Goal: Information Seeking & Learning: Learn about a topic

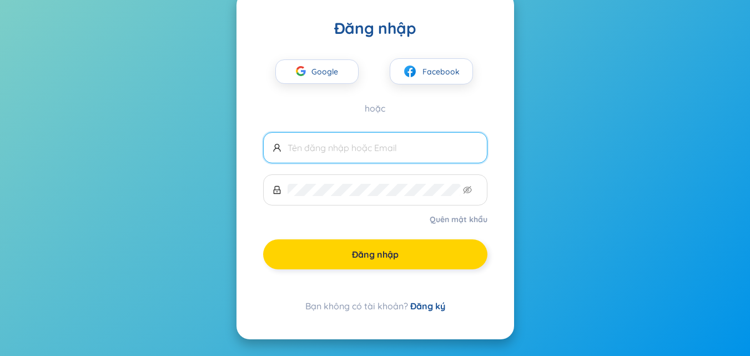
click at [442, 264] on button "Đăng nhập" at bounding box center [375, 254] width 224 height 30
click at [442, 264] on form "Quên mật khẩu Đăng nhập" at bounding box center [375, 200] width 224 height 137
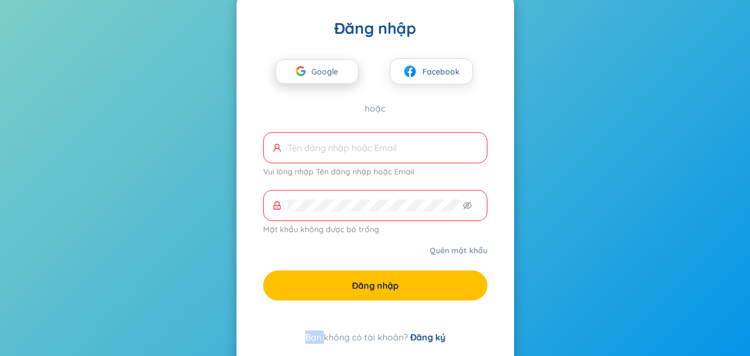
click at [329, 64] on span "Google" at bounding box center [328, 71] width 32 height 23
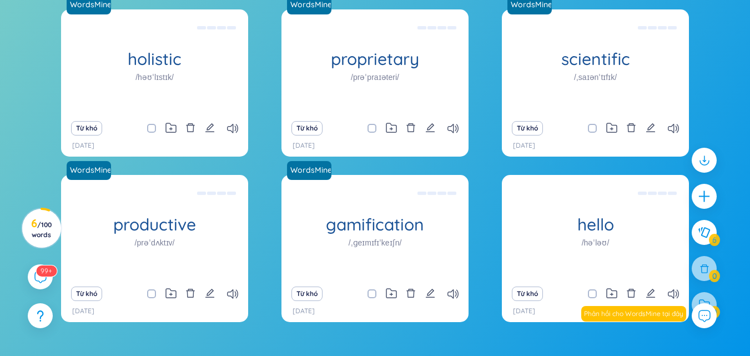
scroll to position [161, 0]
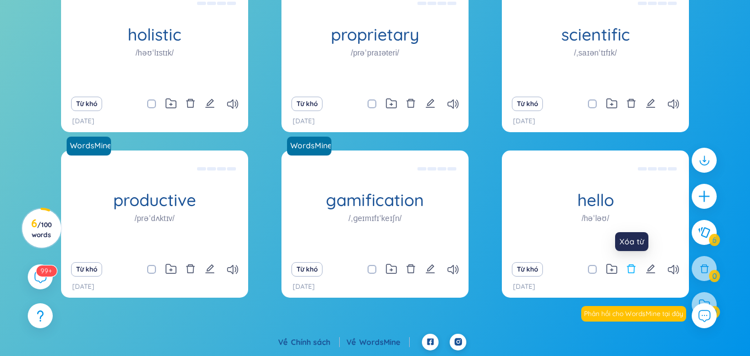
click at [634, 271] on icon "delete" at bounding box center [631, 269] width 10 height 10
click at [633, 271] on icon "delete" at bounding box center [631, 269] width 10 height 10
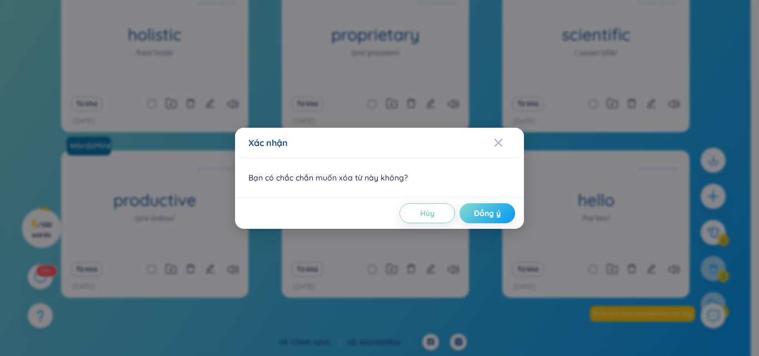
click at [490, 205] on button "Đồng ý" at bounding box center [487, 213] width 56 height 20
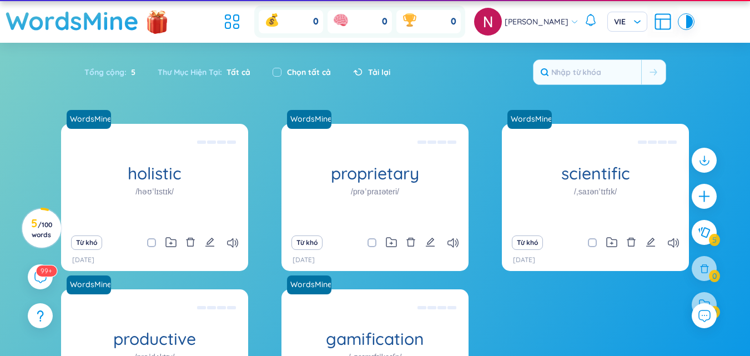
scroll to position [0, 0]
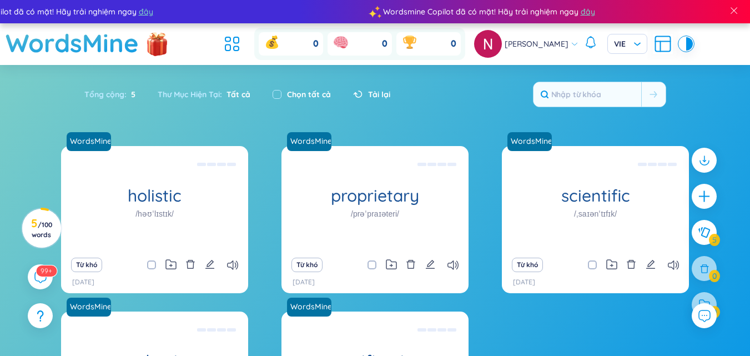
click at [201, 106] on div "Thư Mục Hiện Tại : Tất cả" at bounding box center [204, 94] width 115 height 23
click at [214, 98] on div "Thư Mục Hiện Tại : Tất cả" at bounding box center [204, 94] width 115 height 23
click at [33, 275] on icon at bounding box center [39, 276] width 13 height 13
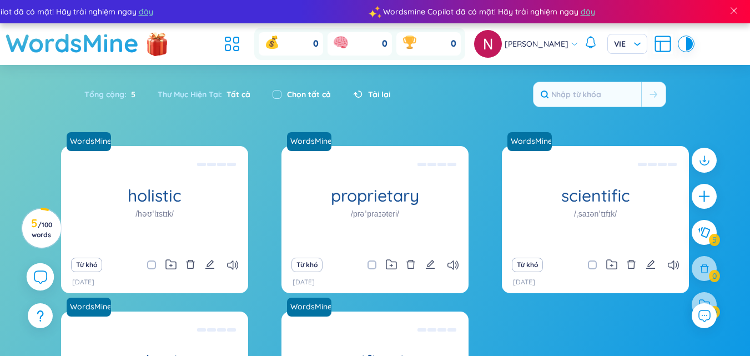
click at [33, 275] on icon at bounding box center [39, 276] width 13 height 13
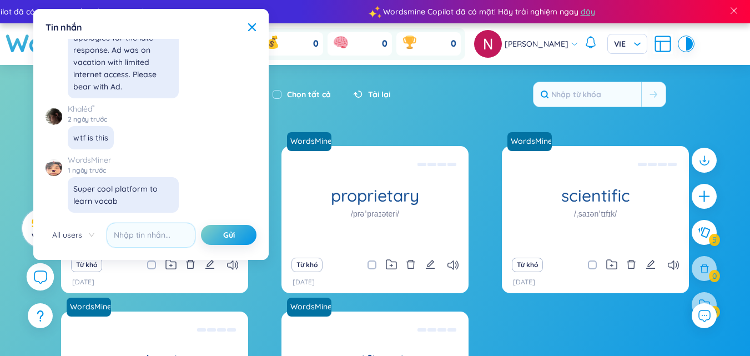
click at [33, 275] on icon at bounding box center [39, 276] width 13 height 13
click at [709, 198] on icon "plus" at bounding box center [705, 197] width 16 height 16
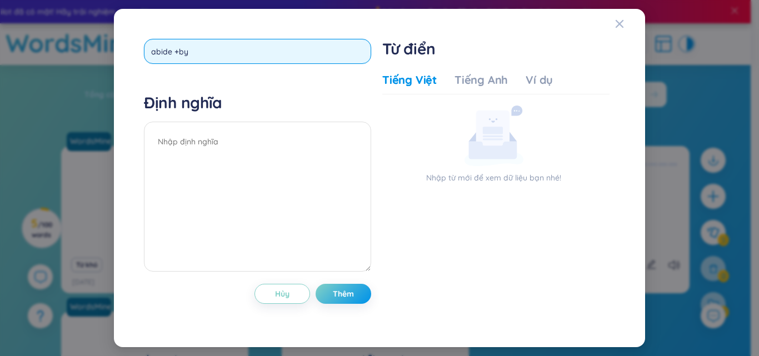
type input "abide + by"
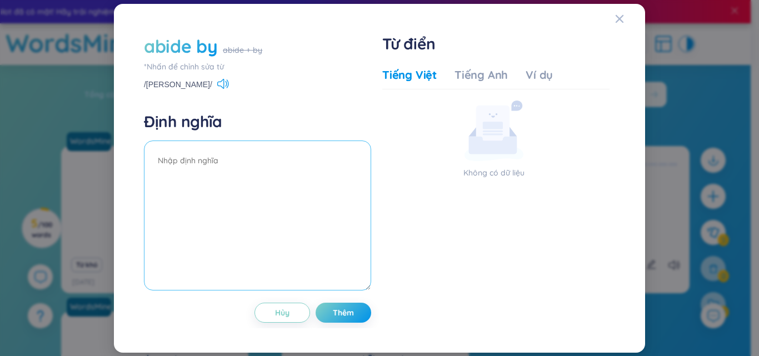
click at [197, 167] on textarea at bounding box center [257, 216] width 227 height 150
click at [217, 85] on icon at bounding box center [223, 84] width 12 height 10
click at [493, 73] on div "Tiếng Anh" at bounding box center [480, 75] width 53 height 16
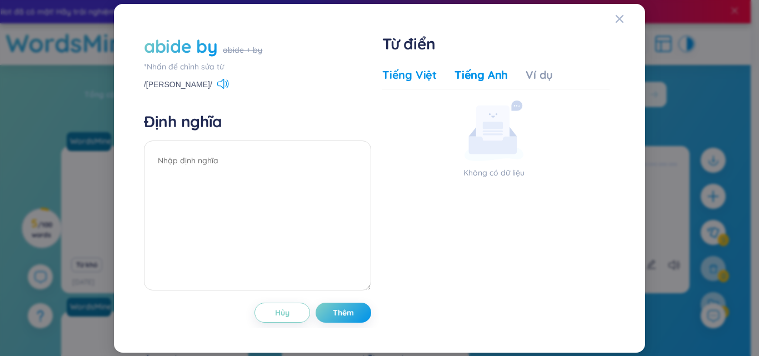
click at [428, 76] on div "Tiếng Việt" at bounding box center [409, 75] width 54 height 16
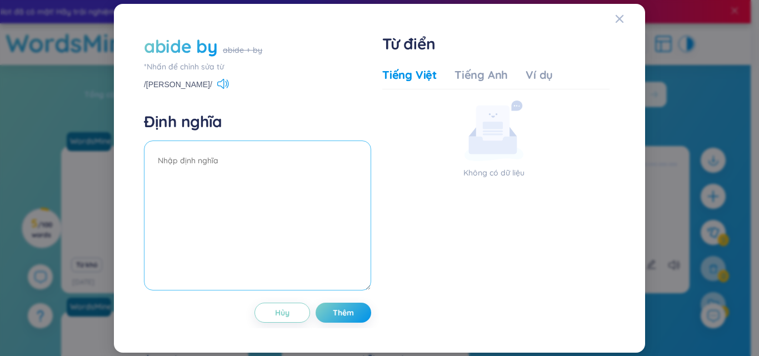
click at [234, 192] on textarea at bounding box center [257, 216] width 227 height 150
click at [281, 158] on textarea at bounding box center [257, 216] width 227 height 150
paste textarea "Giải thích: to accept and act according to a law, an agreement Từ loại: (v): [P…"
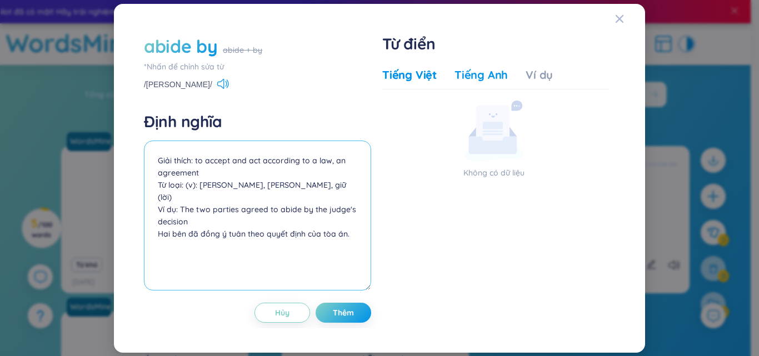
type textarea "Giải thích: to accept and act according to a law, an agreement Từ loại: (v): [P…"
click at [473, 73] on div "Tiếng Anh" at bounding box center [480, 75] width 53 height 16
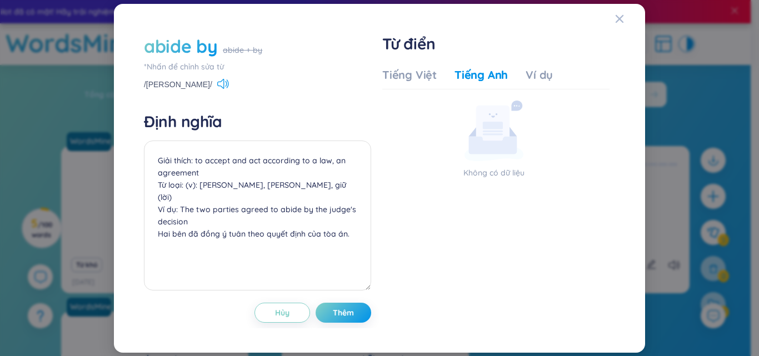
click at [394, 83] on div "Tiếng Việt Tiếng Anh Ví dụ" at bounding box center [467, 78] width 171 height 22
click at [401, 81] on div "Tiếng Việt" at bounding box center [409, 75] width 54 height 16
click at [342, 305] on button "Thêm" at bounding box center [343, 313] width 56 height 20
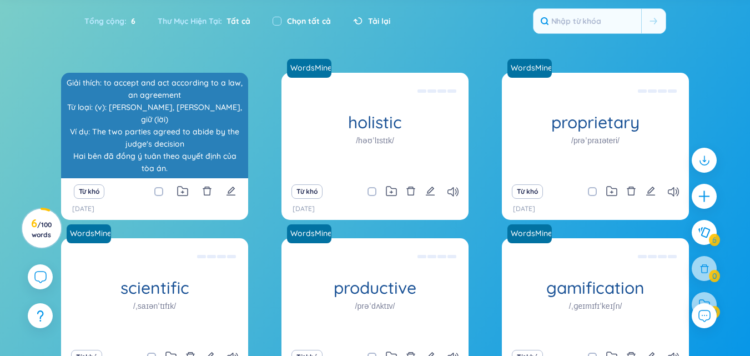
scroll to position [0, 0]
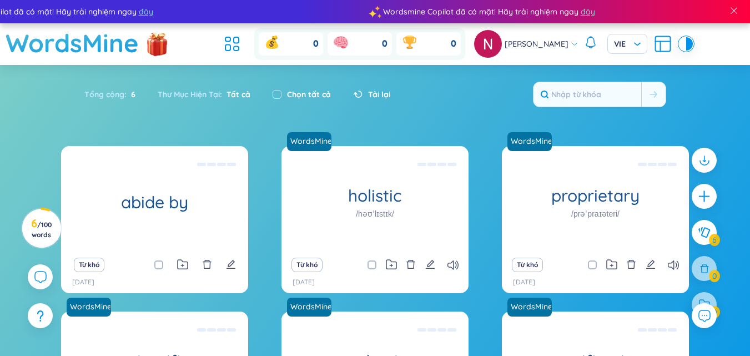
click at [299, 93] on label "Chọn tất cả" at bounding box center [309, 94] width 44 height 12
checkbox input "true"
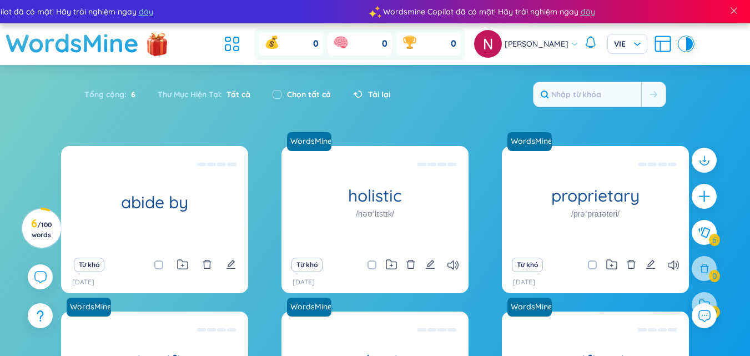
checkbox input "true"
click at [285, 96] on div "Chọn tất cả" at bounding box center [302, 94] width 58 height 12
click at [280, 88] on label at bounding box center [277, 94] width 9 height 12
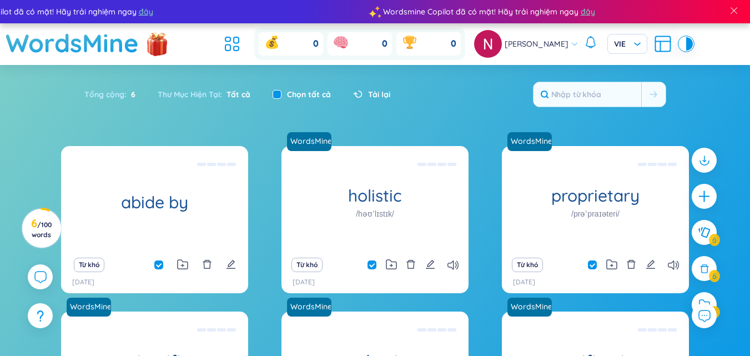
click at [280, 90] on input "checkbox" at bounding box center [277, 94] width 9 height 9
click at [280, 88] on label at bounding box center [277, 94] width 9 height 12
click at [280, 90] on input "checkbox" at bounding box center [277, 94] width 9 height 9
click at [280, 88] on label at bounding box center [277, 94] width 9 height 12
click at [280, 90] on input "checkbox" at bounding box center [277, 94] width 9 height 9
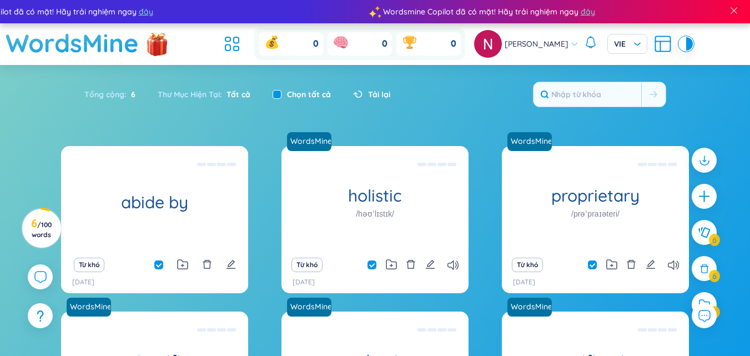
checkbox input "false"
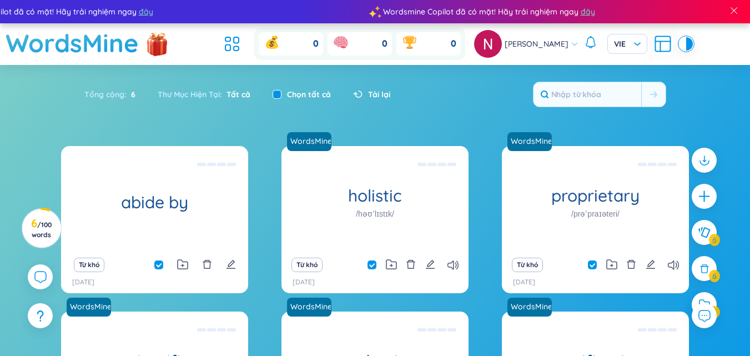
checkbox input "false"
click at [247, 96] on span "Tất cả" at bounding box center [236, 94] width 28 height 10
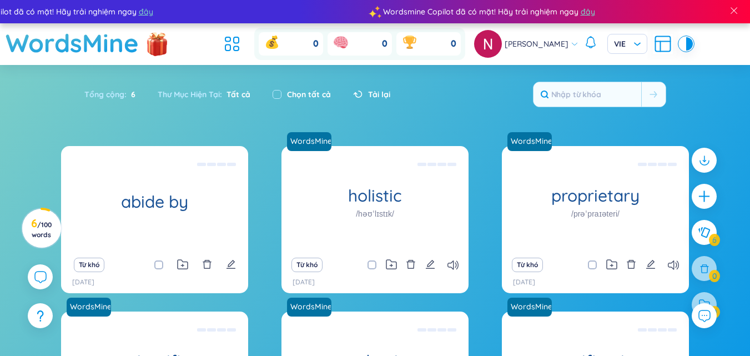
drag, startPoint x: 219, startPoint y: 92, endPoint x: 202, endPoint y: 93, distance: 16.7
click at [214, 93] on div "Thư Mục Hiện Tại : Tất cả" at bounding box center [204, 94] width 115 height 23
click at [200, 93] on div "Thư Mục Hiện Tại : Tất cả" at bounding box center [204, 94] width 115 height 23
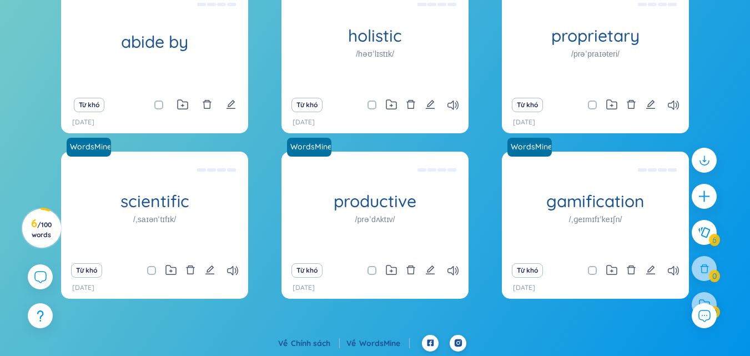
scroll to position [161, 0]
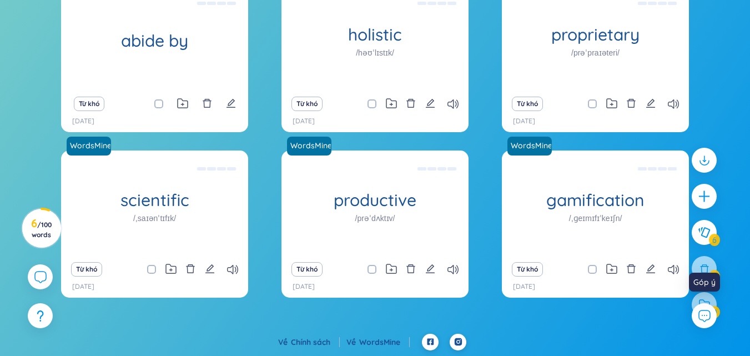
click at [705, 297] on div "Góp ý" at bounding box center [704, 286] width 31 height 27
click at [709, 295] on div "Góp ý" at bounding box center [704, 286] width 31 height 27
drag, startPoint x: 700, startPoint y: 295, endPoint x: 631, endPoint y: 299, distance: 69.6
click at [700, 295] on div "Góp ý" at bounding box center [704, 286] width 31 height 27
click at [706, 265] on div at bounding box center [704, 238] width 36 height 192
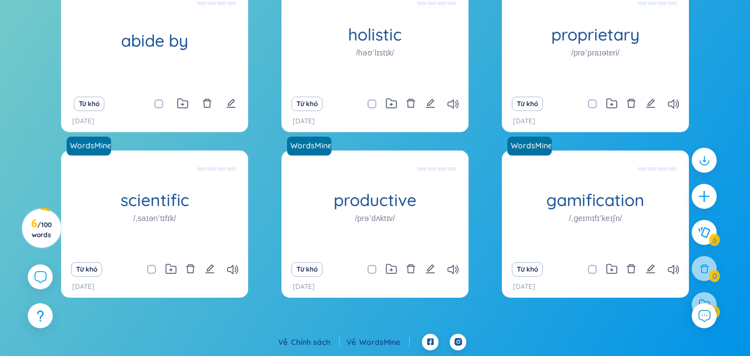
scroll to position [106, 0]
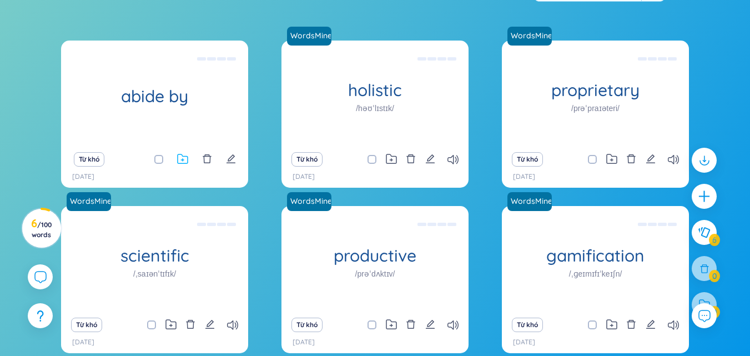
click at [187, 163] on icon at bounding box center [183, 158] width 10 height 9
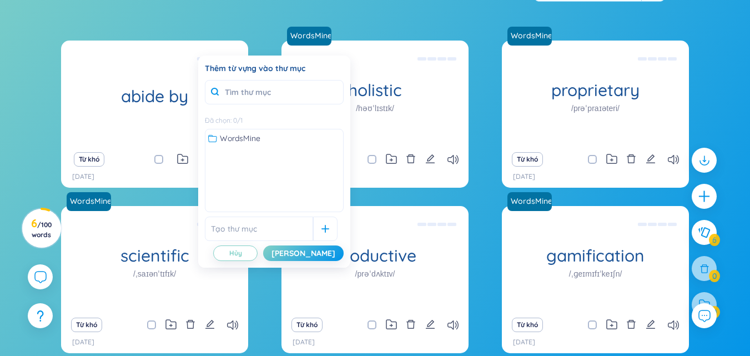
click at [269, 222] on input "text" at bounding box center [259, 229] width 108 height 24
paste input "Contracts - Hợp Đồng"
type input "Contracts - Hợp Đồng"
click at [329, 253] on button "[PERSON_NAME]" at bounding box center [303, 253] width 81 height 16
click at [325, 248] on div "[PERSON_NAME]" at bounding box center [304, 253] width 64 height 12
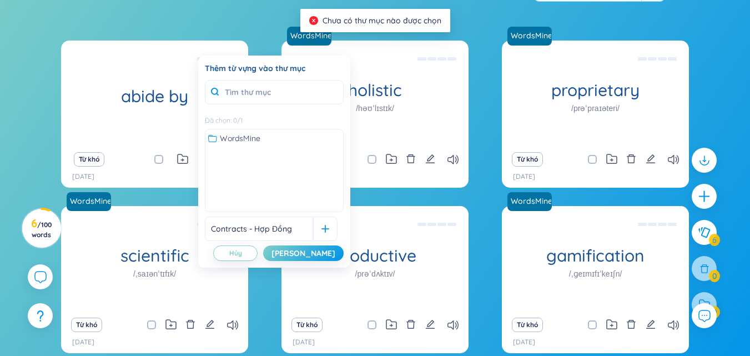
click at [156, 156] on span at bounding box center [158, 159] width 9 height 9
click at [160, 156] on input "checkbox" at bounding box center [164, 159] width 9 height 9
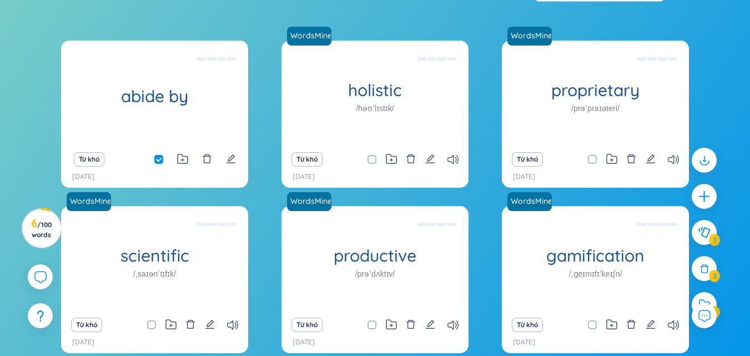
click at [158, 159] on span at bounding box center [158, 159] width 9 height 9
click at [160, 159] on input "checkbox" at bounding box center [164, 159] width 9 height 9
checkbox input "false"
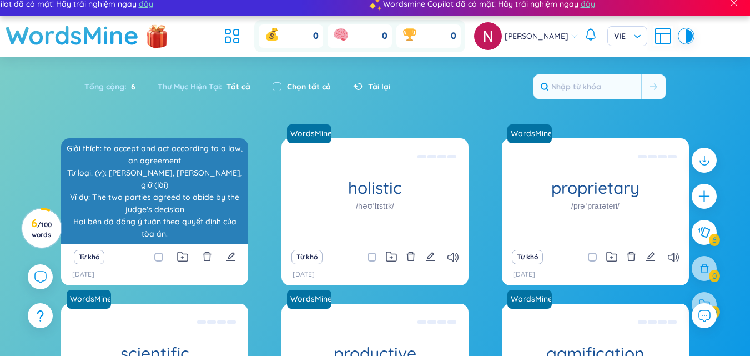
scroll to position [0, 0]
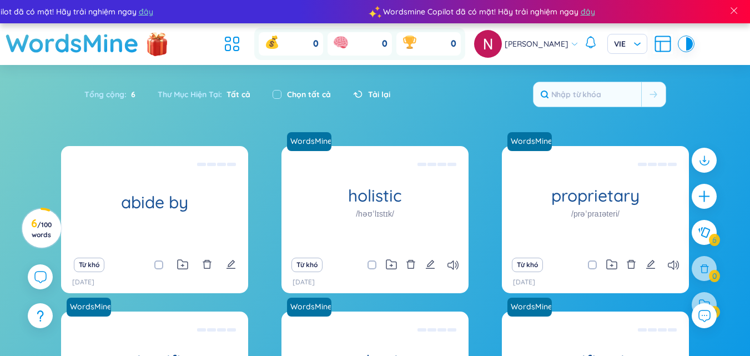
click at [551, 46] on span "[PERSON_NAME]" at bounding box center [537, 44] width 64 height 12
click at [413, 83] on div "Tổng cộng : 6 Thư Mục Hiện Tại : Tất cả Chọn tất cả Tải lại" at bounding box center [375, 100] width 693 height 48
click at [235, 49] on icon at bounding box center [232, 44] width 20 height 20
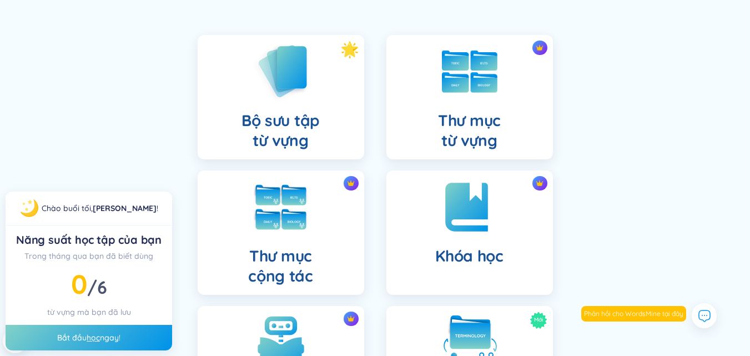
scroll to position [84, 0]
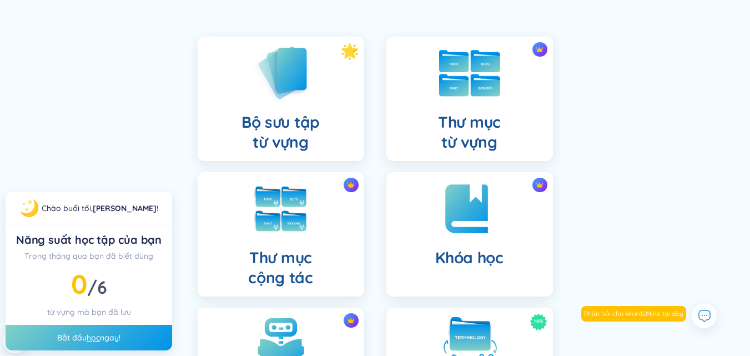
click at [478, 86] on img at bounding box center [469, 73] width 61 height 47
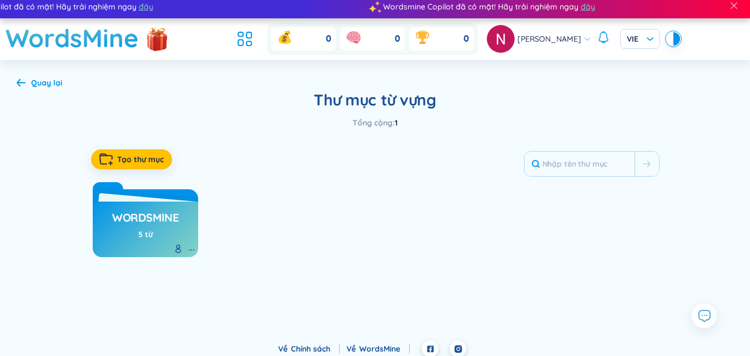
scroll to position [12, 0]
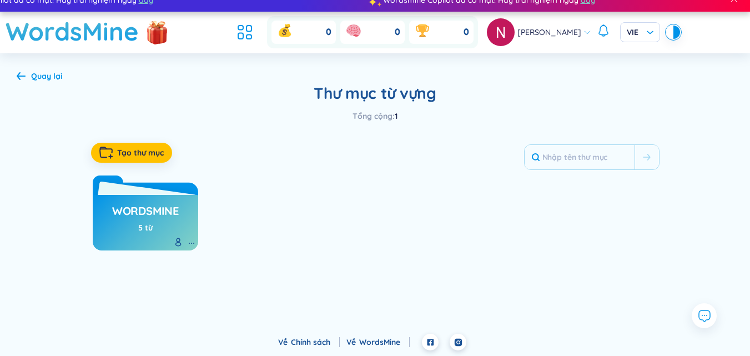
click at [152, 225] on div "5 từ" at bounding box center [145, 228] width 14 height 12
drag, startPoint x: 140, startPoint y: 197, endPoint x: 133, endPoint y: 189, distance: 10.6
click at [133, 189] on div "WordsMine 5 từ" at bounding box center [146, 210] width 106 height 81
click at [118, 184] on div "WordsMine 5 từ" at bounding box center [146, 210] width 106 height 81
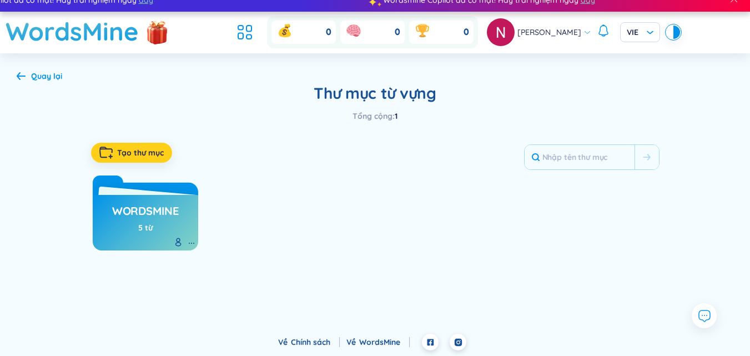
click at [133, 161] on button "Tạo thư mục" at bounding box center [131, 153] width 81 height 20
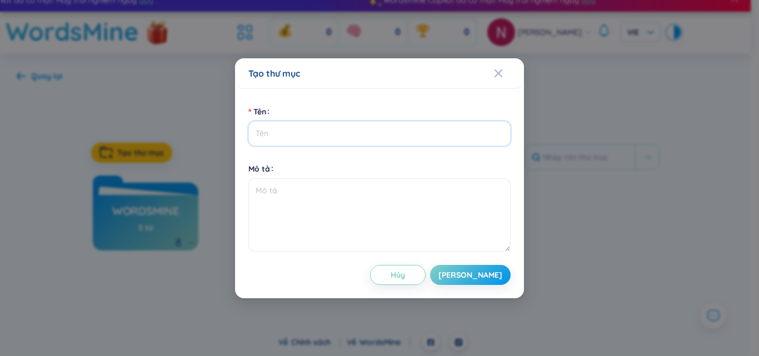
paste input "Contracts - Hợp Đồng"
type input "Contracts - Hợp Đồng"
click at [490, 272] on button "[PERSON_NAME]" at bounding box center [470, 275] width 81 height 20
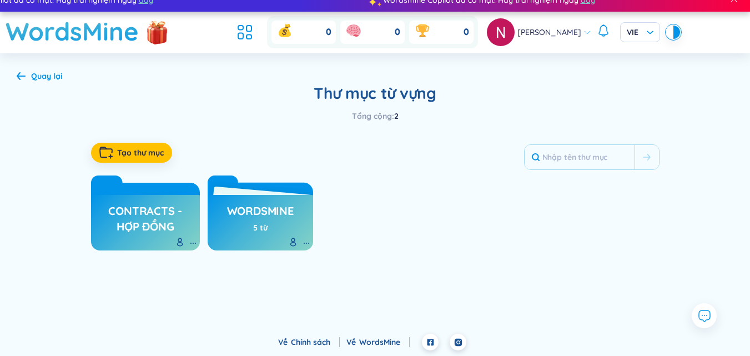
click at [153, 224] on h3 "Contracts - Hợp Đồng" at bounding box center [146, 218] width 98 height 31
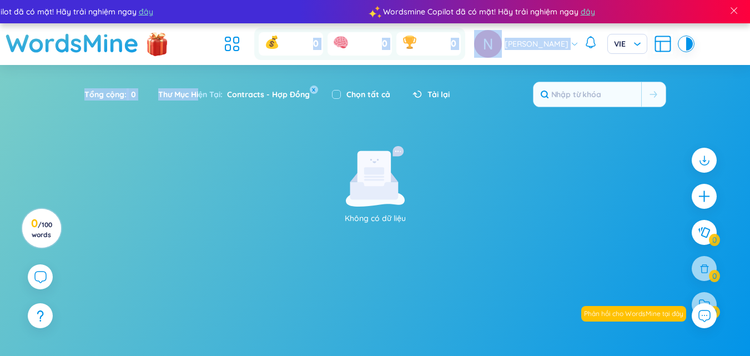
drag, startPoint x: 200, startPoint y: 94, endPoint x: 308, endPoint y: 52, distance: 115.9
click at [308, 52] on div "Wordsmine Copilot đã có mặt! Hãy trải nghiệm ngay đây Wordsmine Copilot đã có m…" at bounding box center [375, 179] width 750 height 359
click at [238, 41] on icon at bounding box center [232, 44] width 20 height 20
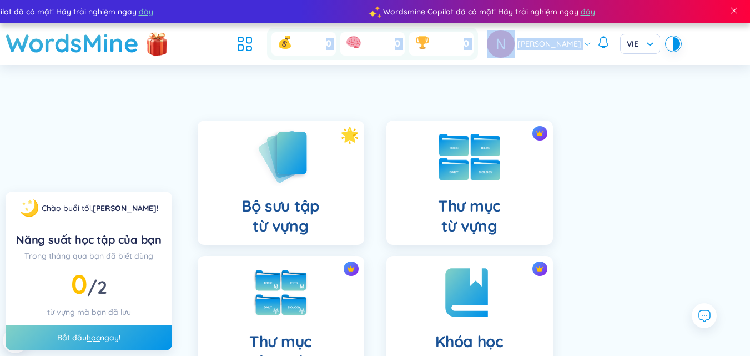
click at [468, 151] on img at bounding box center [469, 157] width 61 height 47
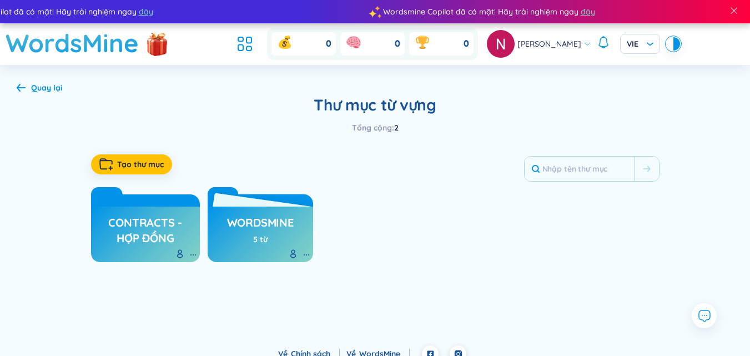
click at [262, 200] on div "WordsMine 5 từ" at bounding box center [261, 222] width 106 height 81
click at [256, 220] on h3 "WordsMine" at bounding box center [260, 225] width 67 height 21
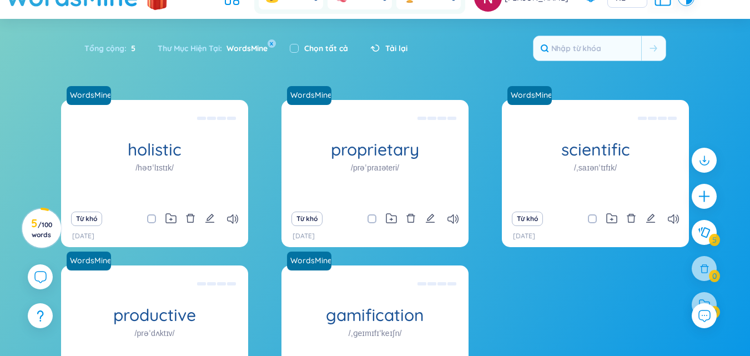
scroll to position [24, 0]
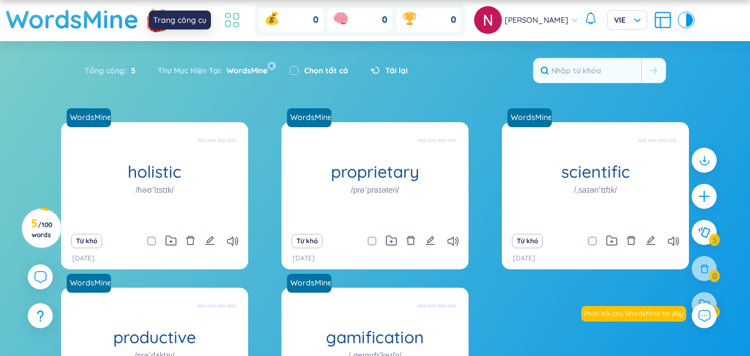
click at [229, 30] on icon at bounding box center [232, 20] width 20 height 20
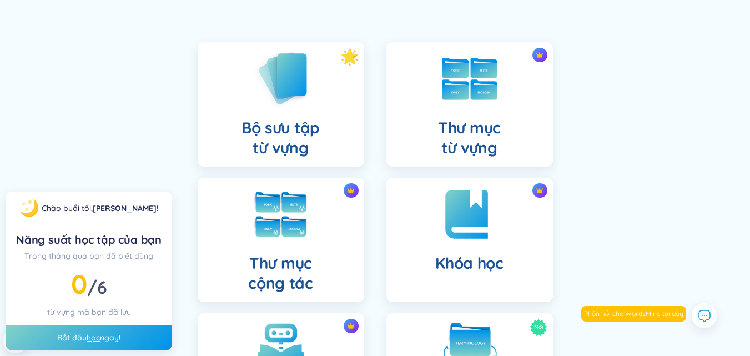
scroll to position [8, 0]
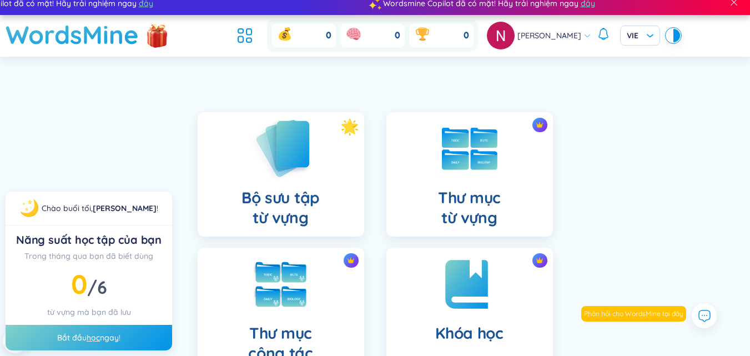
click at [273, 144] on img at bounding box center [280, 148] width 61 height 63
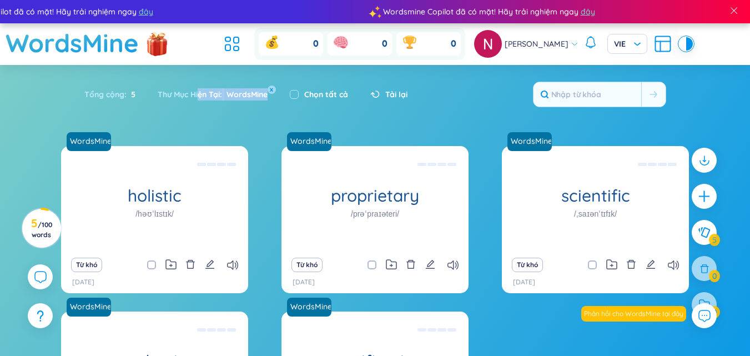
drag, startPoint x: 199, startPoint y: 98, endPoint x: 274, endPoint y: 78, distance: 78.0
click at [274, 78] on div "Tổng cộng : 5 Thư Mục Hiện Tại : WordsMine x Chọn tất cả Tải lại" at bounding box center [375, 100] width 693 height 48
click at [234, 42] on icon at bounding box center [232, 44] width 20 height 20
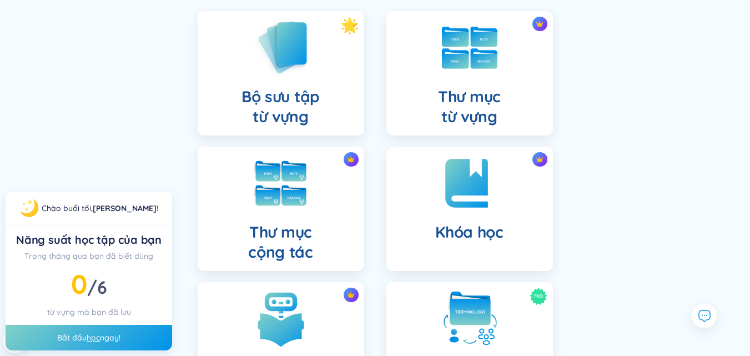
scroll to position [7, 0]
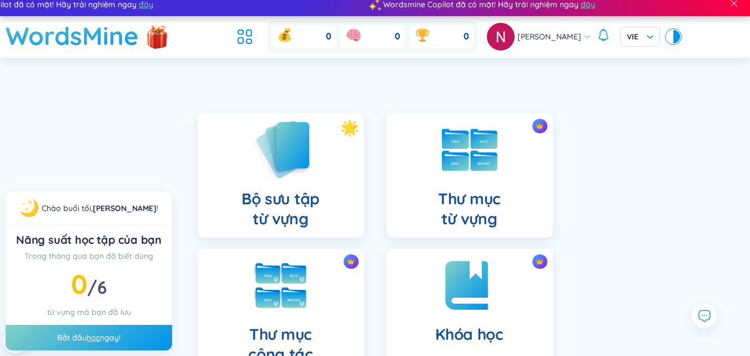
click at [234, 176] on div "Bộ sưu tập từ vựng" at bounding box center [281, 175] width 167 height 124
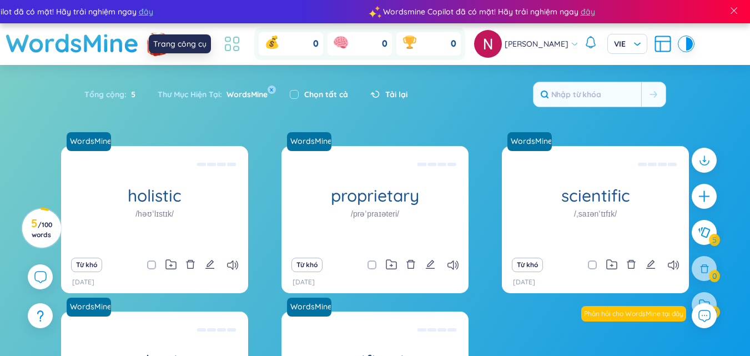
click at [234, 51] on icon at bounding box center [236, 49] width 5 height 4
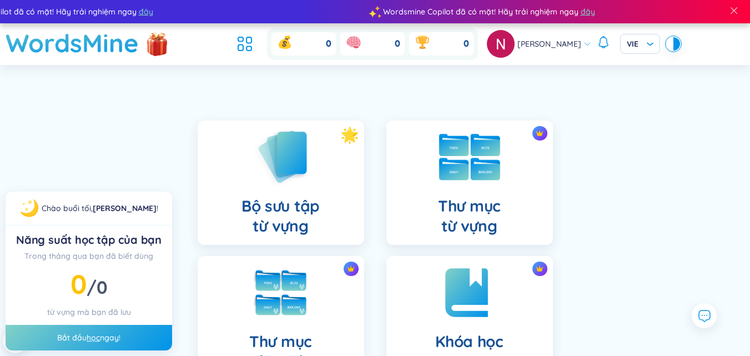
click at [474, 164] on img at bounding box center [469, 157] width 61 height 47
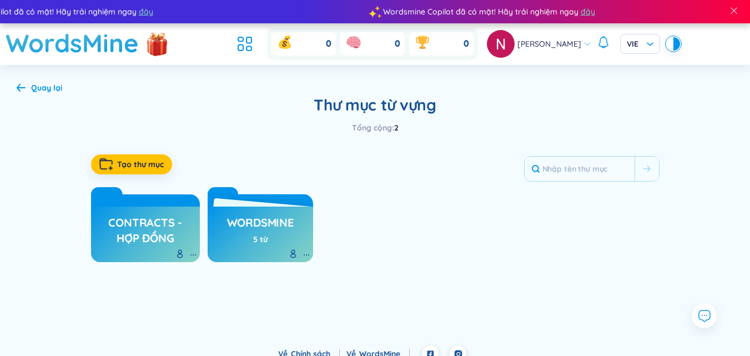
click at [147, 222] on h3 "Contracts - Hợp Đồng" at bounding box center [146, 230] width 98 height 31
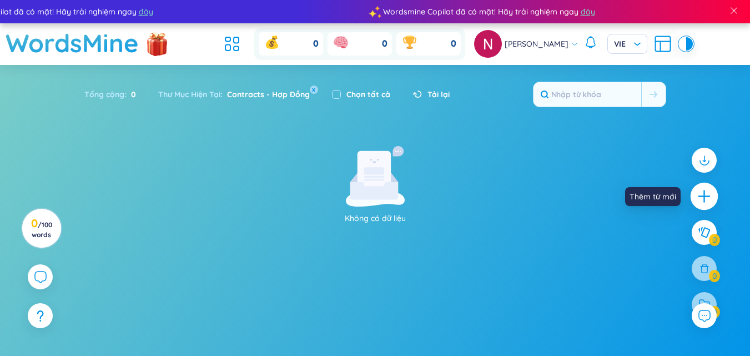
click at [709, 195] on icon "plus" at bounding box center [705, 197] width 16 height 16
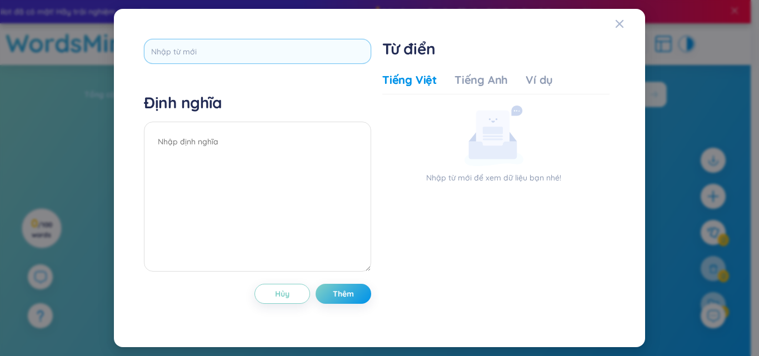
type input "B"
type input "abide"
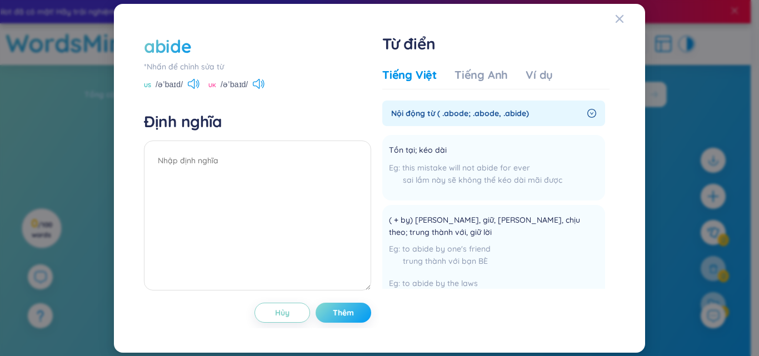
click at [342, 315] on span "Thêm" at bounding box center [343, 312] width 21 height 11
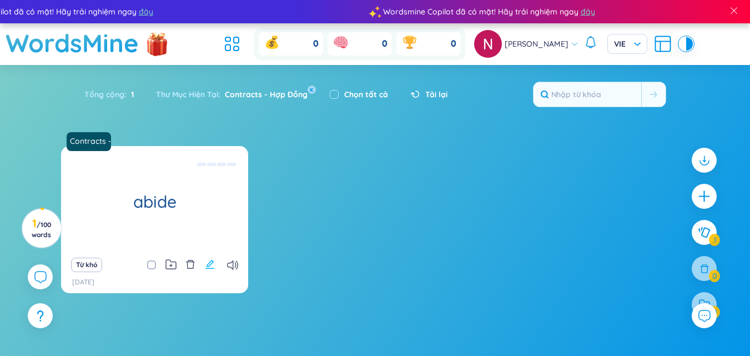
click at [209, 263] on icon "edit" at bounding box center [210, 264] width 10 height 10
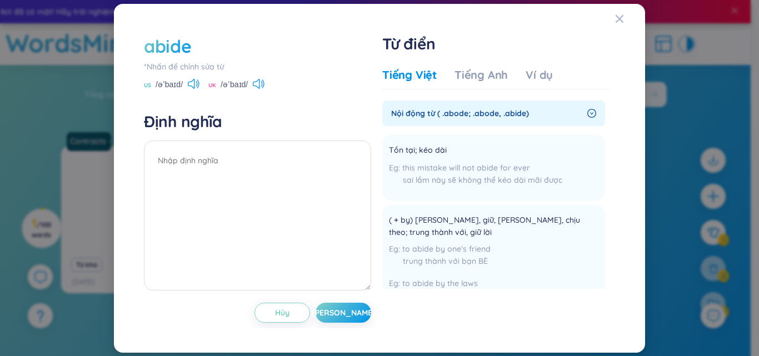
click at [194, 44] on div "abide" at bounding box center [257, 46] width 227 height 24
click at [449, 254] on div "to abide by one's friend trung thành với bạn [PERSON_NAME]" at bounding box center [493, 258] width 209 height 30
click at [616, 16] on icon "Close" at bounding box center [619, 18] width 8 height 8
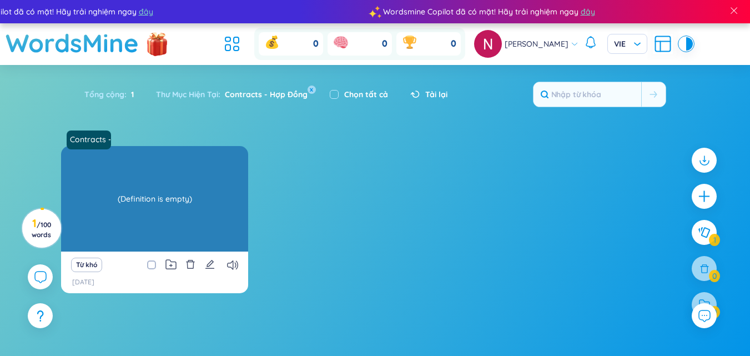
click at [221, 203] on div "(Definition is empty)" at bounding box center [155, 199] width 176 height 100
click at [174, 235] on div "(Definition is empty)" at bounding box center [155, 199] width 176 height 100
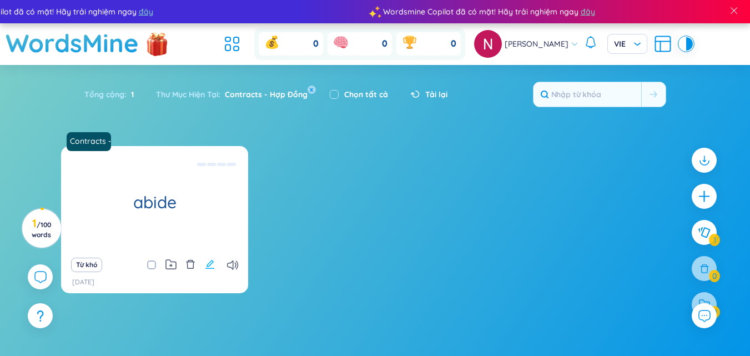
click at [209, 258] on button at bounding box center [210, 265] width 10 height 16
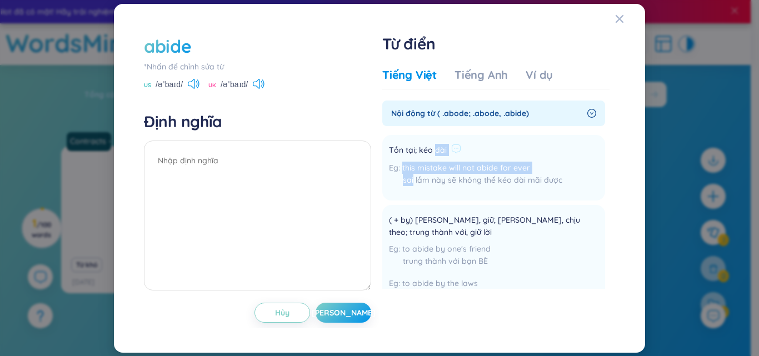
drag, startPoint x: 413, startPoint y: 179, endPoint x: 435, endPoint y: 152, distance: 34.7
click at [435, 152] on div "Tồn tại; kéo dài this mistake will not abide for ever sai lầm này sẽ không thể …" at bounding box center [475, 168] width 173 height 52
click at [435, 152] on span "Tồn tại; kéo dài" at bounding box center [418, 150] width 58 height 13
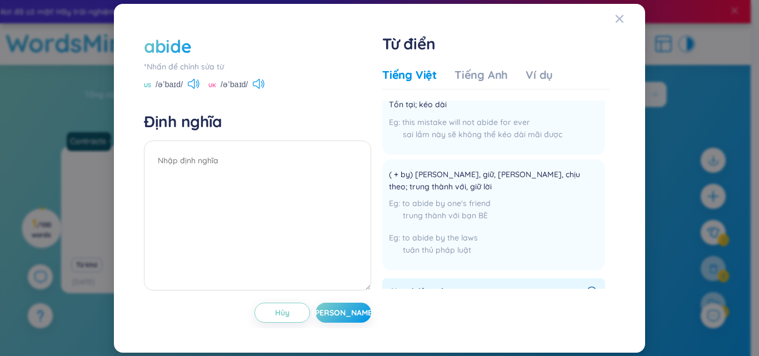
scroll to position [50, 0]
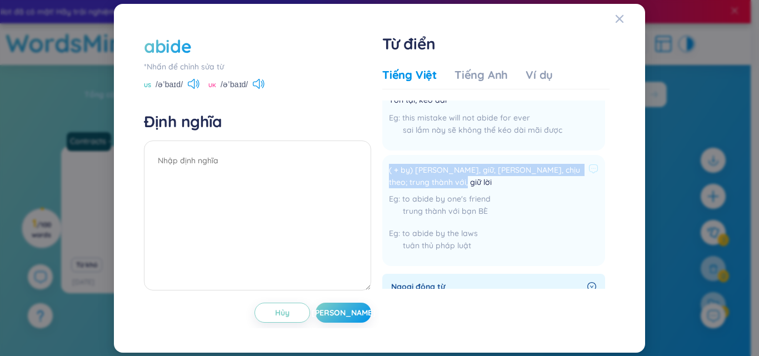
drag, startPoint x: 449, startPoint y: 182, endPoint x: 388, endPoint y: 168, distance: 62.5
click at [388, 168] on li "( + by) [PERSON_NAME], giữ, [PERSON_NAME], chịu theo; trung thành với, giữ lời …" at bounding box center [493, 210] width 223 height 111
copy span "( + by) [PERSON_NAME], giữ, [PERSON_NAME], chịu theo; trung thành với, giữ lời"
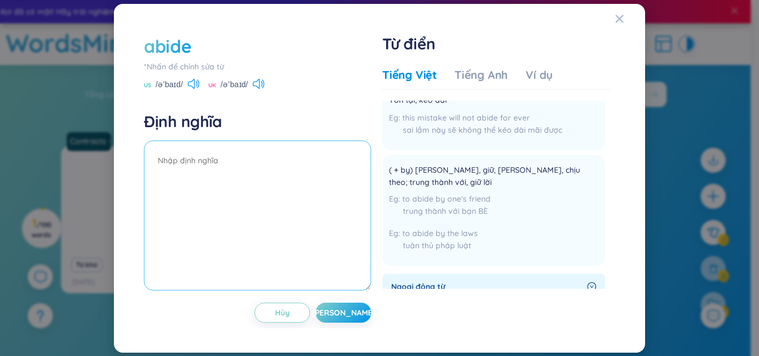
click at [252, 157] on textarea at bounding box center [257, 216] width 227 height 150
paste textarea "( + by) [PERSON_NAME], giữ, [PERSON_NAME], chịu theo; trung thành với, giữ lời"
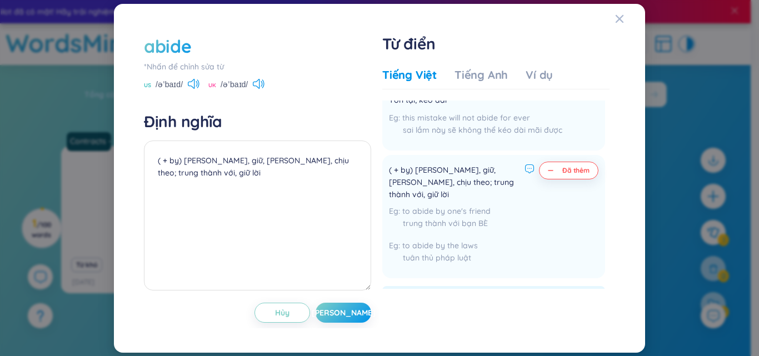
click at [525, 166] on icon at bounding box center [529, 169] width 10 height 10
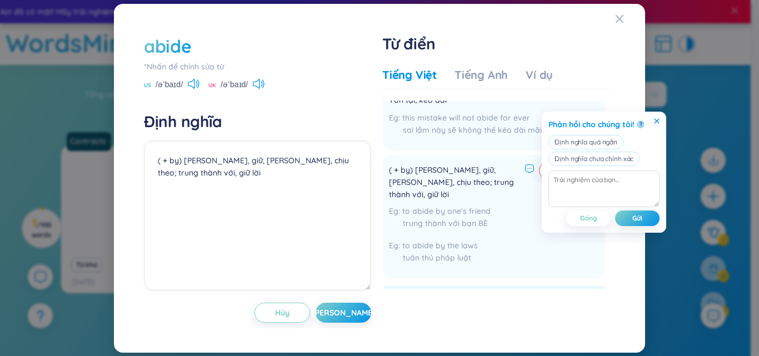
click at [659, 121] on icon at bounding box center [657, 121] width 6 height 6
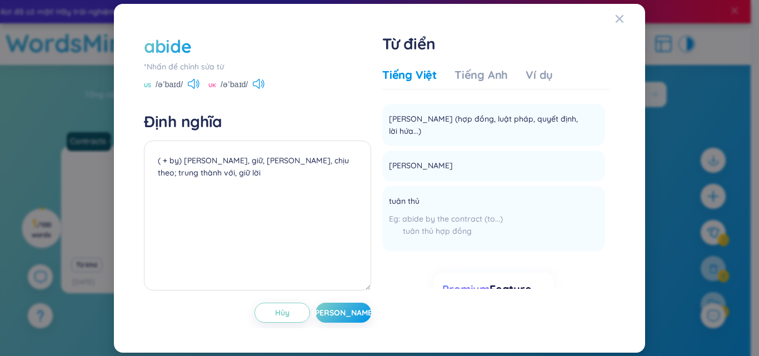
scroll to position [0, 0]
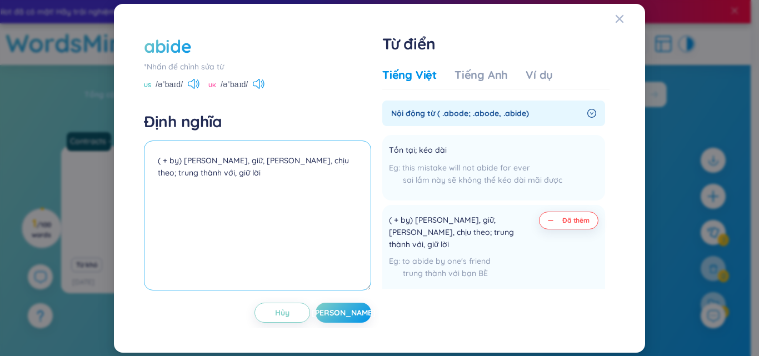
click at [237, 167] on textarea "( + by) [PERSON_NAME], giữ, [PERSON_NAME], chịu theo; trung thành với, giữ lời" at bounding box center [257, 216] width 227 height 150
paste textarea "Giải thích: to accept and act according to a law, an agreement Từ loại: (v): [P…"
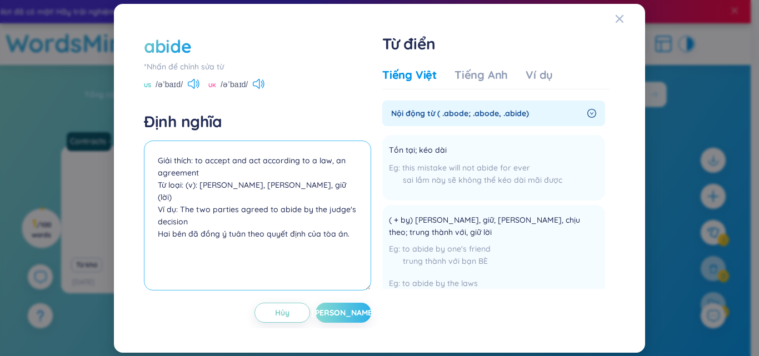
type textarea "Giải thích: to accept and act according to a law, an agreement Từ loại: (v): [P…"
click at [343, 317] on span "[PERSON_NAME]" at bounding box center [344, 312] width 64 height 11
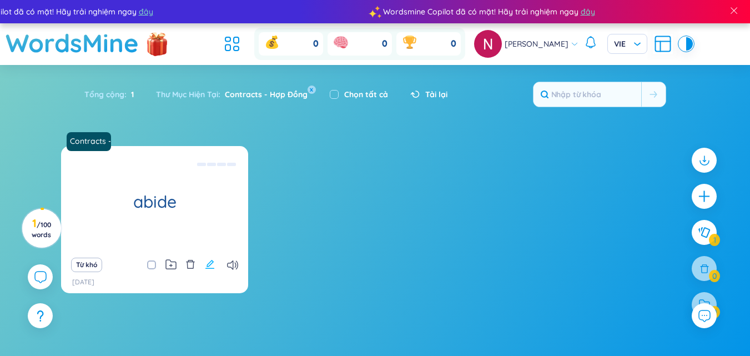
click at [207, 263] on icon "edit" at bounding box center [210, 264] width 10 height 10
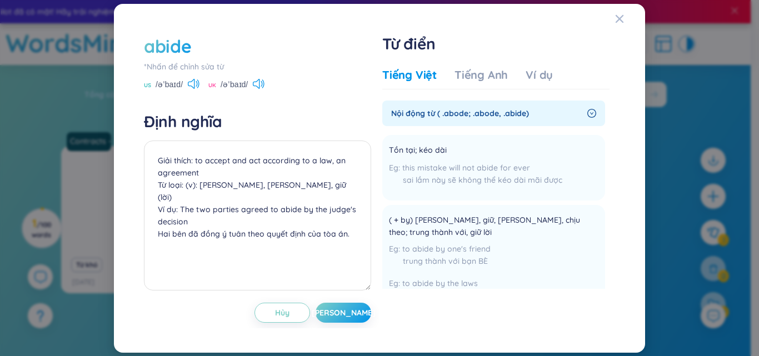
click at [209, 43] on div "abide" at bounding box center [257, 46] width 227 height 24
click at [183, 49] on div "abide" at bounding box center [167, 46] width 47 height 24
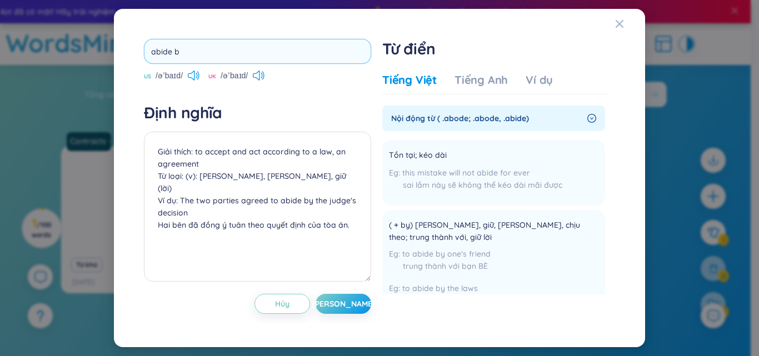
type input "abide by"
click at [343, 299] on div "abide by US /əˈbaɪd/ UK /əˈbaɪd/ Định nghĩa Giải thích: to accept and act accor…" at bounding box center [257, 178] width 227 height 278
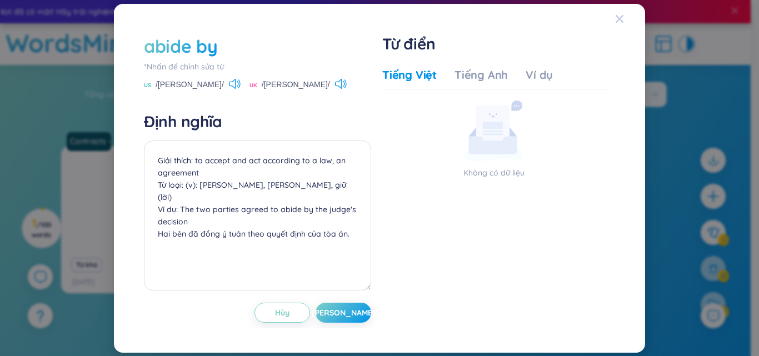
click at [616, 21] on icon "Close" at bounding box center [619, 18] width 9 height 9
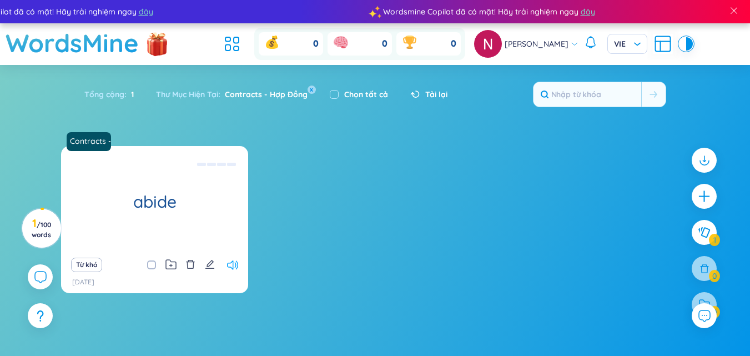
click at [233, 264] on icon at bounding box center [232, 264] width 11 height 9
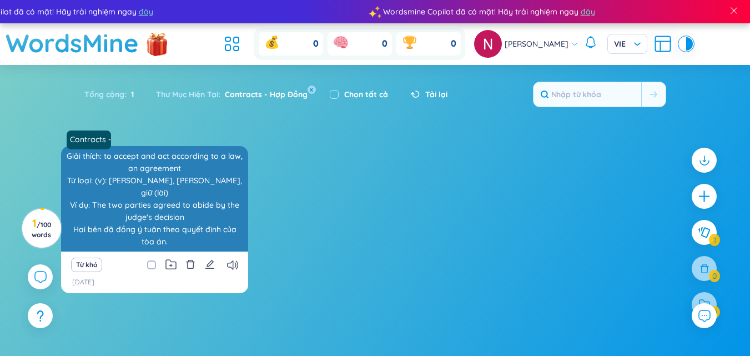
click at [169, 204] on div "Giải thích: to accept and act according to a law, an agreement Từ loại: (v): [P…" at bounding box center [155, 199] width 176 height 100
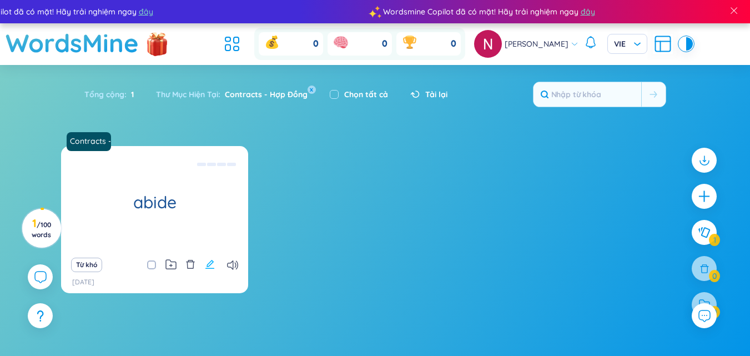
click at [210, 260] on icon "edit" at bounding box center [210, 264] width 10 height 10
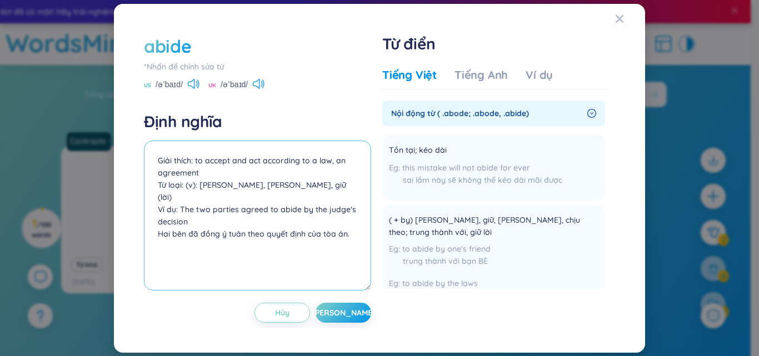
click at [162, 156] on textarea "Giải thích: to accept and act according to a law, an agreement Từ loại: (v): [P…" at bounding box center [257, 216] width 227 height 150
click at [155, 156] on textarea "Giải thích: to accept and act according to a law, an agreement Từ loại: (v): [P…" at bounding box center [257, 216] width 227 height 150
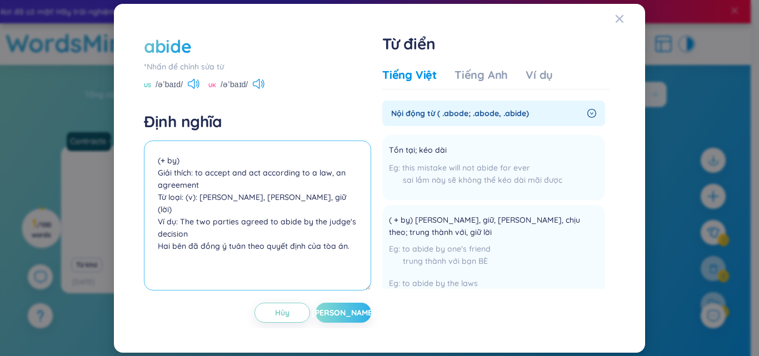
type textarea "(+ by) Giải thích: to accept and act according to a law, an agreement Từ loại: …"
click at [363, 317] on button "[PERSON_NAME]" at bounding box center [343, 313] width 56 height 20
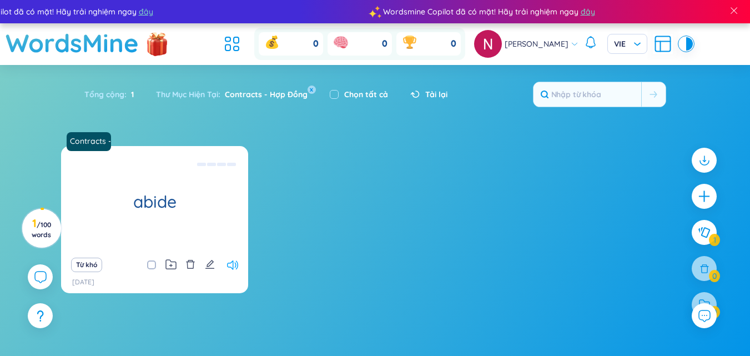
click at [233, 266] on icon at bounding box center [232, 264] width 11 height 9
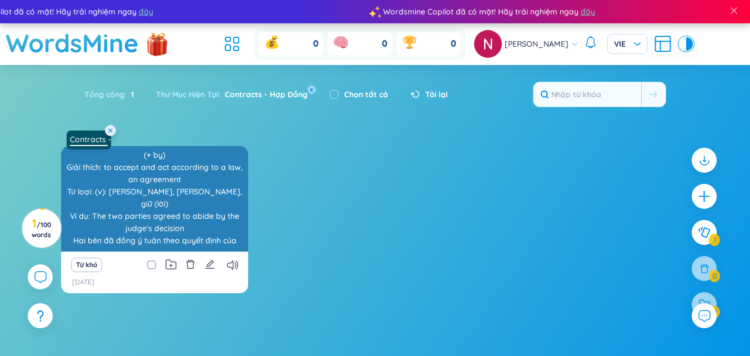
click at [85, 144] on link "Contracts - Hợp Đồng" at bounding box center [89, 139] width 47 height 11
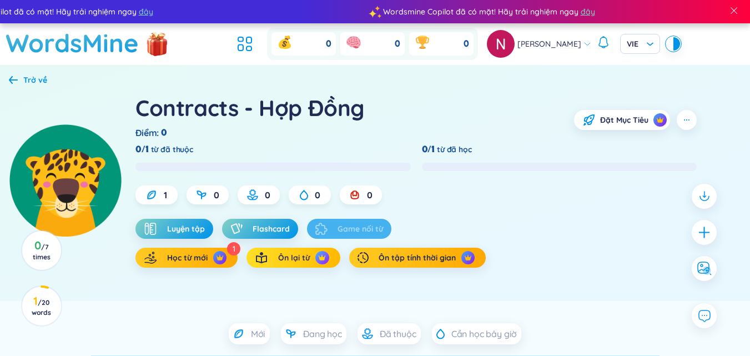
click at [296, 259] on span "Ôn lại từ" at bounding box center [294, 257] width 32 height 11
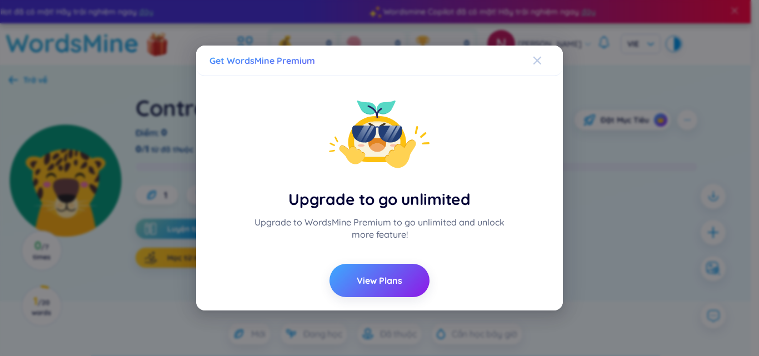
click at [541, 56] on div "Close" at bounding box center [537, 61] width 9 height 30
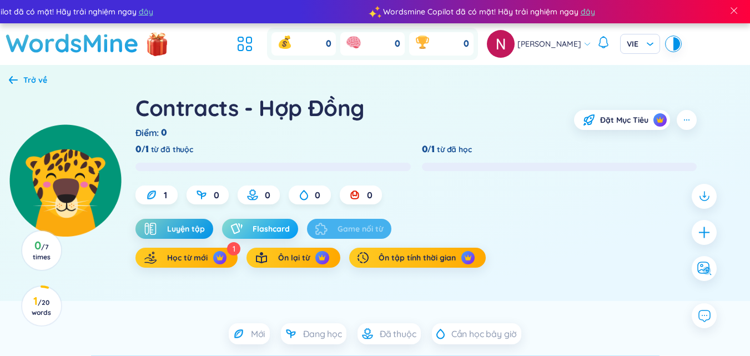
click at [265, 226] on span "Flashcard" at bounding box center [271, 228] width 37 height 11
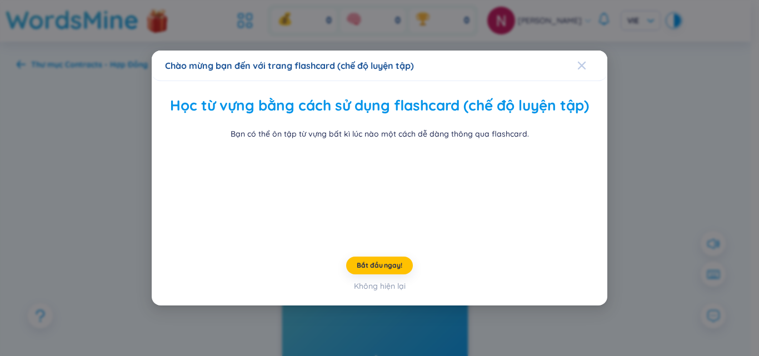
click at [584, 51] on span "Close" at bounding box center [592, 66] width 30 height 30
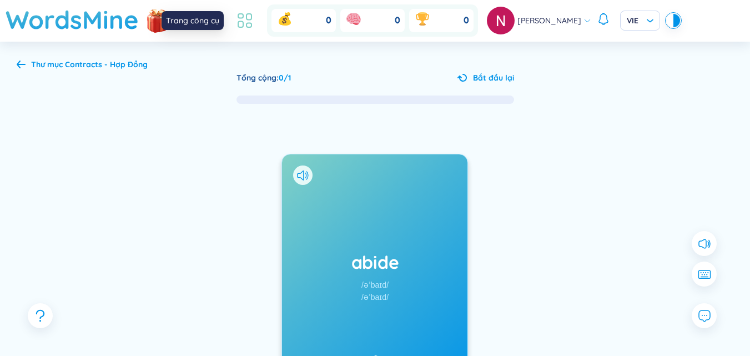
click at [247, 26] on icon at bounding box center [245, 21] width 20 height 20
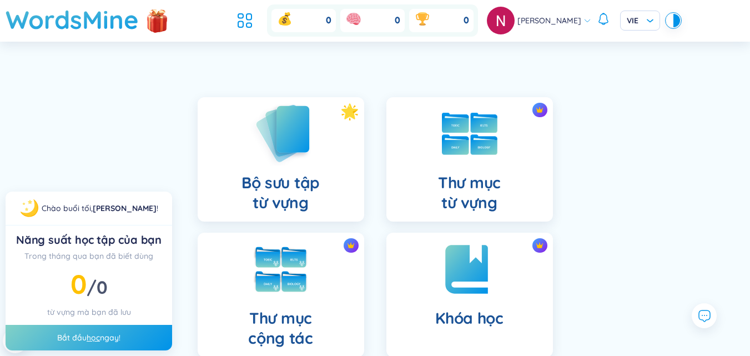
click at [334, 141] on div "Bộ sưu tập từ vựng" at bounding box center [281, 159] width 167 height 124
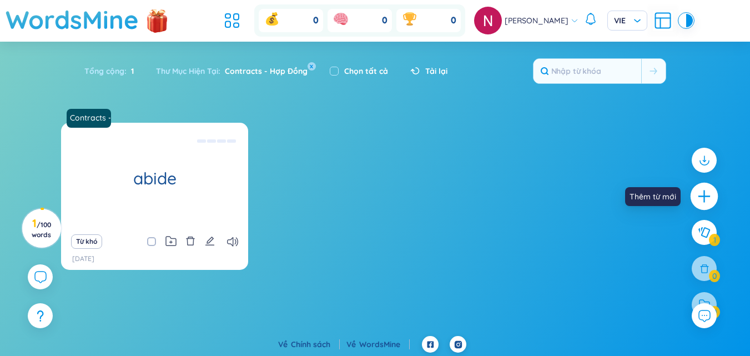
click at [704, 201] on icon "plus" at bounding box center [704, 196] width 1 height 12
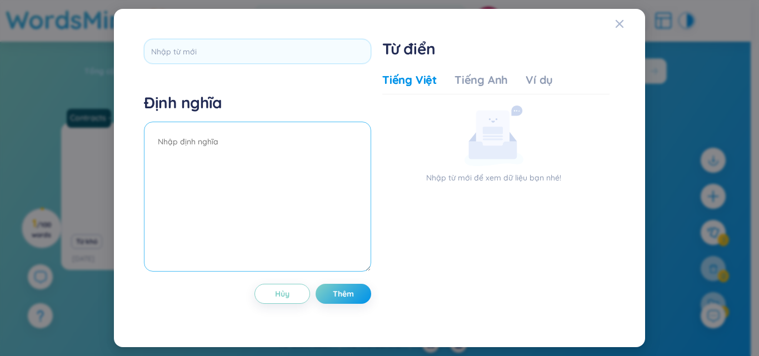
type input "agreement"
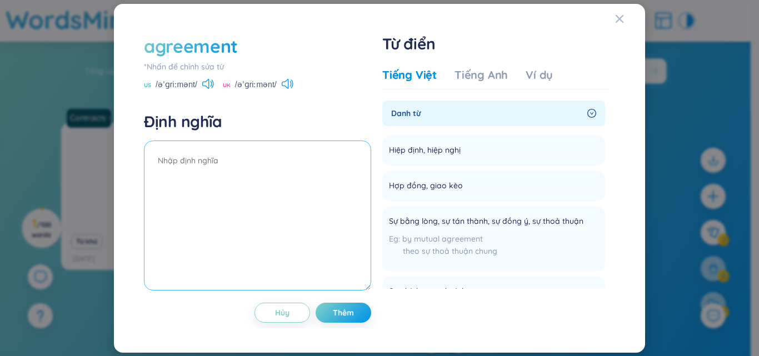
click at [220, 159] on textarea at bounding box center [257, 216] width 227 height 150
paste textarea "Giải thích: an arrangement, a promise or a contract made with somebody Từ loại:…"
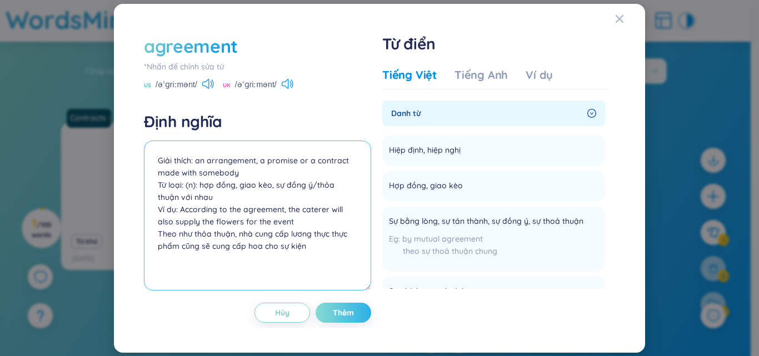
type textarea "Giải thích: an arrangement, a promise or a contract made with somebody Từ loại:…"
click at [339, 311] on span "Thêm" at bounding box center [343, 312] width 21 height 11
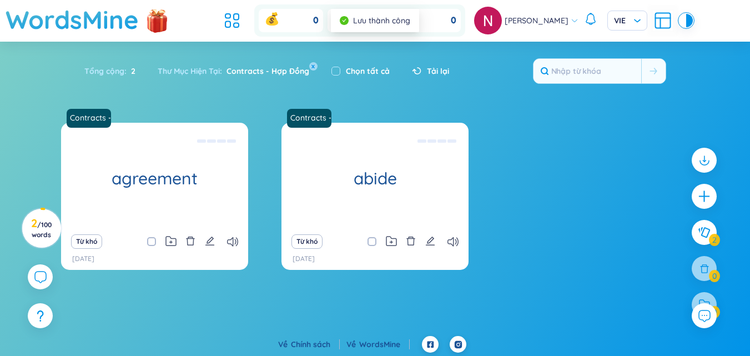
click at [447, 238] on div "Từ khó" at bounding box center [375, 242] width 176 height 16
click at [457, 240] on icon at bounding box center [453, 241] width 11 height 9
click at [232, 241] on icon at bounding box center [232, 241] width 11 height 9
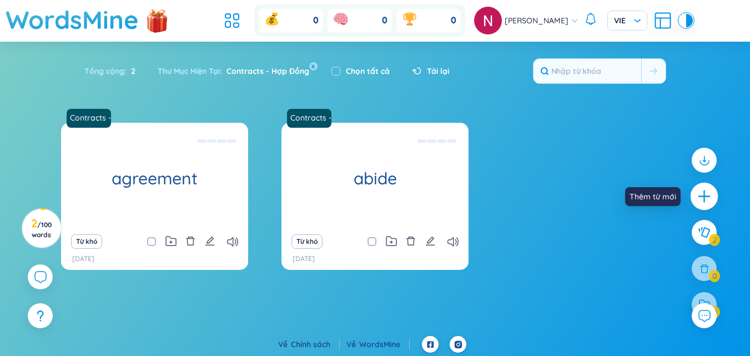
click at [703, 196] on icon "plus" at bounding box center [705, 196] width 12 height 1
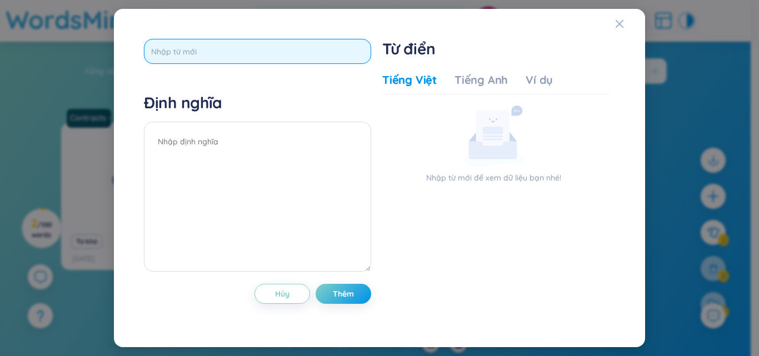
click at [299, 58] on input "text" at bounding box center [257, 51] width 227 height 25
paste input "assurance"
type input "assurance"
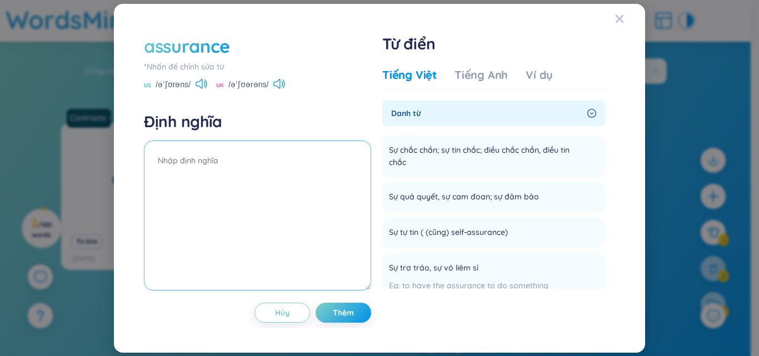
click at [243, 162] on textarea at bounding box center [257, 216] width 227 height 150
click at [209, 164] on textarea at bounding box center [257, 216] width 227 height 150
paste textarea "Giải thích: a statement that something will certainly be true or will certainly…"
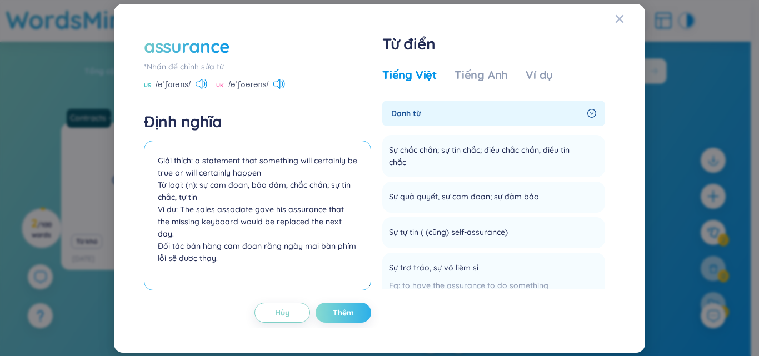
type textarea "Giải thích: a statement that something will certainly be true or will certainly…"
click at [357, 308] on button "Thêm" at bounding box center [343, 313] width 56 height 20
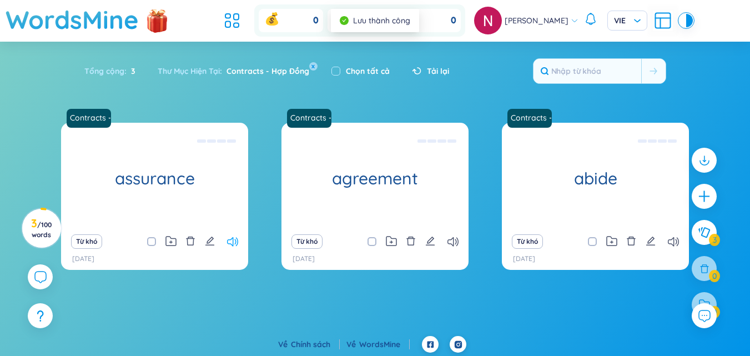
click at [235, 237] on icon at bounding box center [232, 241] width 11 height 9
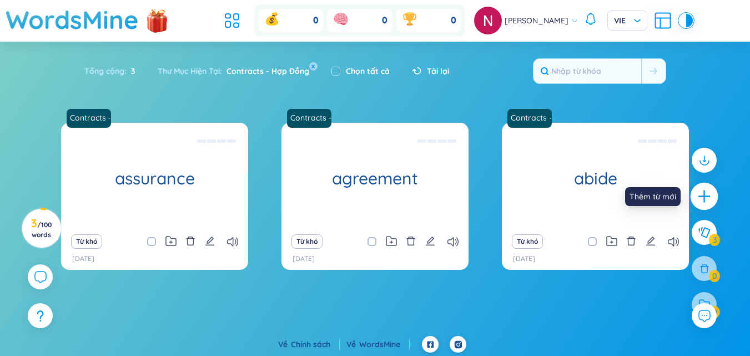
click at [708, 199] on icon "plus" at bounding box center [705, 197] width 16 height 16
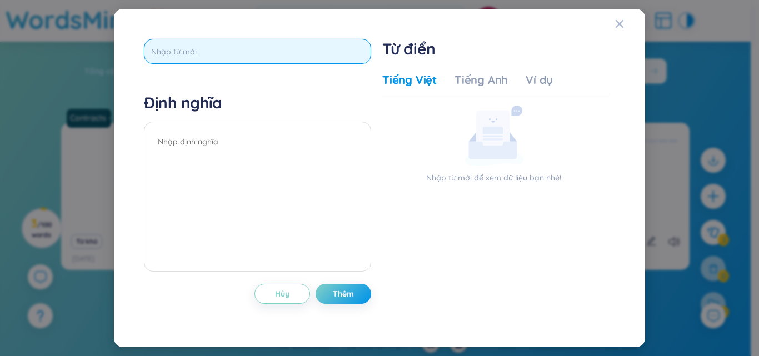
click at [321, 63] on input "text" at bounding box center [257, 51] width 227 height 25
paste input "cancellation"
type input "cancellation"
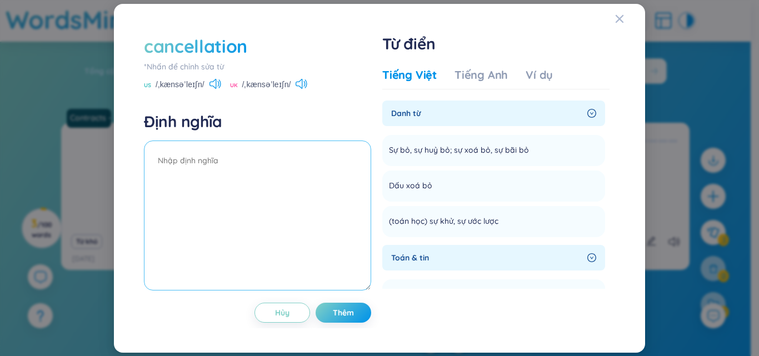
click at [220, 171] on textarea at bounding box center [257, 216] width 227 height 150
paste textarea "Giải thích: a decision to stop something that has already been arranged from ha…"
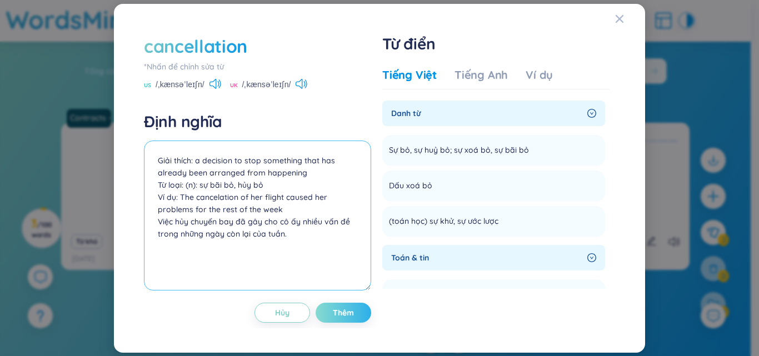
type textarea "Giải thích: a decision to stop something that has already been arranged from ha…"
click at [349, 312] on span "Thêm" at bounding box center [343, 312] width 21 height 11
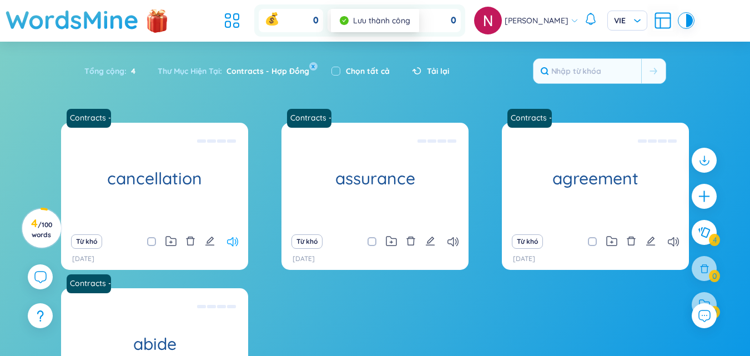
click at [238, 243] on icon at bounding box center [232, 241] width 11 height 9
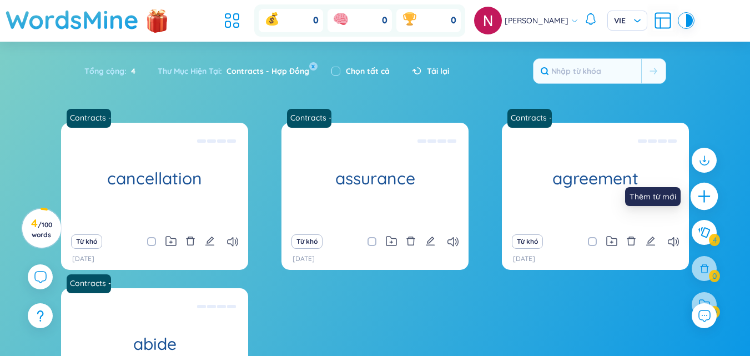
click at [698, 198] on icon "plus" at bounding box center [705, 197] width 16 height 16
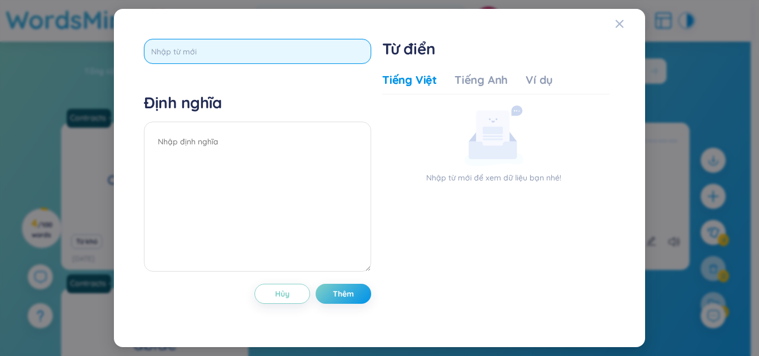
click at [237, 54] on input "text" at bounding box center [257, 51] width 227 height 25
paste input "determine"
type input "determine"
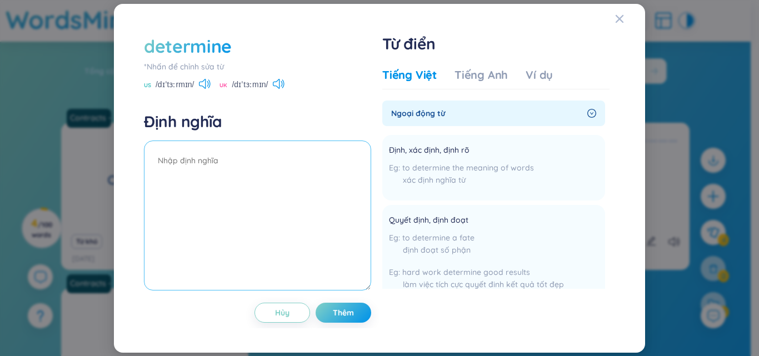
click at [183, 179] on textarea at bounding box center [257, 216] width 227 height 150
paste textarea "Giải thích: to discover the facts about something Từ loại: (v): quyết định, xác…"
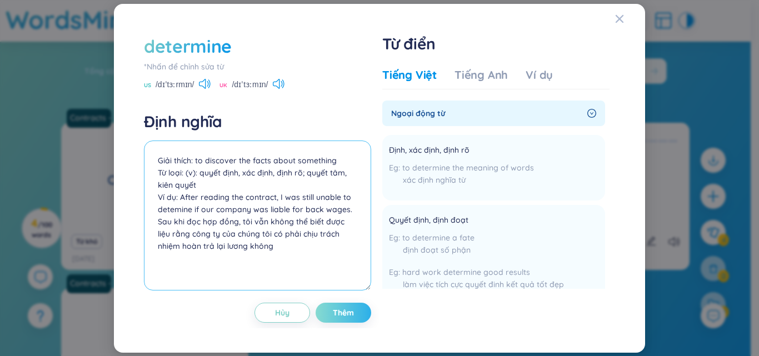
type textarea "Giải thích: to discover the facts about something Từ loại: (v): quyết định, xác…"
click at [344, 310] on span "Thêm" at bounding box center [343, 312] width 21 height 11
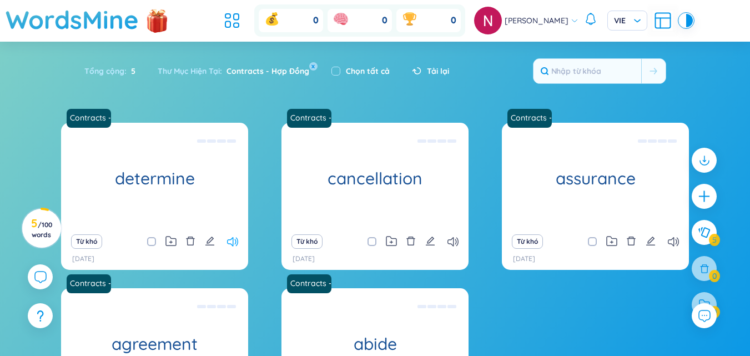
click at [231, 239] on icon at bounding box center [232, 241] width 11 height 9
click at [232, 242] on icon at bounding box center [232, 241] width 11 height 9
click at [705, 205] on div at bounding box center [705, 197] width 28 height 28
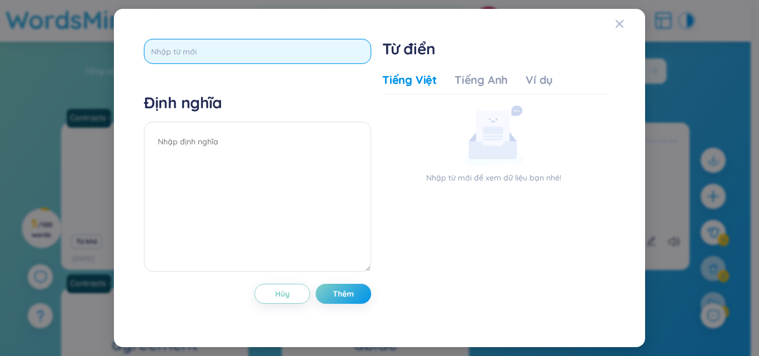
click at [287, 46] on input "text" at bounding box center [257, 51] width 227 height 25
paste input "engage"
type input "engage"
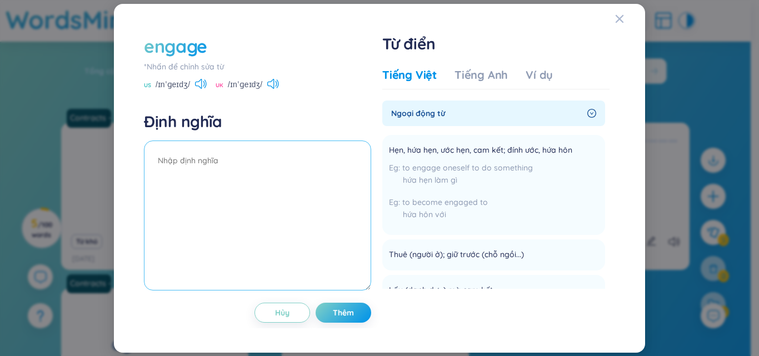
click at [196, 194] on textarea at bounding box center [257, 216] width 227 height 150
paste textarea "Giải thích: to become involved in, to participate Từ loại: (v): (v)[MEDICAL_DAT…"
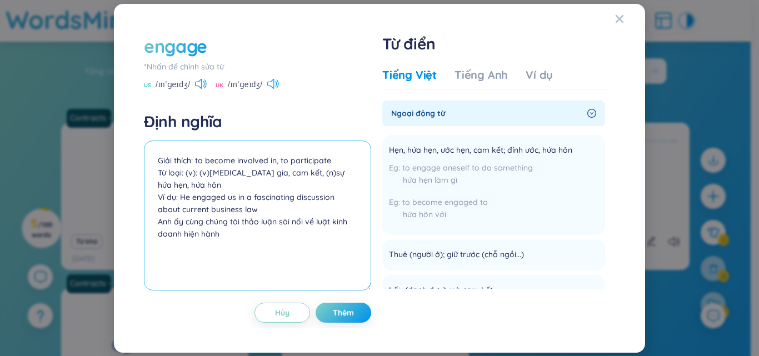
type textarea "Giải thích: to become involved in, to participate Từ loại: (v): (v)[MEDICAL_DAT…"
click at [274, 84] on icon at bounding box center [273, 84] width 12 height 10
click at [204, 84] on icon at bounding box center [204, 84] width 2 height 6
click at [340, 317] on span "Thêm" at bounding box center [343, 312] width 21 height 11
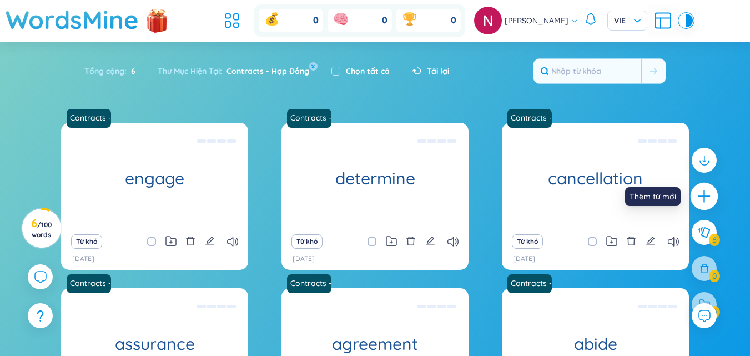
click at [697, 190] on icon "plus" at bounding box center [705, 197] width 16 height 16
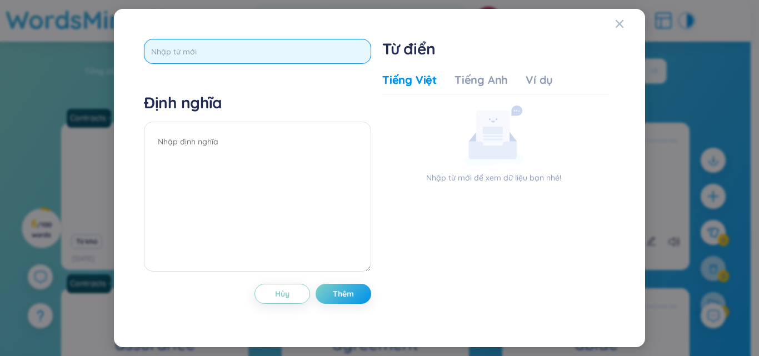
click at [272, 61] on input "text" at bounding box center [257, 51] width 227 height 25
paste input "establish"
type input "establish"
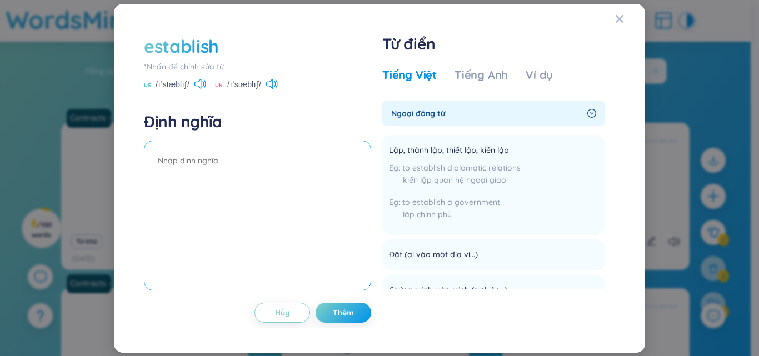
click at [176, 154] on textarea at bounding box center [257, 216] width 227 height 150
paste textarea "Giải thích: to start or create an organization, a system Từ loại: (v): thiết lậ…"
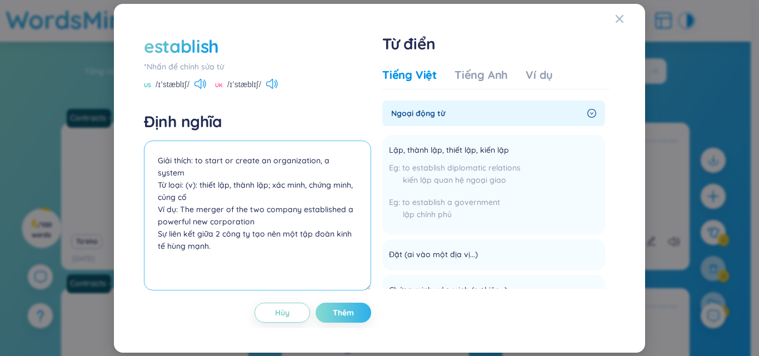
type textarea "Giải thích: to start or create an organization, a system Từ loại: (v): thiết lậ…"
click at [347, 310] on span "Thêm" at bounding box center [343, 312] width 21 height 11
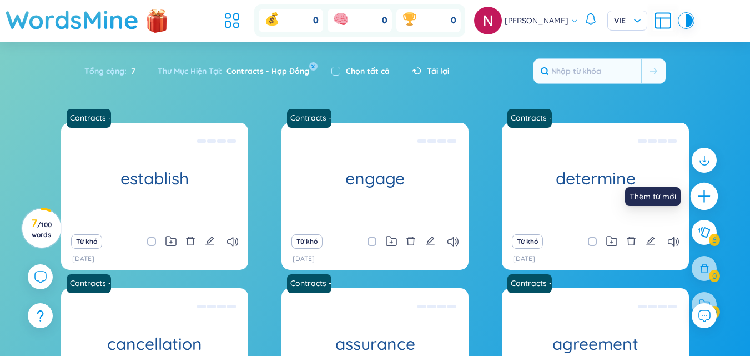
click at [707, 205] on div at bounding box center [705, 197] width 28 height 28
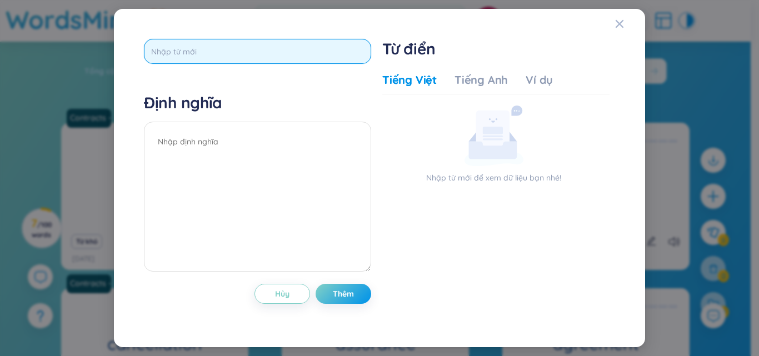
click at [244, 53] on input "text" at bounding box center [257, 51] width 227 height 25
paste input "obligateobligate"
type input "obligated"
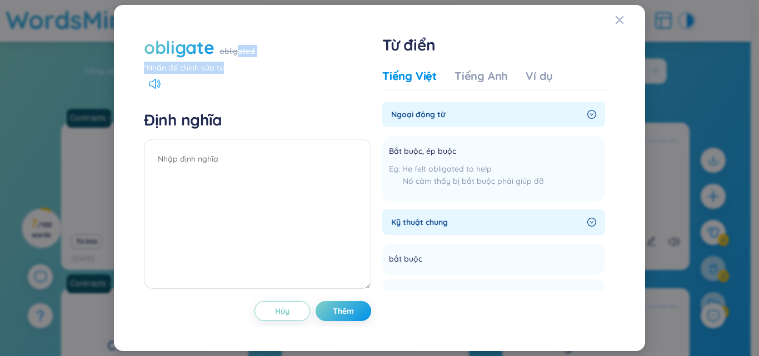
drag, startPoint x: 236, startPoint y: 48, endPoint x: 197, endPoint y: 72, distance: 46.1
click at [197, 72] on div "obligate obligated *Nhấn để chỉnh sửa từ" at bounding box center [257, 54] width 227 height 39
click at [344, 38] on div "obligate obligated" at bounding box center [257, 47] width 227 height 24
click at [211, 47] on div "obligate" at bounding box center [179, 47] width 70 height 24
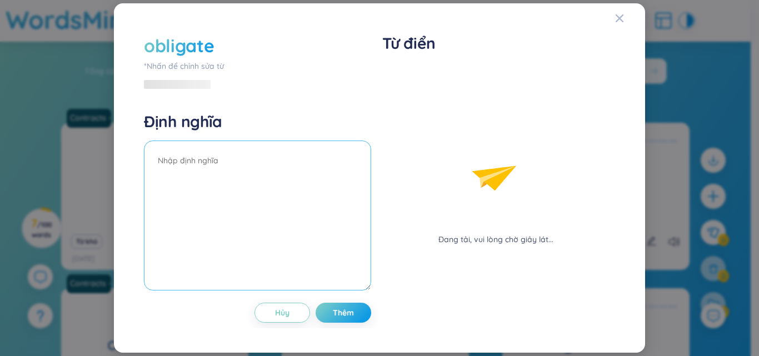
click at [205, 168] on textarea at bounding box center [257, 216] width 227 height 150
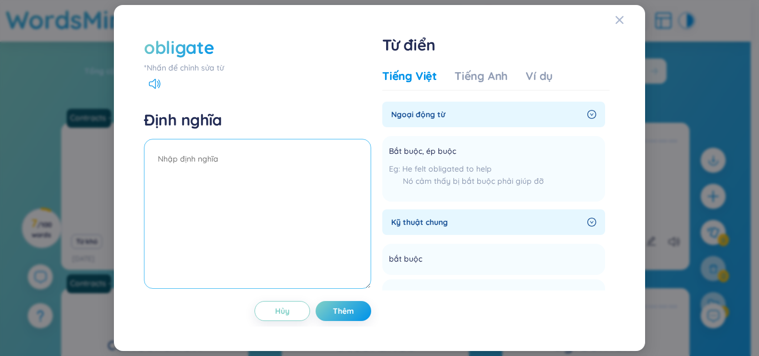
click at [209, 169] on textarea at bounding box center [257, 214] width 227 height 150
paste textarea "Giải thích: to bind legally or morally Từ loại: (v): bắt buộc, ép buộc Ví dụ: T…"
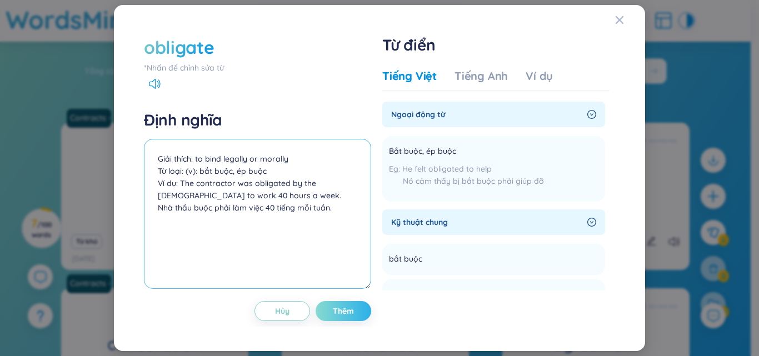
type textarea "Giải thích: to bind legally or morally Từ loại: (v): bắt buộc, ép buộc Ví dụ: T…"
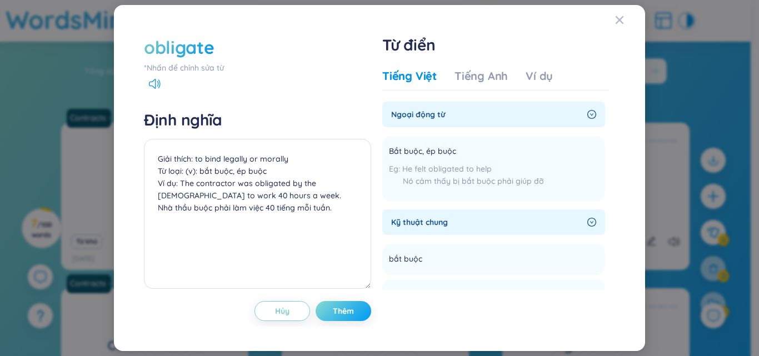
click at [350, 308] on span "Thêm" at bounding box center [343, 310] width 21 height 11
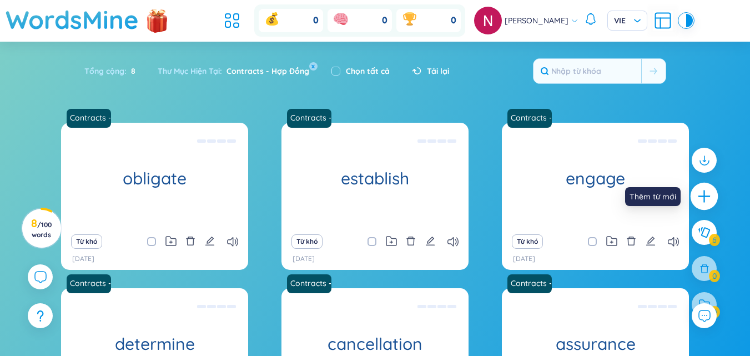
click at [698, 191] on icon "plus" at bounding box center [705, 197] width 16 height 16
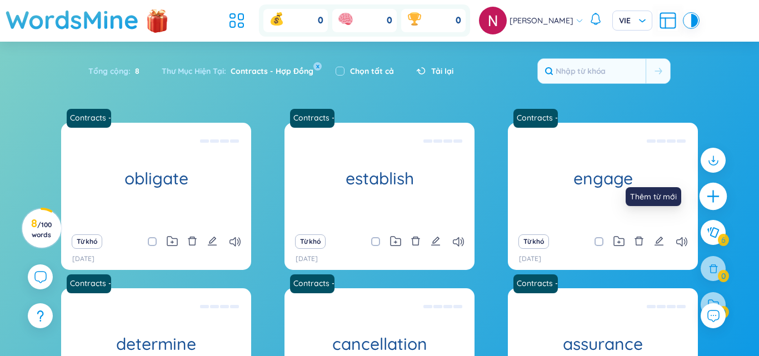
click at [0, 0] on div "obligate *Nhấn để chỉnh sửa từ Định nghĩa Giải thích: to bind legally or morall…" at bounding box center [0, 0] width 0 height 0
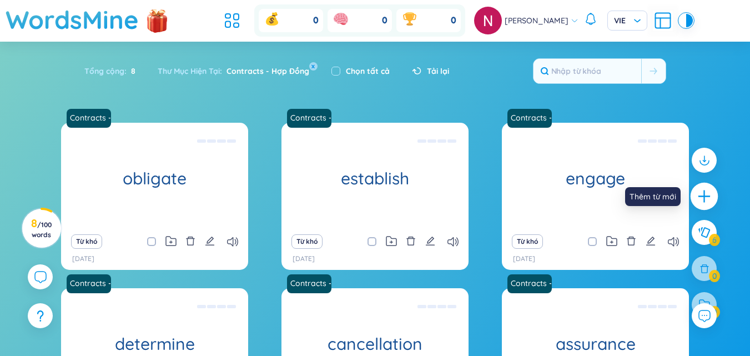
click at [707, 204] on div at bounding box center [705, 197] width 28 height 28
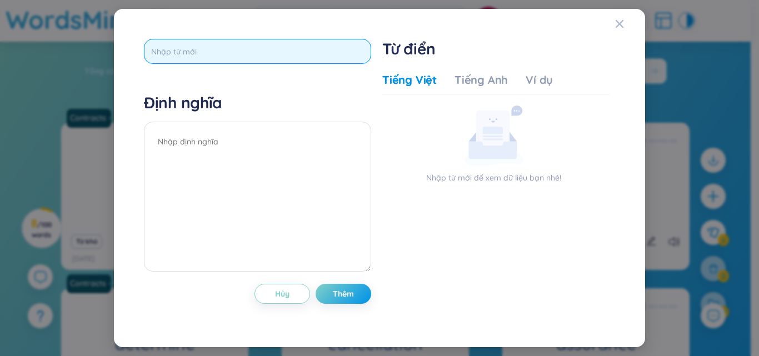
click at [297, 52] on input "text" at bounding box center [257, 51] width 227 height 25
paste input "party"
type input "party"
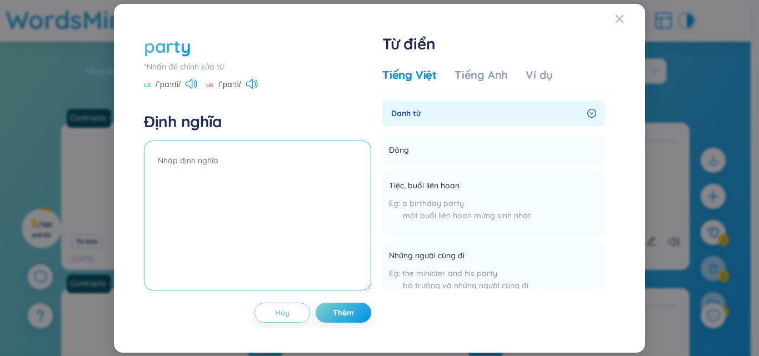
click at [243, 168] on textarea at bounding box center [257, 216] width 227 height 150
paste textarea "Giải thích: one of the people or groups of people involved in a legal agreemen …"
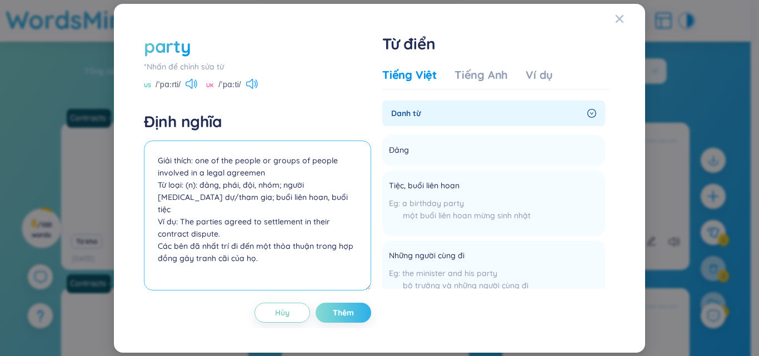
type textarea "Giải thích: one of the people or groups of people involved in a legal agreemen …"
click at [355, 310] on button "Thêm" at bounding box center [343, 313] width 56 height 20
click at [362, 313] on button "Thêm" at bounding box center [343, 313] width 56 height 20
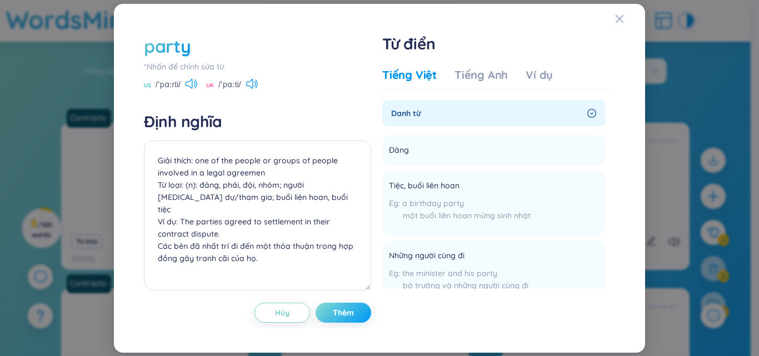
click at [349, 310] on span "Thêm" at bounding box center [343, 312] width 21 height 11
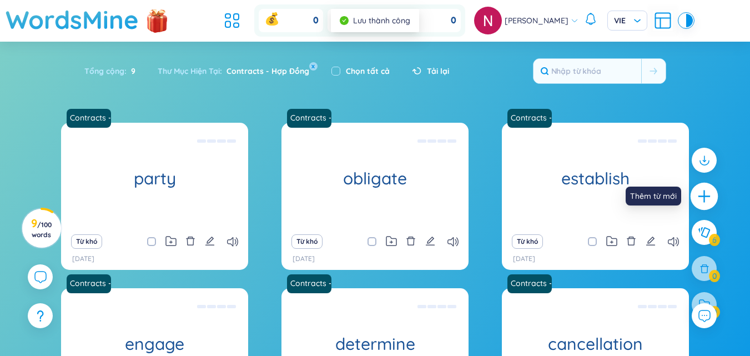
click at [711, 189] on icon "plus" at bounding box center [705, 197] width 16 height 16
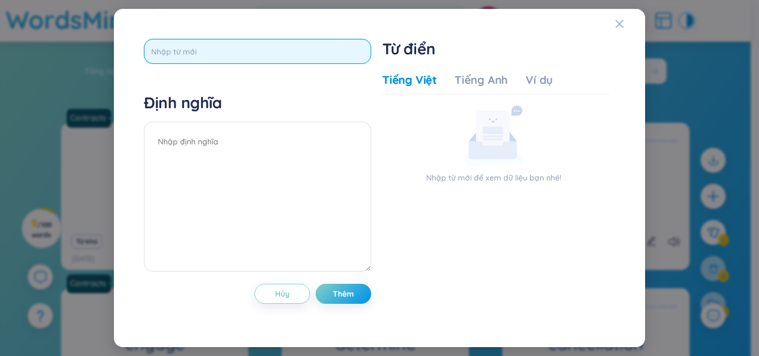
click at [277, 49] on input "text" at bounding box center [257, 51] width 227 height 25
paste input "provision"
type input "provision"
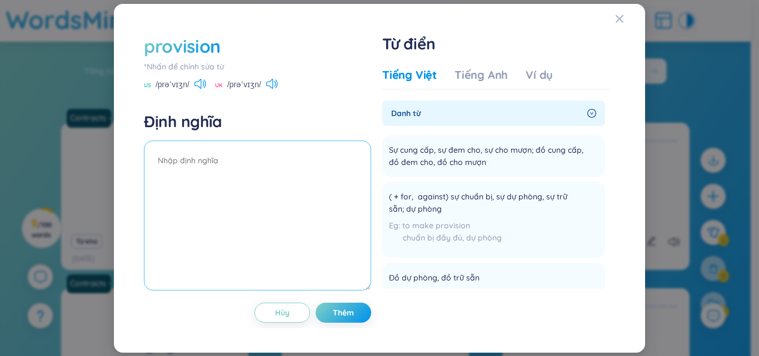
click at [255, 163] on textarea at bounding box center [257, 216] width 227 height 150
paste textarea "Giải thích: a condition or an arrangement in a legal document Từ loại: (n): sự …"
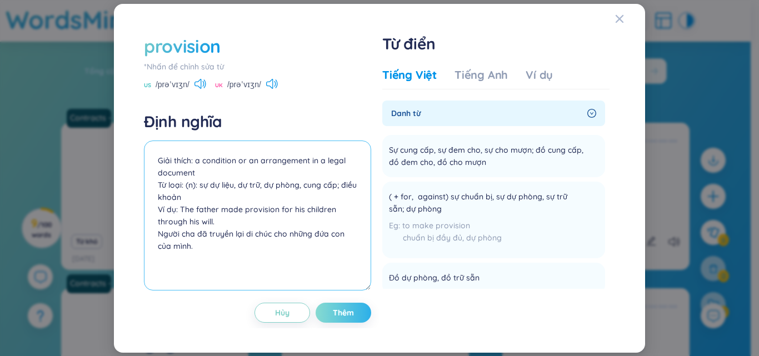
type textarea "Giải thích: a condition or an arrangement in a legal document Từ loại: (n): sự …"
click at [366, 312] on button "Thêm" at bounding box center [343, 313] width 56 height 20
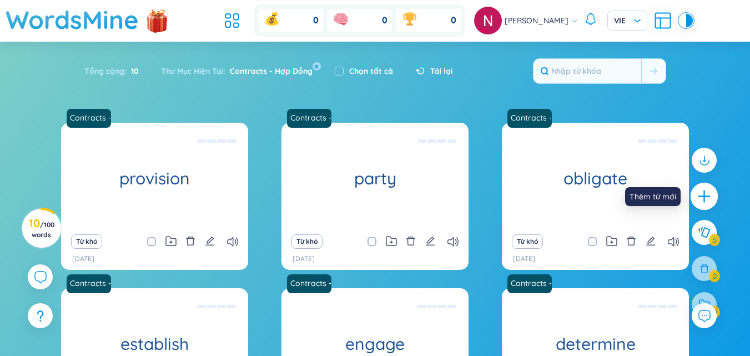
click at [701, 202] on icon "plus" at bounding box center [705, 197] width 16 height 16
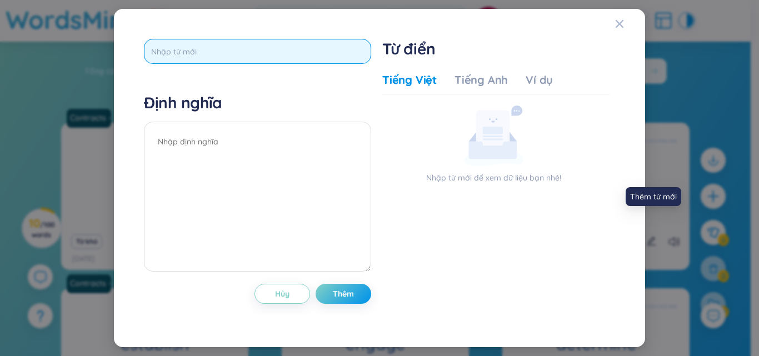
click at [257, 57] on input "text" at bounding box center [257, 51] width 227 height 25
paste input "resolve"
type input "resolve"
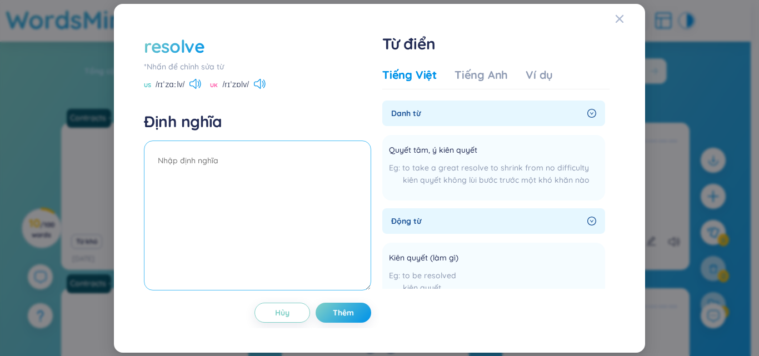
click at [268, 166] on textarea at bounding box center [257, 216] width 227 height 150
paste textarea "Giải thích: to find an acceptable solution to a problem Từ loại: (v, n): (v) gi…"
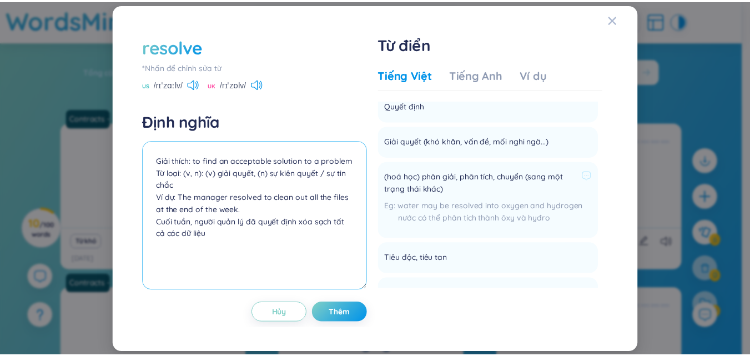
scroll to position [167, 0]
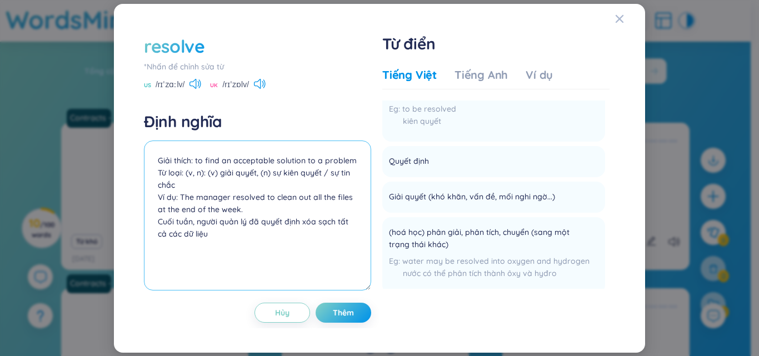
click at [258, 173] on textarea "Giải thích: to find an acceptable solution to a problem Từ loại: (v, n): (v) gi…" at bounding box center [257, 216] width 227 height 150
type textarea "Giải thích: to find an acceptable solution to a problem Từ loại: (v, n): (v) gi…"
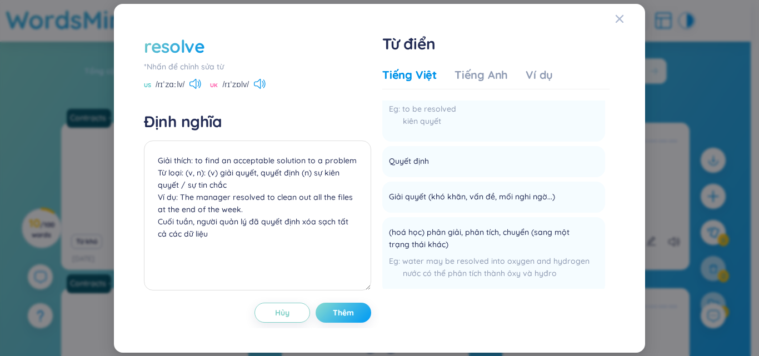
click at [349, 316] on span "Thêm" at bounding box center [343, 312] width 21 height 11
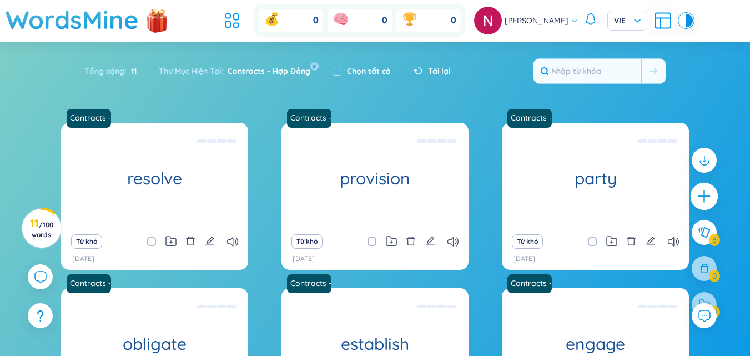
click at [706, 190] on icon "plus" at bounding box center [705, 197] width 16 height 16
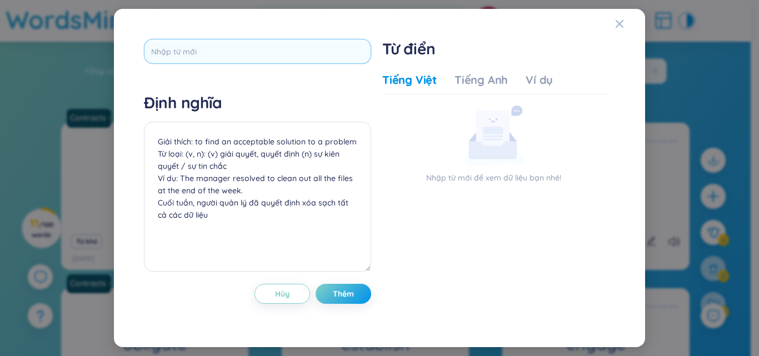
drag, startPoint x: 217, startPoint y: 67, endPoint x: 228, endPoint y: 53, distance: 18.6
click at [219, 66] on div at bounding box center [257, 55] width 227 height 33
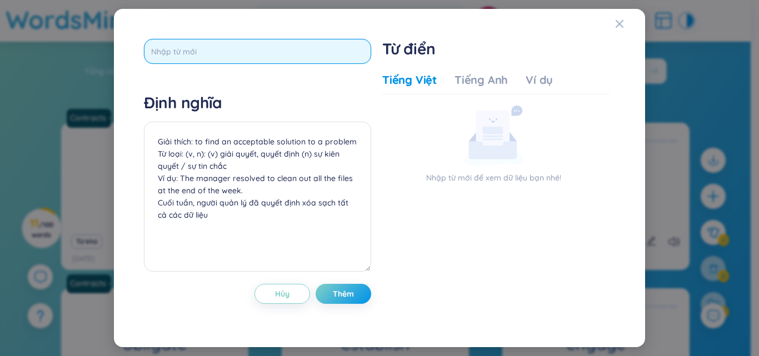
click at [228, 53] on input "text" at bounding box center [257, 51] width 227 height 25
paste input "specific"
type input "specific"
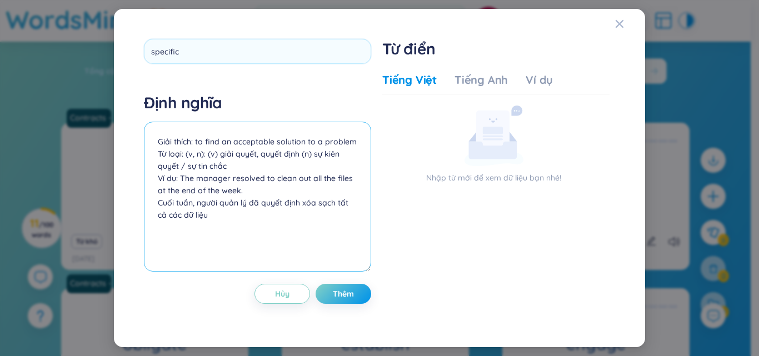
click at [223, 174] on textarea "Giải thích: to find an acceptable solution to a problem Từ loại: (v, n): (v) gi…" at bounding box center [257, 197] width 227 height 150
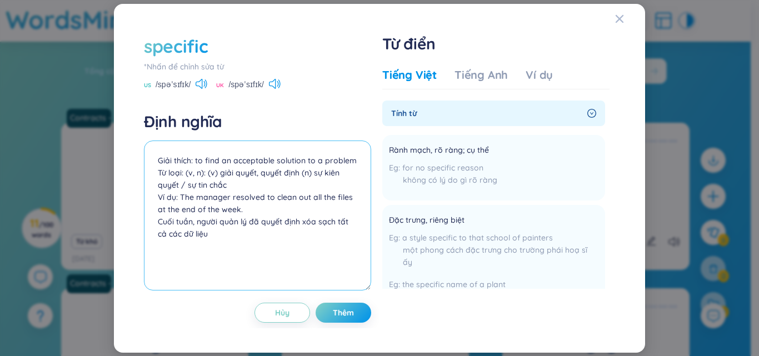
click at [265, 159] on textarea "Giải thích: to find an acceptable solution to a problem Từ loại: (v, n): (v) gi…" at bounding box center [257, 216] width 227 height 150
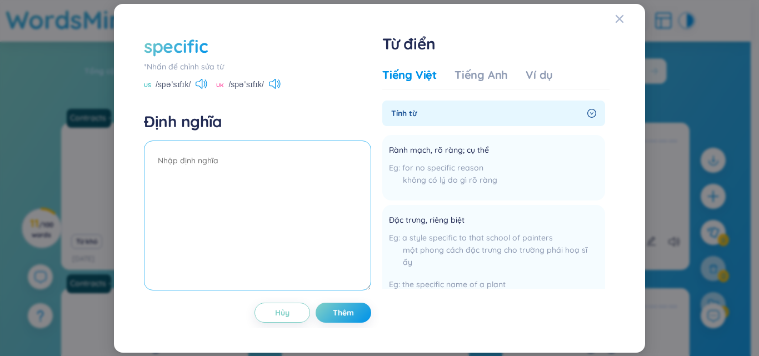
paste textarea "Giải thích: detailed abd exact Từ loại: (adj): riêng biệt, cụ thể, đặc trưng; r…"
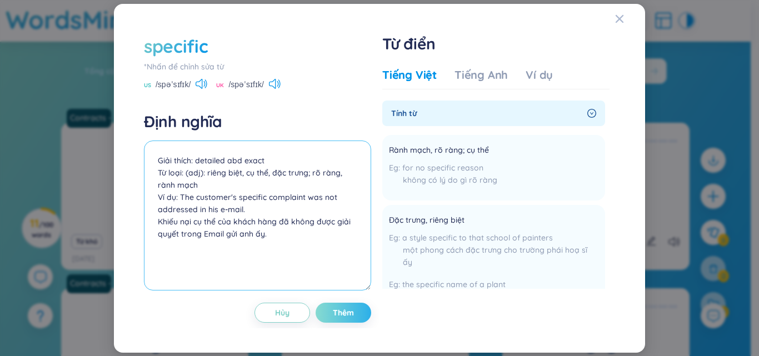
type textarea "Giải thích: detailed abd exact Từ loại: (adj): riêng biệt, cụ thể, đặc trưng; r…"
click at [342, 312] on span "Thêm" at bounding box center [343, 312] width 21 height 11
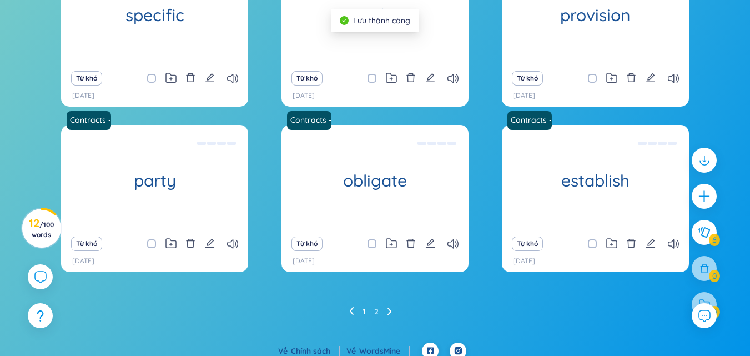
scroll to position [172, 0]
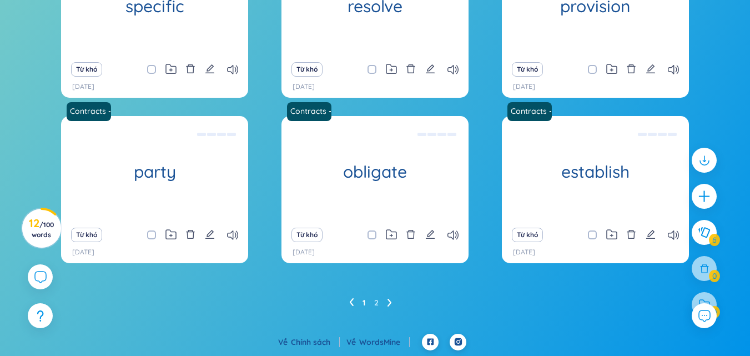
click at [387, 303] on ul "1 2" at bounding box center [375, 303] width 52 height 18
click at [389, 302] on icon at bounding box center [390, 302] width 4 height 8
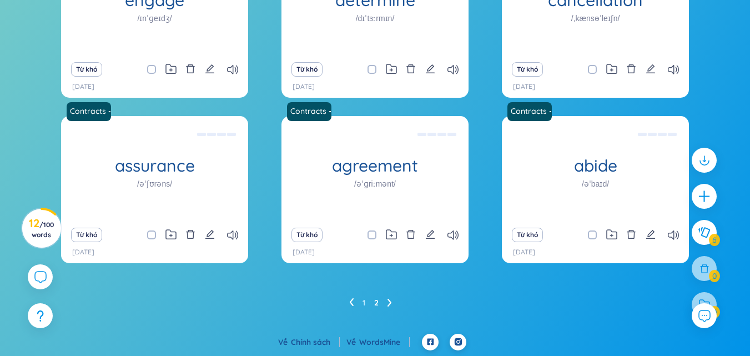
click at [350, 302] on icon at bounding box center [351, 302] width 4 height 8
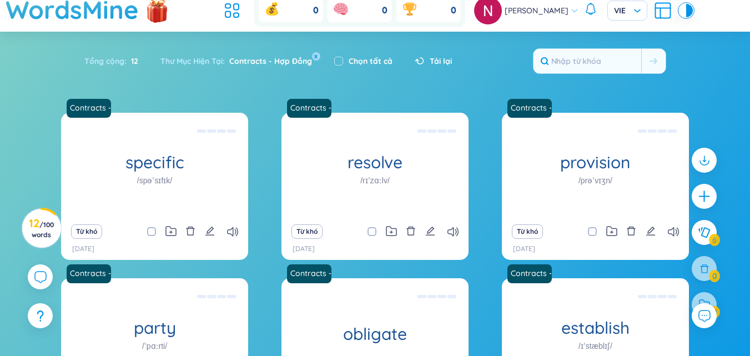
scroll to position [0, 0]
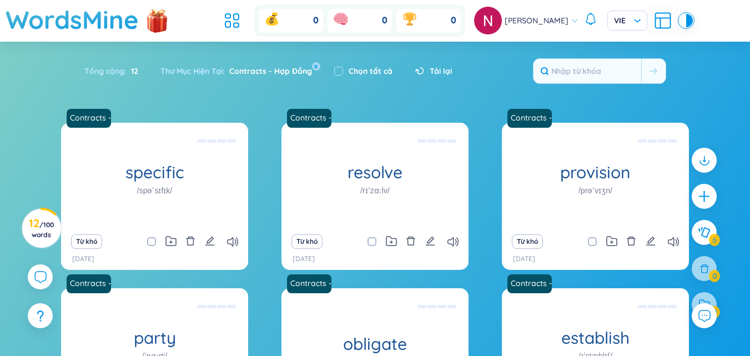
click at [293, 24] on div "0" at bounding box center [291, 20] width 64 height 23
click at [356, 17] on div "0" at bounding box center [360, 20] width 64 height 23
click at [345, 18] on icon at bounding box center [340, 18] width 13 height 8
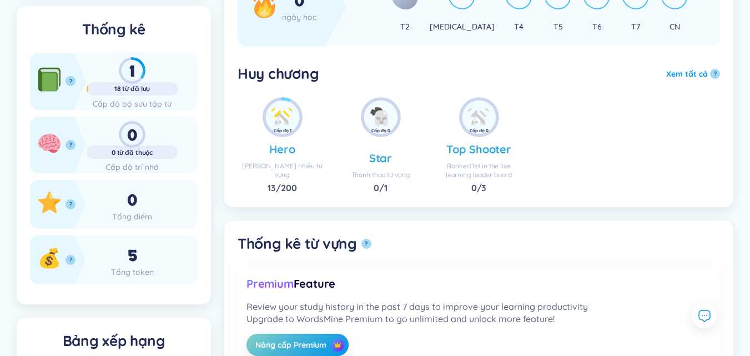
scroll to position [167, 0]
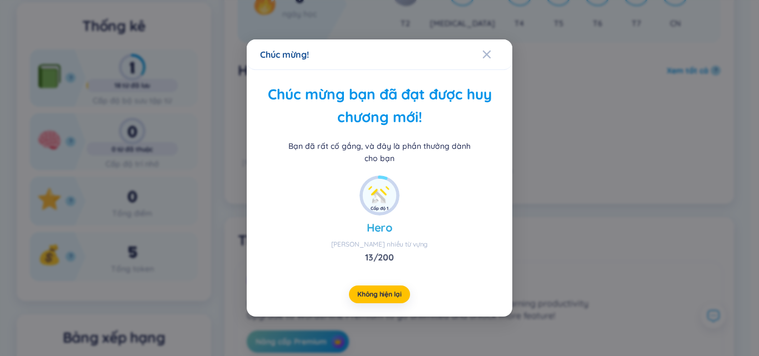
click at [483, 36] on div "Chúc mừng! Chúc mừng bạn đã đạt được huy chương mới! Bạn đã rất cố gắng, và đây…" at bounding box center [379, 178] width 759 height 356
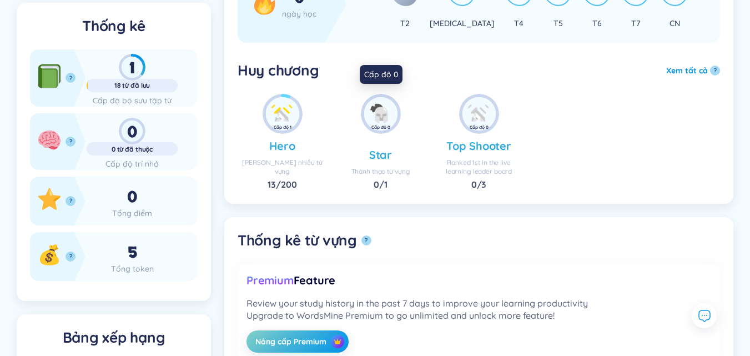
click at [385, 103] on img at bounding box center [380, 113] width 33 height 33
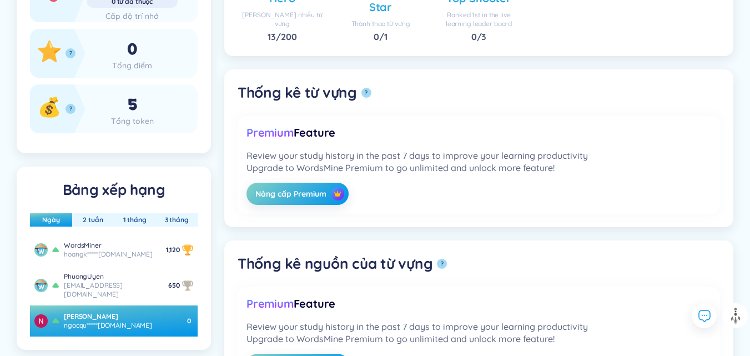
scroll to position [333, 0]
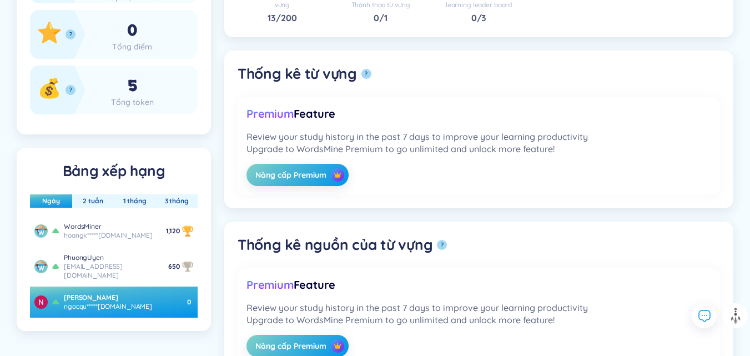
click at [137, 50] on div "Tổng điểm" at bounding box center [132, 47] width 91 height 12
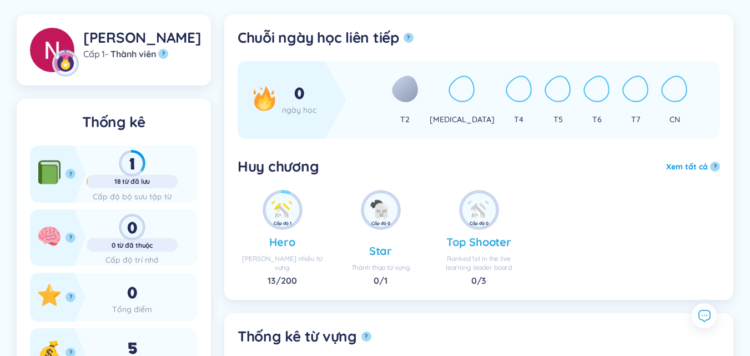
scroll to position [0, 0]
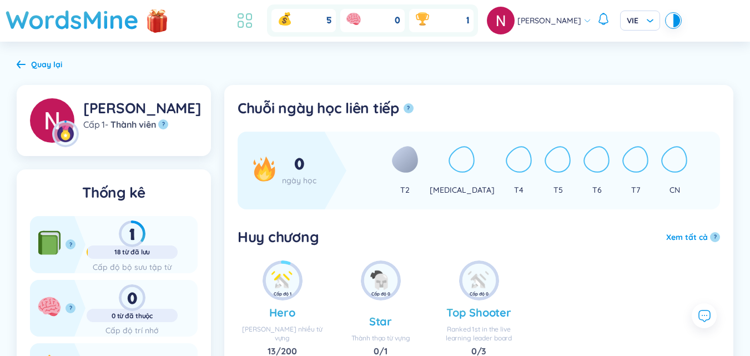
click at [248, 25] on icon at bounding box center [245, 21] width 20 height 20
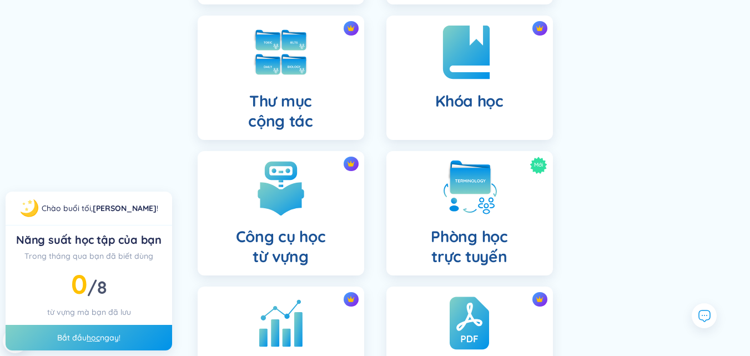
scroll to position [222, 0]
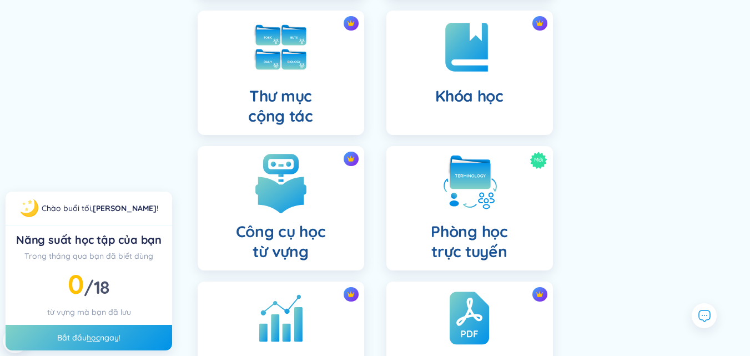
click at [299, 167] on img at bounding box center [280, 182] width 61 height 61
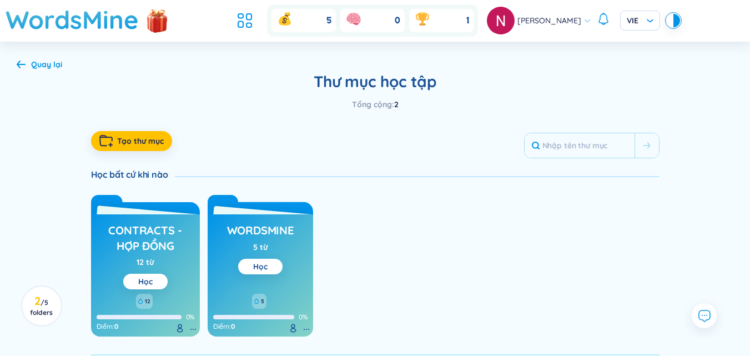
scroll to position [38, 0]
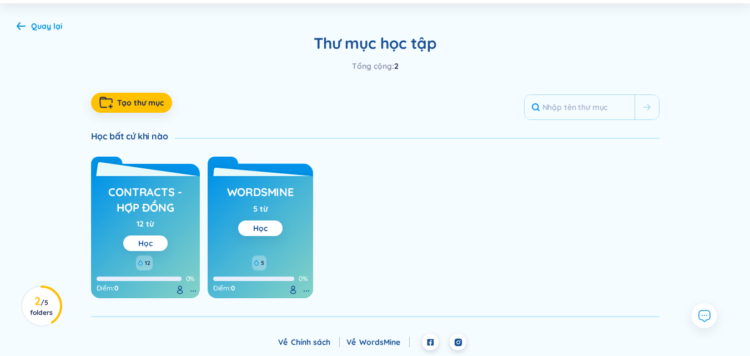
click at [134, 245] on button "Học" at bounding box center [145, 243] width 44 height 16
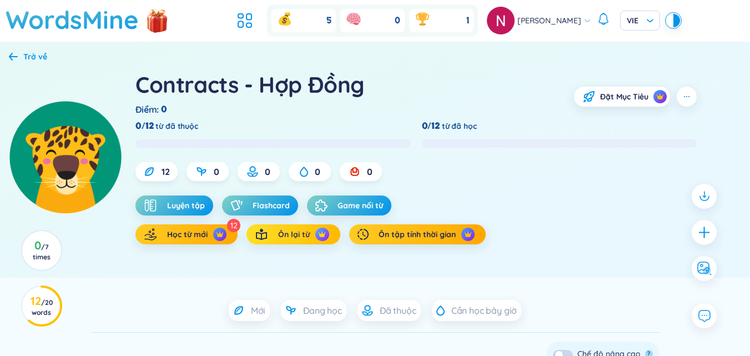
click at [303, 242] on button "Ôn lại từ" at bounding box center [293, 234] width 93 height 20
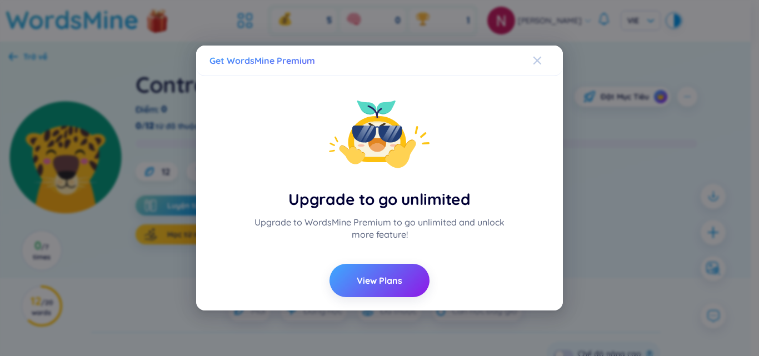
click at [537, 67] on div "Close" at bounding box center [537, 61] width 9 height 30
click at [536, 67] on div "Close" at bounding box center [537, 61] width 9 height 30
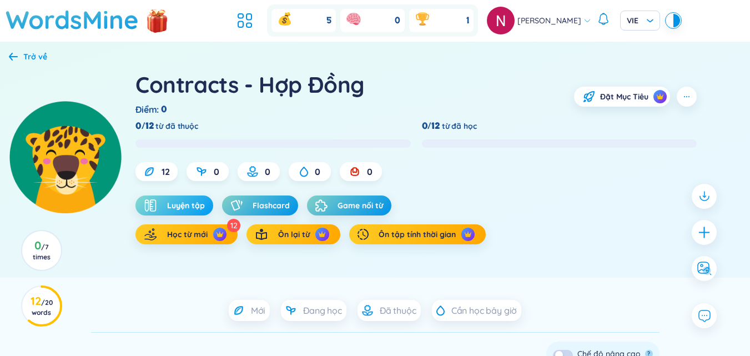
click at [198, 210] on span "Luyện tập" at bounding box center [186, 205] width 38 height 11
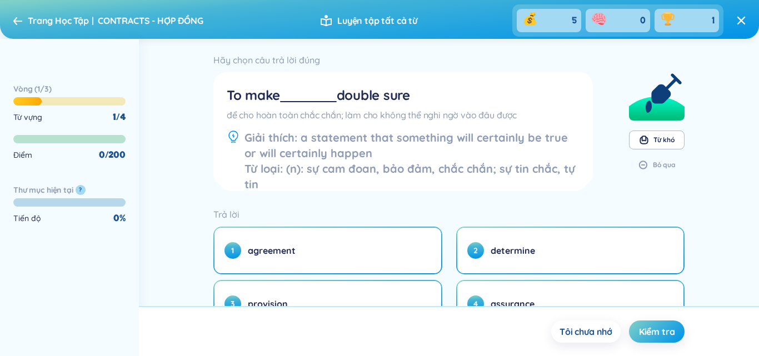
click at [18, 27] on div "Trang Học Tập CONTRACTS - HỢP ĐỒNG" at bounding box center [108, 21] width 190 height 18
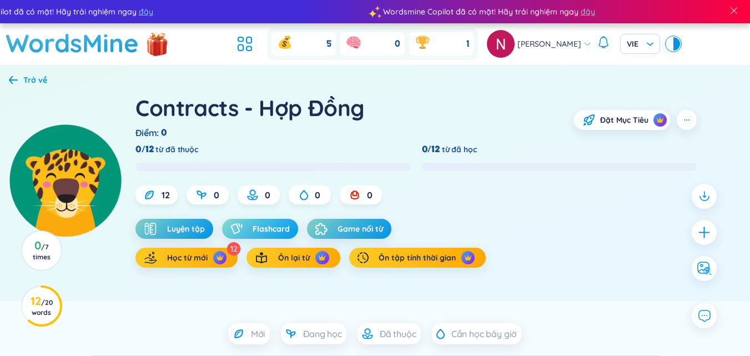
click at [269, 219] on button "Flashcard" at bounding box center [260, 229] width 76 height 20
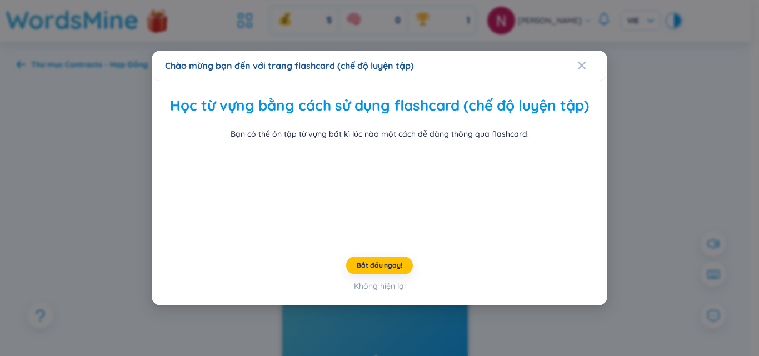
click at [577, 61] on icon "Close" at bounding box center [581, 65] width 9 height 9
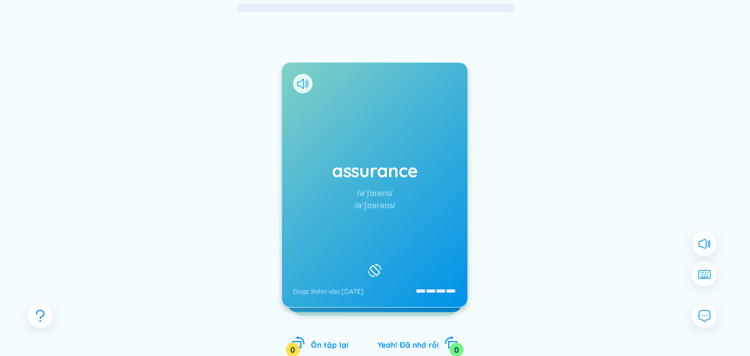
scroll to position [111, 0]
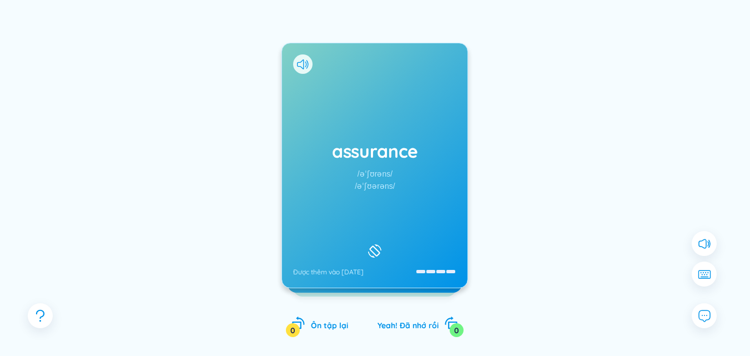
click at [297, 57] on div at bounding box center [302, 63] width 19 height 19
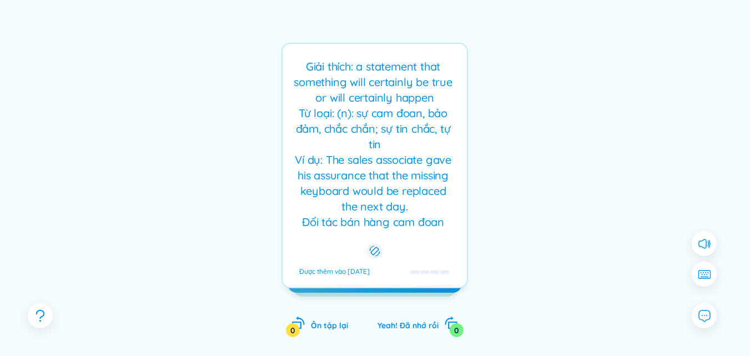
click at [345, 109] on div "Giải thích: a statement that something will certainly be true or will certainly…" at bounding box center [374, 145] width 173 height 173
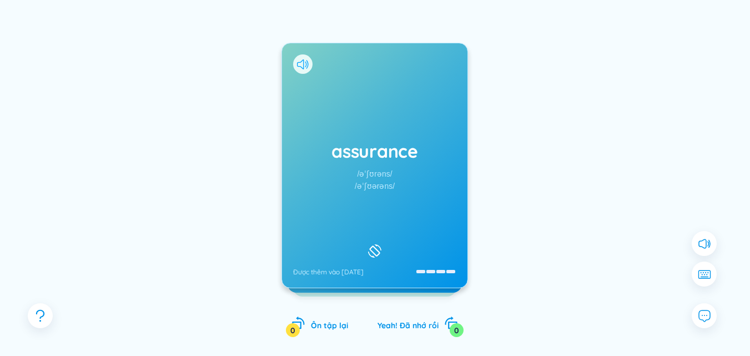
click at [304, 69] on icon at bounding box center [303, 64] width 12 height 10
click at [304, 67] on icon at bounding box center [303, 64] width 12 height 10
click at [357, 106] on div "assurance /əˈʃʊrəns/ /əˈʃʊərəns/ Được thêm vào 13/10/2025" at bounding box center [375, 165] width 186 height 244
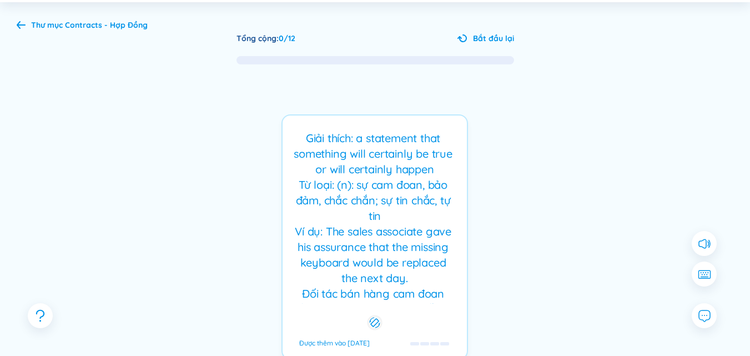
scroll to position [0, 0]
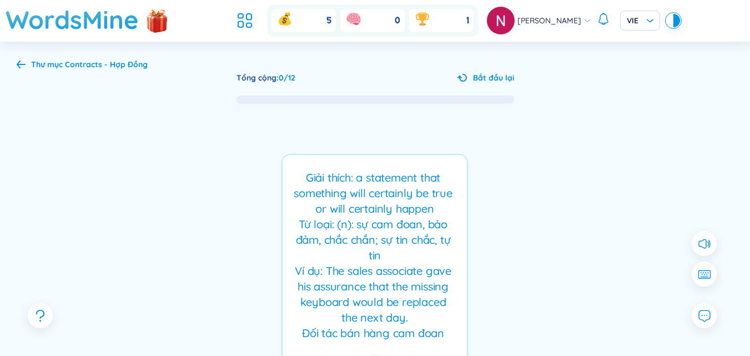
click at [384, 143] on div "assurance /əˈʃʊrəns/ /əˈʃʊərəns/ Được thêm vào 13/10/2025 Giải thích: a stateme…" at bounding box center [375, 287] width 717 height 365
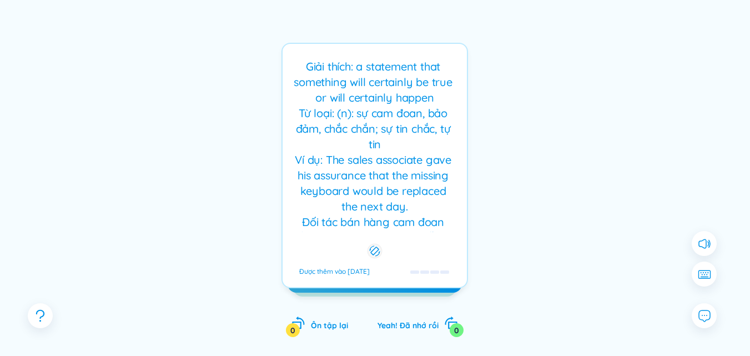
click at [405, 157] on div "Giải thích: a statement that something will certainly be true or will certainly…" at bounding box center [374, 145] width 173 height 173
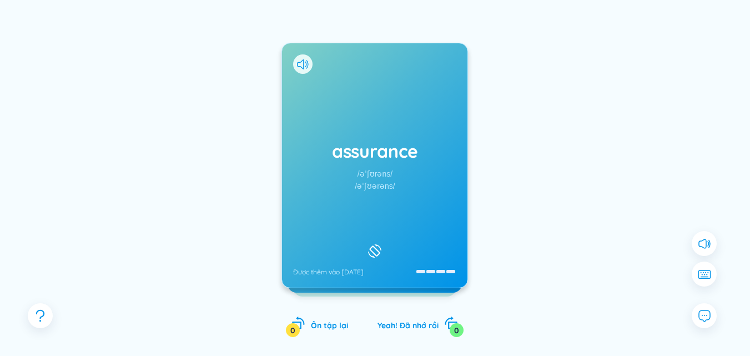
click at [406, 157] on h1 "assurance" at bounding box center [374, 151] width 163 height 24
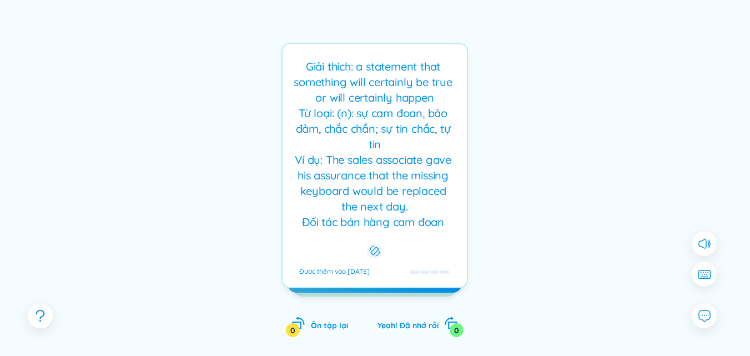
click at [406, 157] on div "Giải thích: a statement that something will certainly be true or will certainly…" at bounding box center [374, 145] width 173 height 173
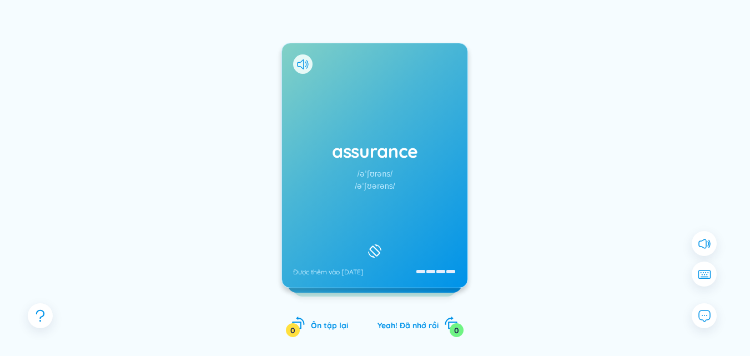
click at [404, 153] on h1 "assurance" at bounding box center [374, 151] width 163 height 24
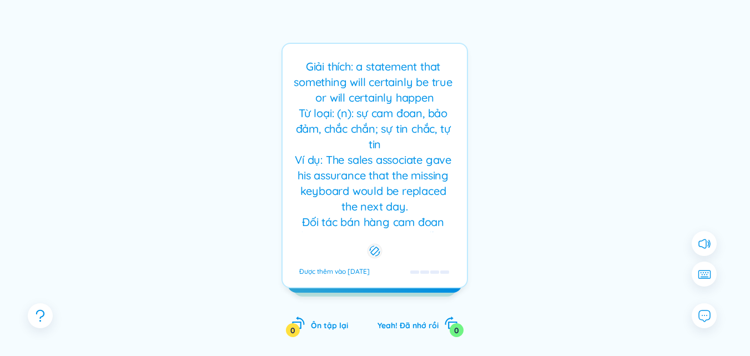
scroll to position [29, 0]
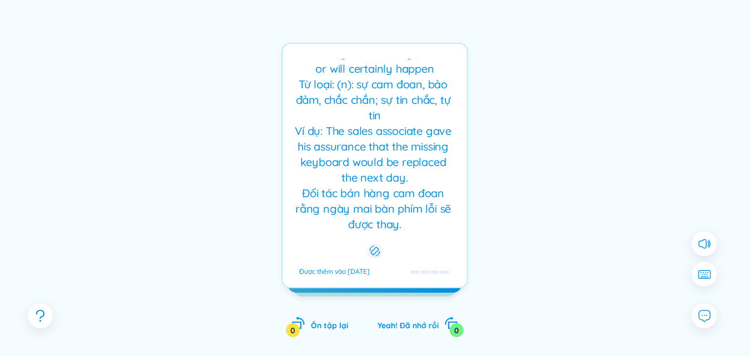
click at [407, 150] on div "Giải thích: a statement that something will certainly be true or will certainly…" at bounding box center [374, 145] width 173 height 173
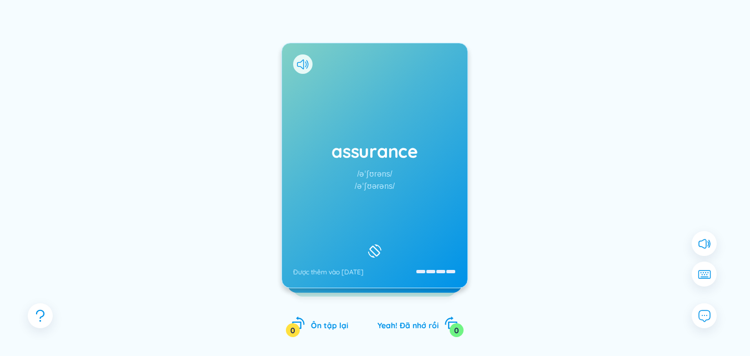
click at [409, 147] on h1 "assurance" at bounding box center [374, 151] width 163 height 24
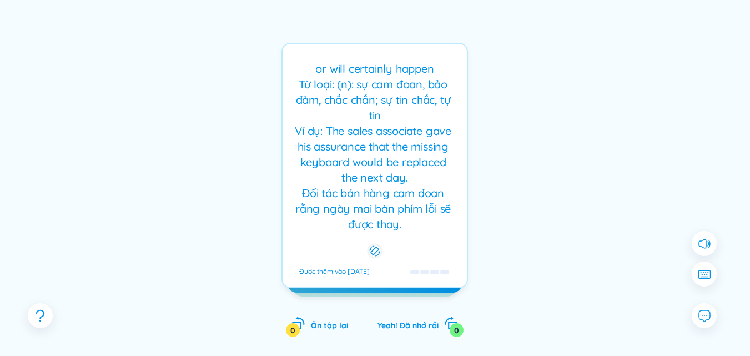
click at [414, 147] on div "Giải thích: a statement that something will certainly be true or will certainly…" at bounding box center [374, 145] width 173 height 173
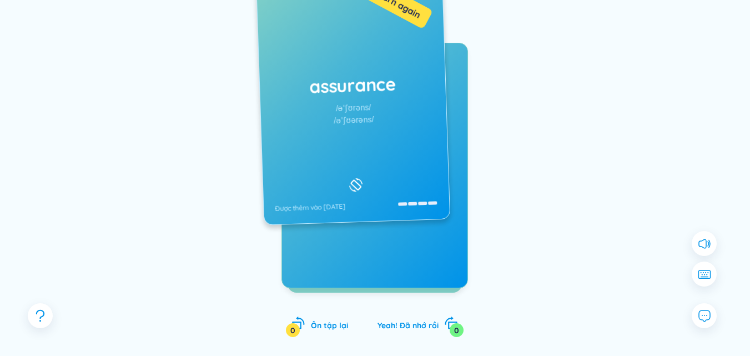
scroll to position [0, 0]
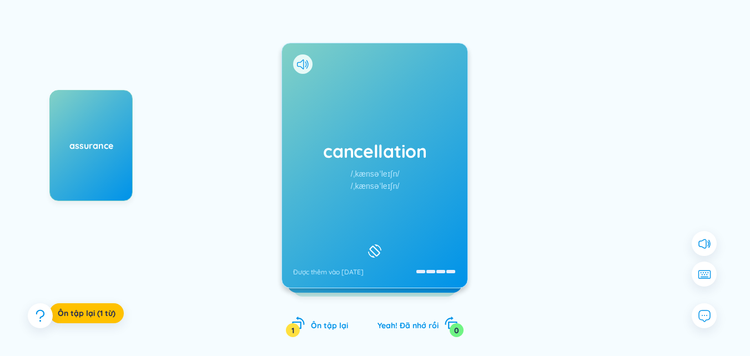
click at [295, 61] on div at bounding box center [302, 63] width 19 height 19
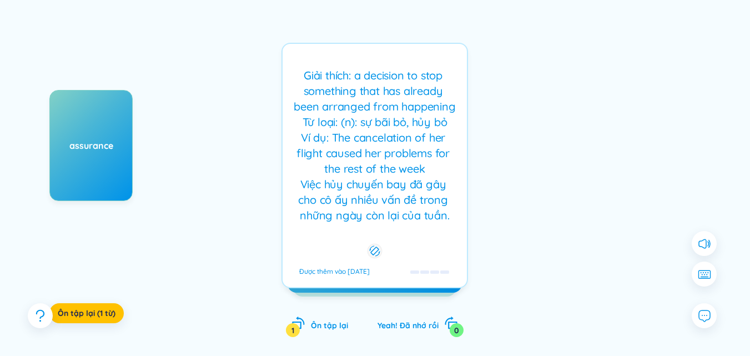
click at [301, 62] on div "Giải thích: a decision to stop something that has already been arranged from ha…" at bounding box center [375, 165] width 187 height 245
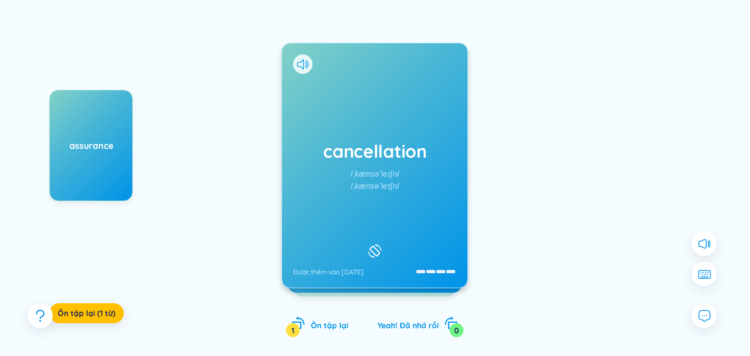
click at [302, 63] on icon at bounding box center [303, 64] width 12 height 10
click at [305, 63] on icon at bounding box center [303, 64] width 12 height 10
click at [327, 80] on div "cancellation /ˌkænsəˈleɪʃn/ /ˌkænsəˈleɪʃn/ Được thêm vào 13/10/2025" at bounding box center [375, 165] width 186 height 244
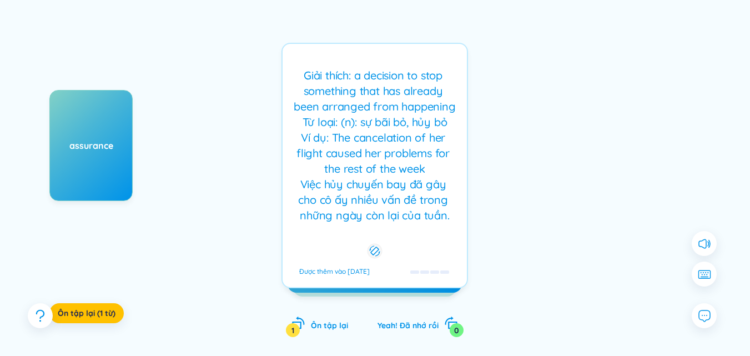
click at [355, 99] on div "Giải thích: a decision to stop something that has already been arranged from ha…" at bounding box center [374, 146] width 173 height 156
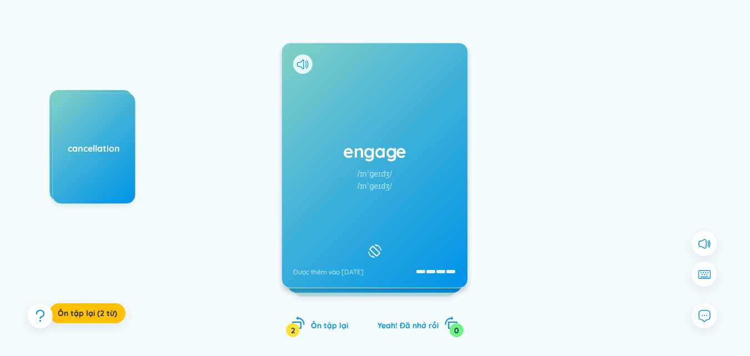
click at [327, 74] on div "engage /ɪnˈɡeɪdʒ/ /ɪnˈɡeɪdʒ/ Được thêm vào 13/10/2025" at bounding box center [375, 165] width 186 height 244
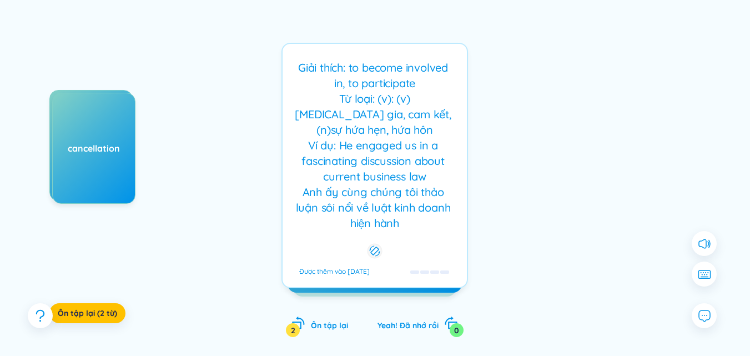
click at [381, 98] on div "Giải thích: to become involved in, to participate Từ loại: (v): (v)[MEDICAL_DAT…" at bounding box center [374, 145] width 173 height 171
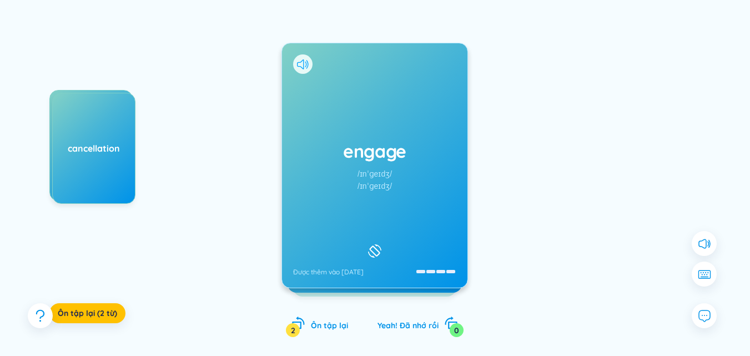
click at [308, 67] on icon at bounding box center [308, 64] width 2 height 8
click at [308, 67] on span at bounding box center [303, 64] width 12 height 10
click at [300, 64] on icon at bounding box center [303, 64] width 12 height 10
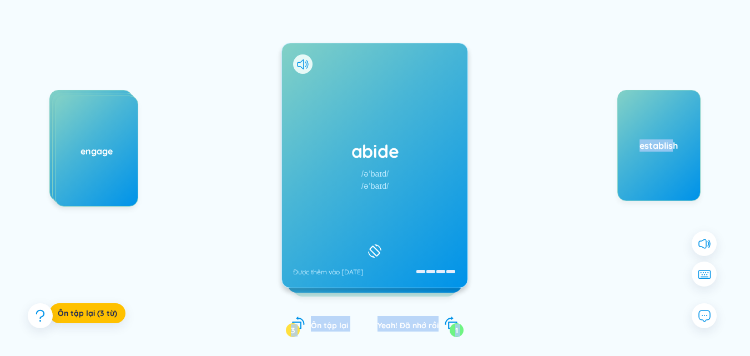
drag, startPoint x: 649, startPoint y: 145, endPoint x: 369, endPoint y: 147, distance: 279.9
click at [369, 147] on div "assurance cancellation engage Ôn tập lại (3 từ) abide /əˈbaɪd/ /əˈbaɪd/ Được th…" at bounding box center [375, 176] width 717 height 365
click at [537, 134] on div "establish" at bounding box center [617, 201] width 167 height 222
click at [297, 64] on icon at bounding box center [303, 64] width 12 height 10
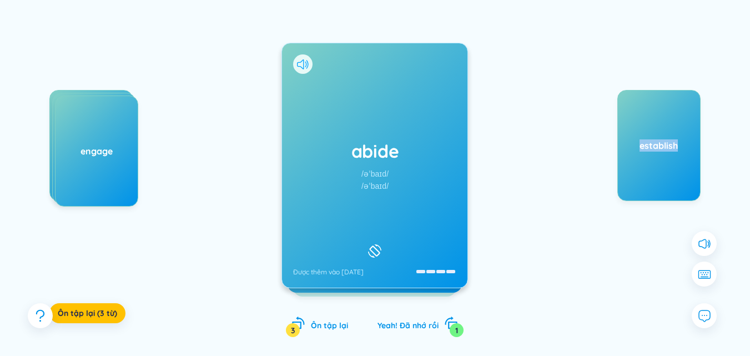
click at [297, 64] on icon at bounding box center [303, 64] width 12 height 10
click at [386, 121] on div "abide /əˈbaɪd/ /əˈbaɪd/ Được thêm vào 13/10/2025" at bounding box center [375, 165] width 186 height 244
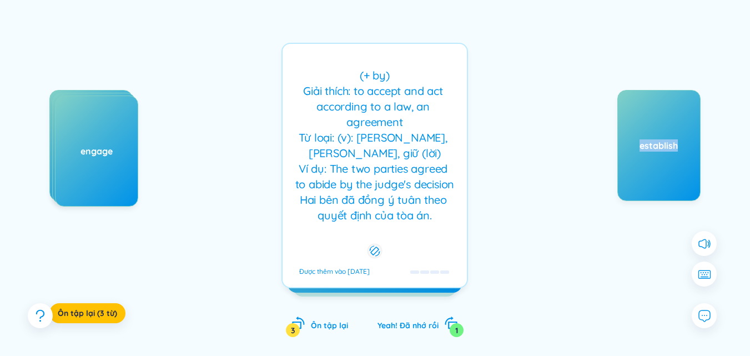
click at [386, 121] on div "(+ by) Giải thích: to accept and act according to a law, an agreement Từ loại: …" at bounding box center [374, 146] width 173 height 156
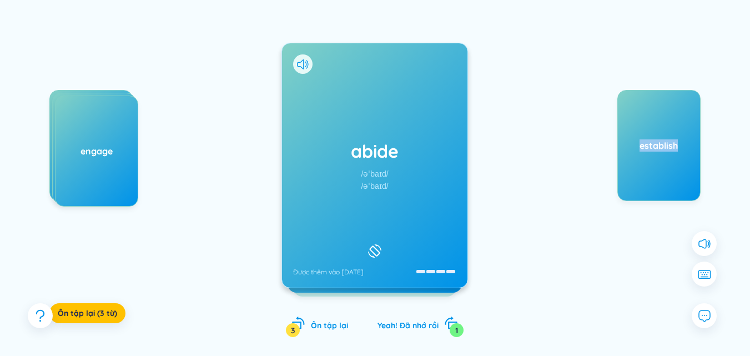
click at [386, 121] on div "abide /əˈbaɪd/ /əˈbaɪd/ Được thêm vào 13/10/2025" at bounding box center [375, 165] width 186 height 244
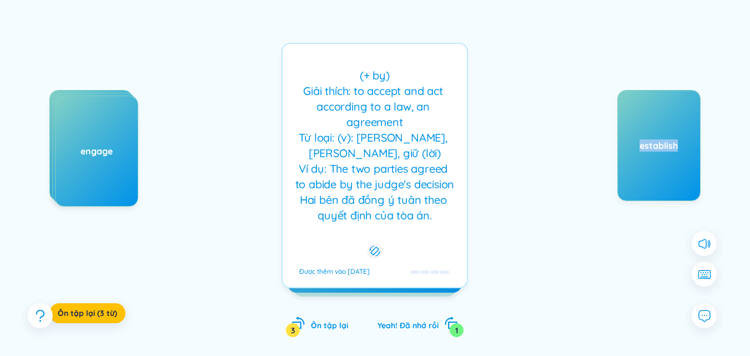
click at [386, 121] on div "(+ by) Giải thích: to accept and act according to a law, an agreement Từ loại: …" at bounding box center [374, 146] width 173 height 156
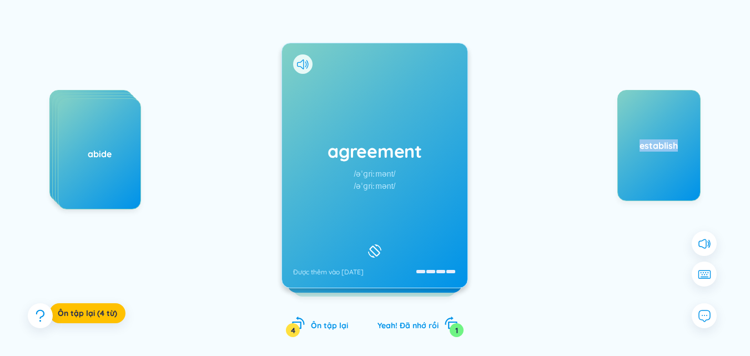
click at [381, 138] on div "agreement /əˈɡriːmənt/ /əˈɡriːmənt/ Được thêm vào 13/10/2025" at bounding box center [375, 165] width 186 height 244
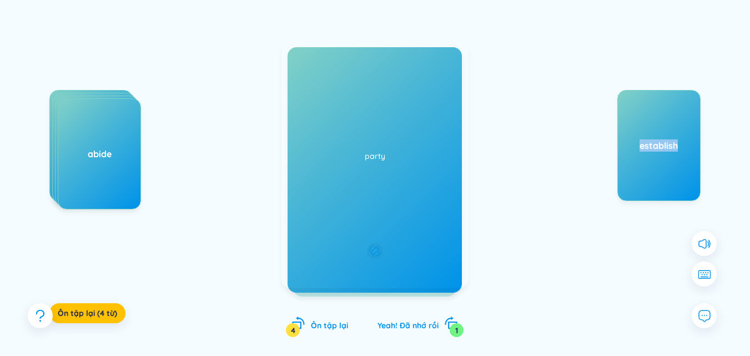
click at [382, 137] on div "Giải thích: an arrangement, a promise or a contract made with somebody Từ loại:…" at bounding box center [374, 145] width 173 height 173
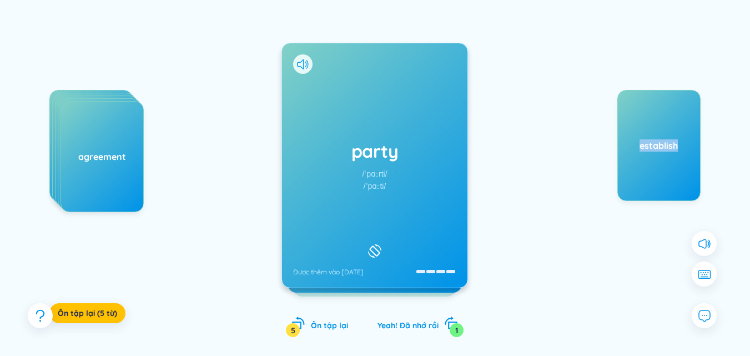
click at [298, 71] on div at bounding box center [302, 63] width 19 height 19
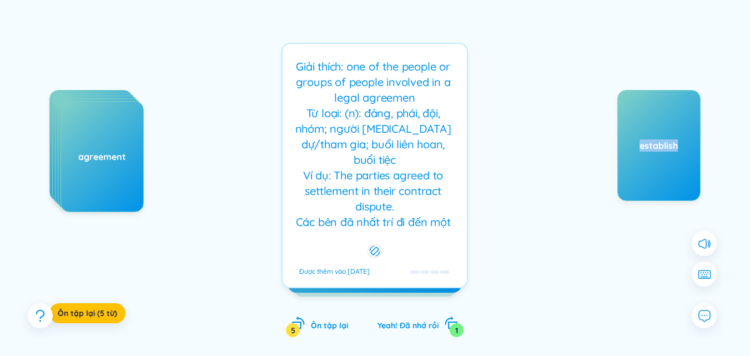
click at [375, 95] on div "Giải thích: one of the people or groups of people involved in a legal agreemen …" at bounding box center [374, 145] width 173 height 173
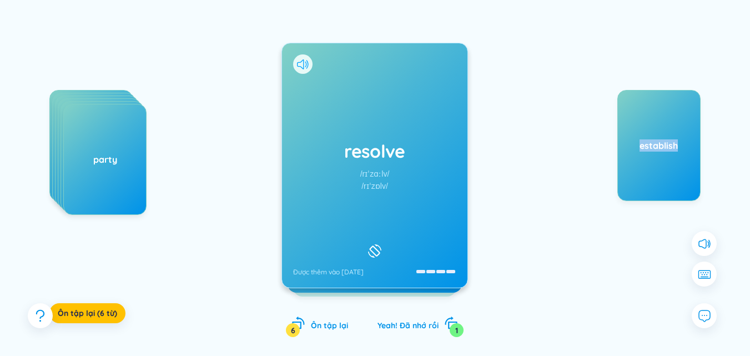
click at [305, 63] on icon at bounding box center [303, 64] width 12 height 10
click at [364, 106] on div "resolve /rɪˈzɑːlv/ /rɪˈzɒlv/ Được thêm vào 13/10/2025" at bounding box center [375, 165] width 186 height 244
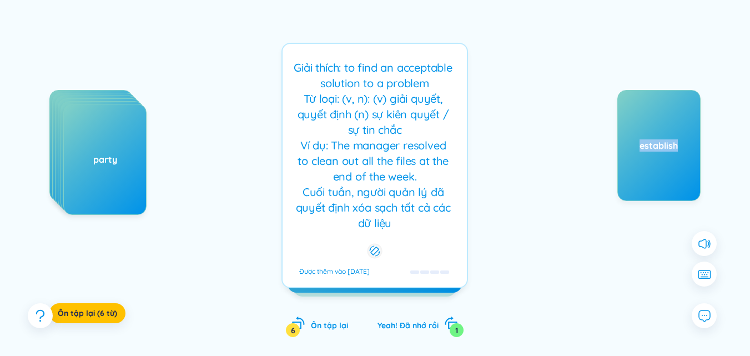
drag, startPoint x: 364, startPoint y: 106, endPoint x: 274, endPoint y: 84, distance: 93.1
click at [274, 84] on div "assurance cancellation engage abide agreement party Ôn tập lại (6 từ) resolve /…" at bounding box center [375, 176] width 717 height 365
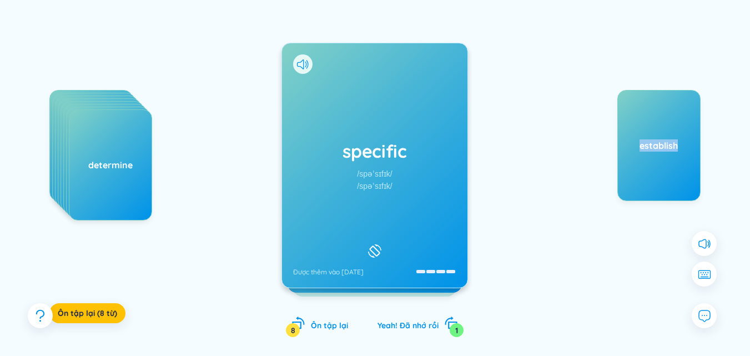
click at [334, 77] on div "specific /spəˈsɪfɪk/ /spəˈsɪfɪk/ Được thêm vào 13/10/2025" at bounding box center [375, 165] width 186 height 244
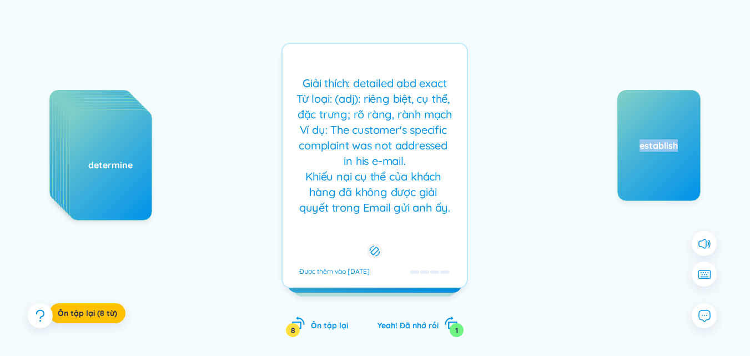
click at [392, 92] on div "Giải thích: detailed abd exact Từ loại: (adj): riêng biệt, cụ thể, đặc trưng; r…" at bounding box center [374, 146] width 173 height 140
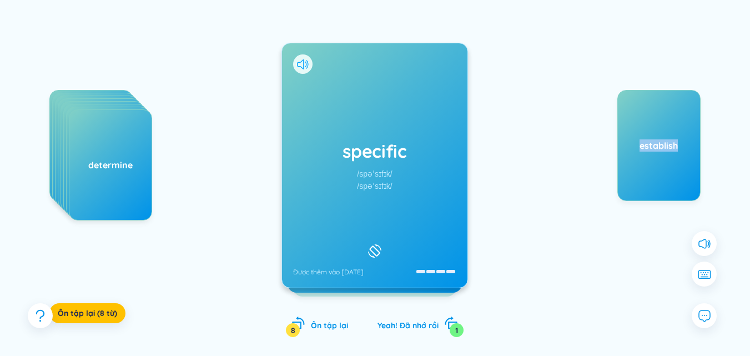
click at [302, 59] on icon at bounding box center [303, 64] width 12 height 10
click at [349, 77] on div "provision /prəˈvɪʒn/ /prəˈvɪʒn/ Được thêm vào 13/10/2025" at bounding box center [375, 165] width 186 height 244
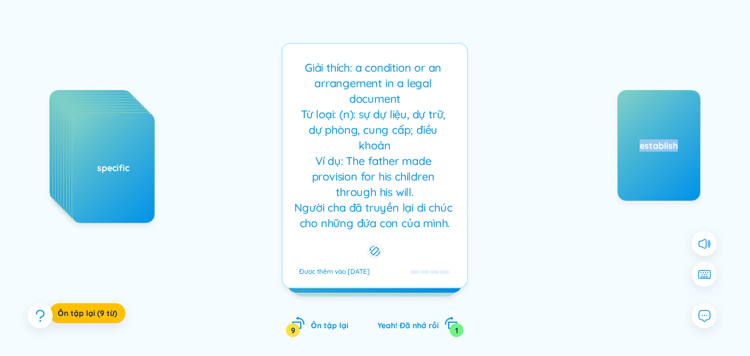
click at [403, 77] on div "Giải thích: a condition or an arrangement in a legal document Từ loại: (n): sự …" at bounding box center [374, 145] width 173 height 171
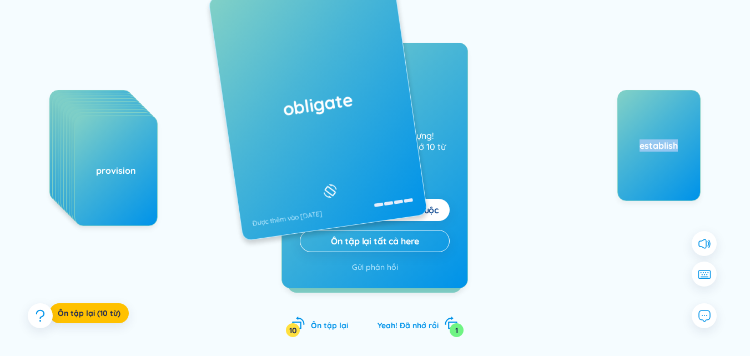
click at [112, 62] on div "assurance cancellation engage abide agreement party resolve determine specific …" at bounding box center [375, 176] width 717 height 365
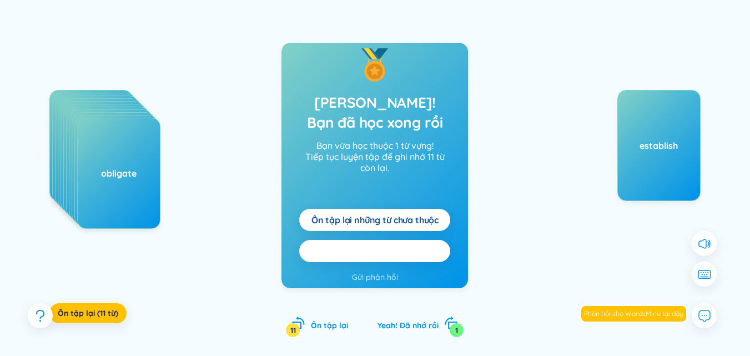
click at [362, 256] on span "Ôn tập lại tất cả here" at bounding box center [375, 251] width 88 height 12
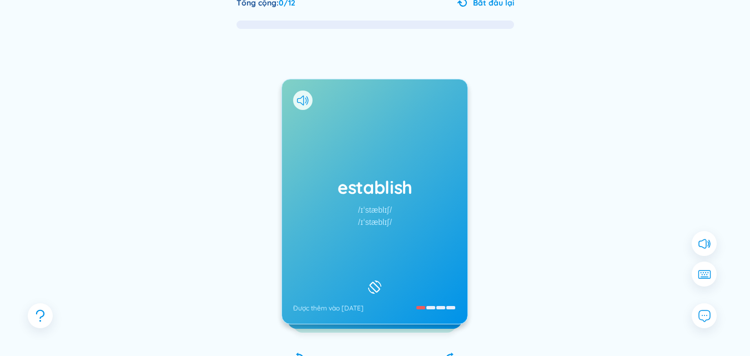
scroll to position [56, 0]
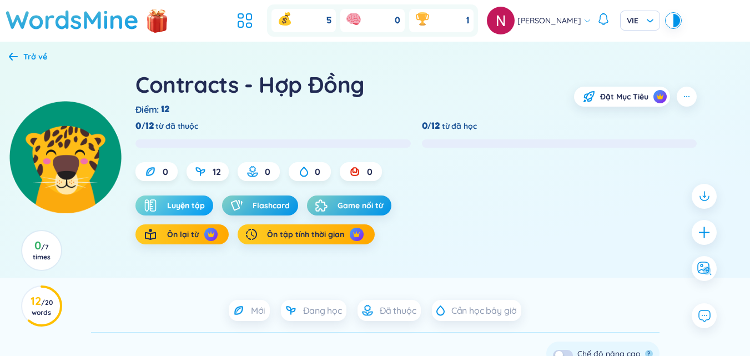
click at [192, 199] on button "Luyện tập" at bounding box center [175, 205] width 78 height 20
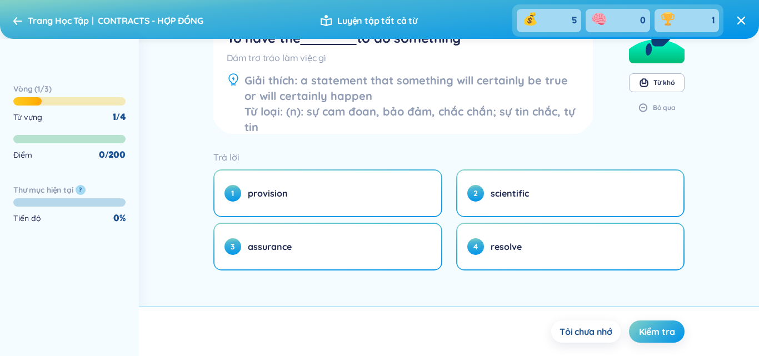
scroll to position [58, 0]
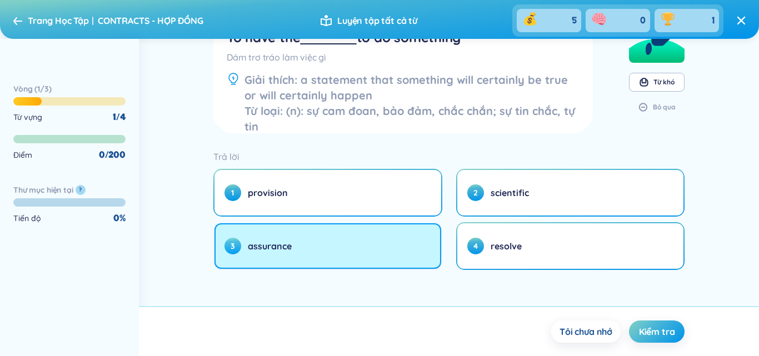
click at [323, 240] on button "3 assurance" at bounding box center [327, 246] width 227 height 46
click at [354, 244] on button "3 assurance" at bounding box center [327, 246] width 227 height 46
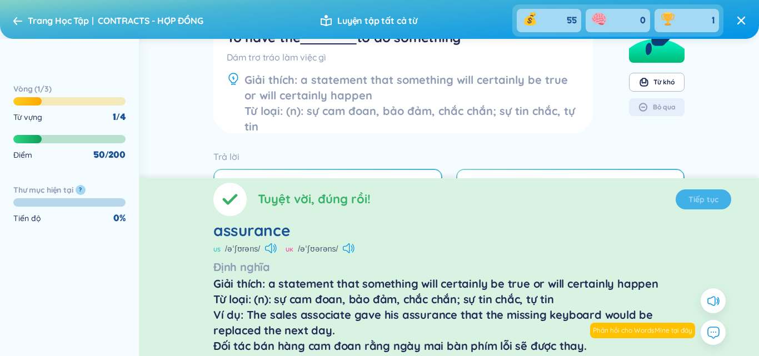
scroll to position [31, 0]
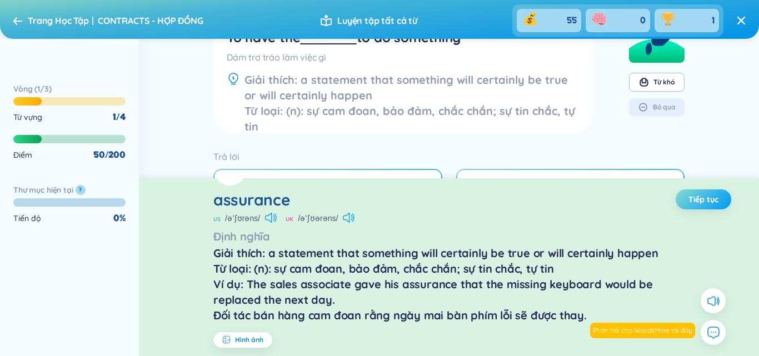
click at [693, 208] on button "Tiếp tục" at bounding box center [703, 199] width 56 height 20
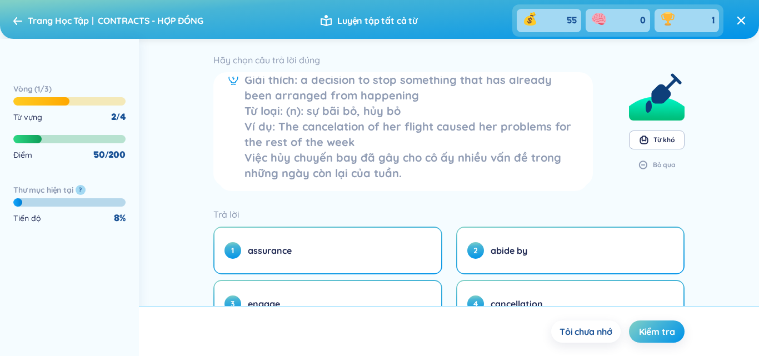
scroll to position [59, 0]
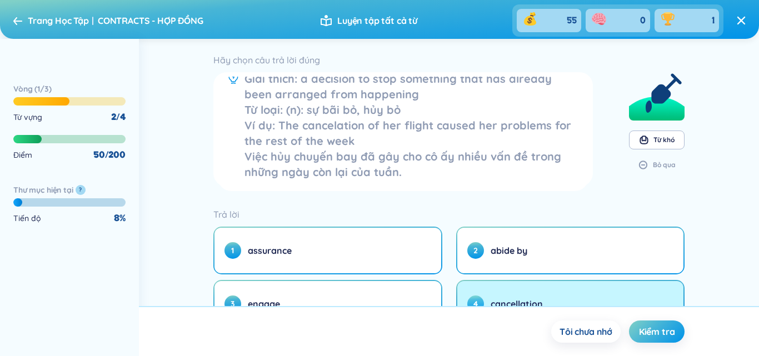
click at [512, 298] on span "cancellation" at bounding box center [516, 304] width 52 height 12
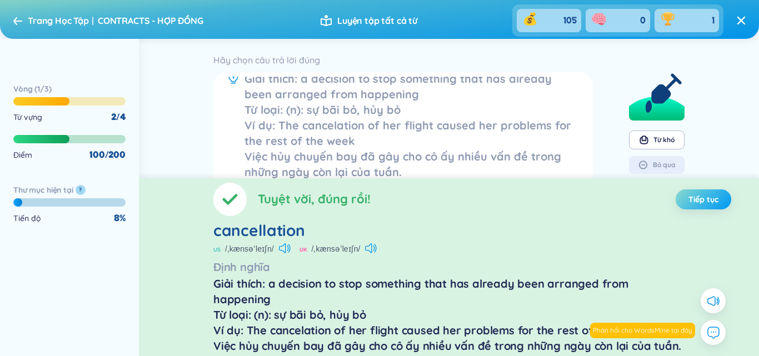
click at [716, 198] on span "Tiếp tục" at bounding box center [703, 199] width 30 height 11
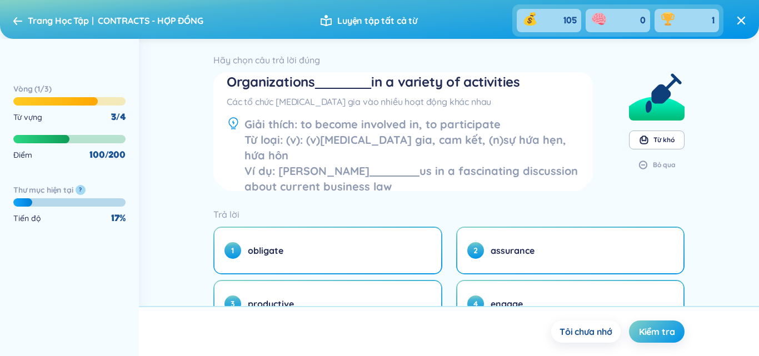
scroll to position [0, 0]
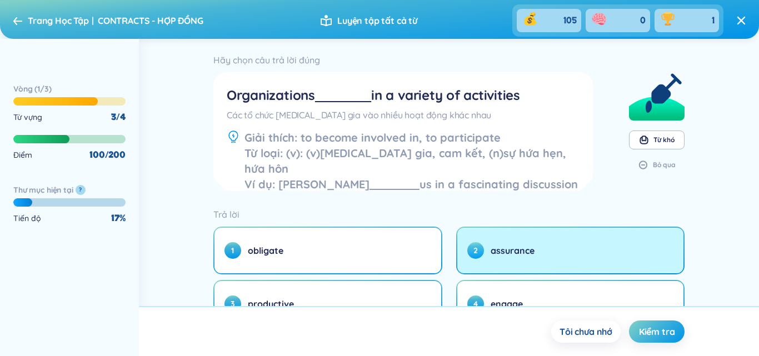
click at [624, 265] on button "2 assurance" at bounding box center [570, 251] width 227 height 46
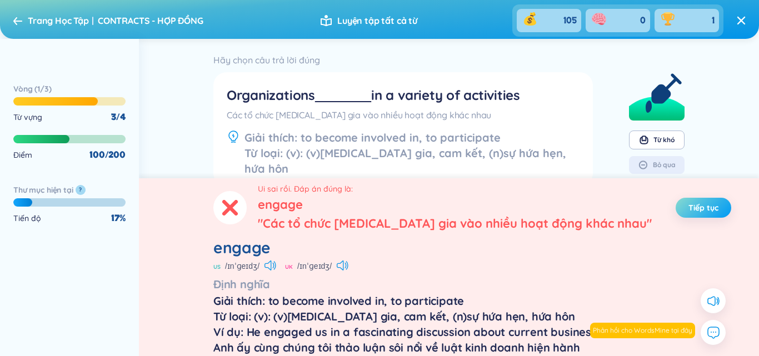
click at [717, 213] on span "Tiếp tục" at bounding box center [703, 207] width 30 height 11
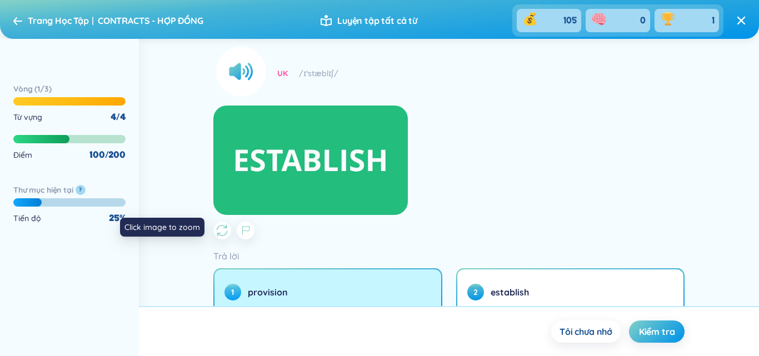
scroll to position [267, 0]
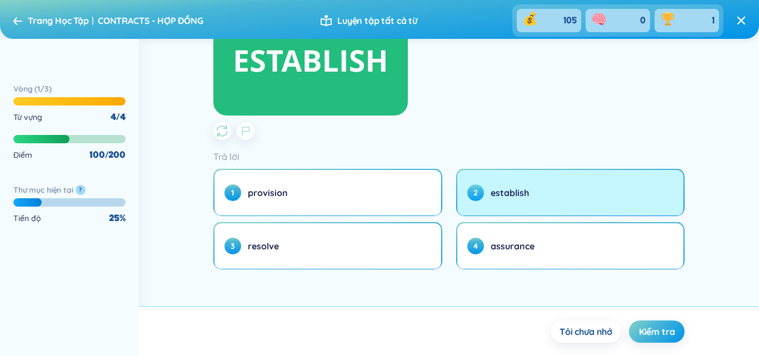
click at [547, 190] on button "2 establish" at bounding box center [570, 193] width 227 height 46
click at [548, 191] on button "2 establish" at bounding box center [570, 193] width 227 height 46
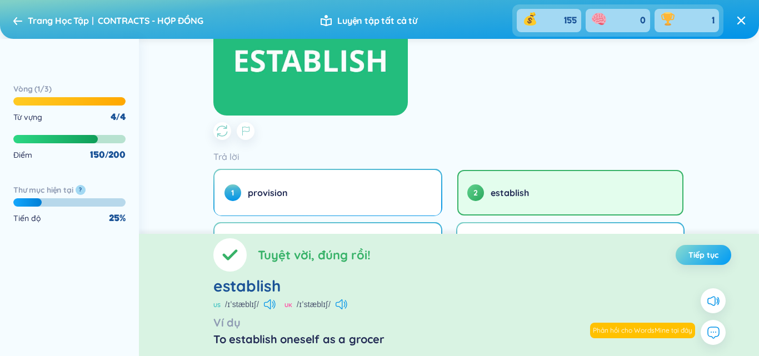
click at [708, 262] on button "Tiếp tục" at bounding box center [703, 255] width 56 height 20
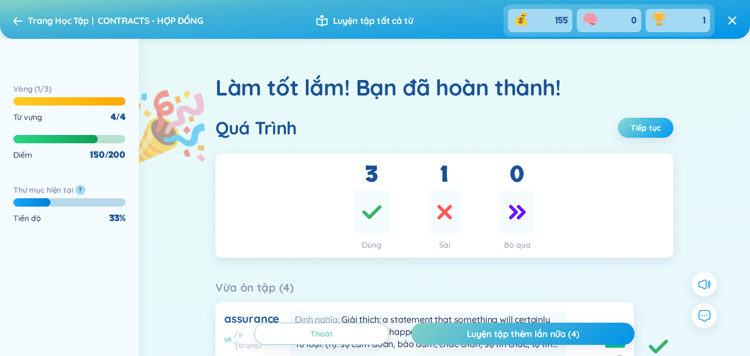
click at [652, 126] on span "Tiếp tục" at bounding box center [646, 127] width 30 height 11
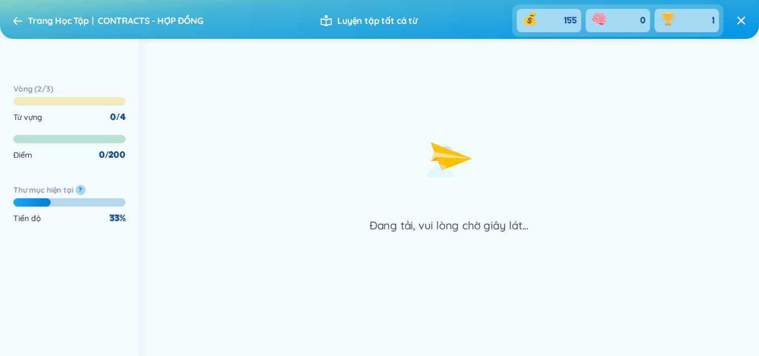
click at [621, 137] on div "Đang tải, vui lòng chờ giây lát..." at bounding box center [449, 142] width 620 height 182
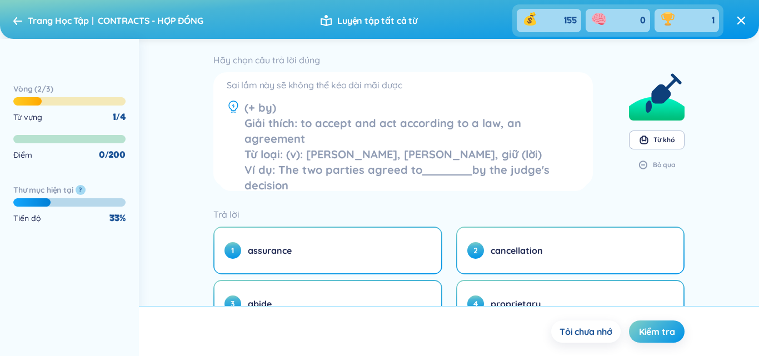
scroll to position [56, 0]
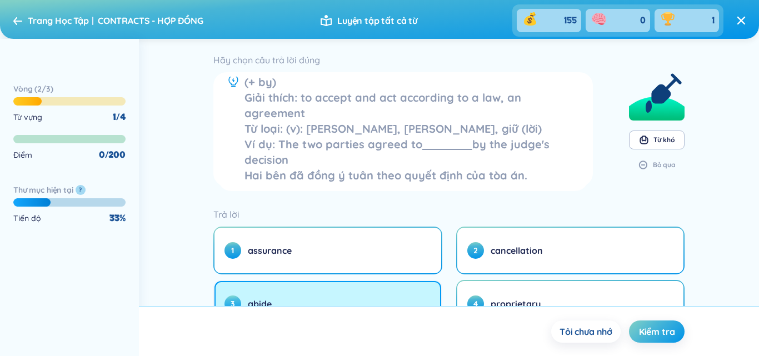
click at [308, 294] on button "3 abide" at bounding box center [327, 304] width 227 height 46
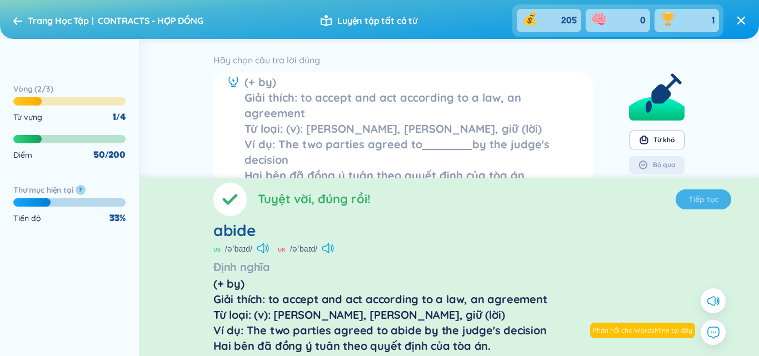
click at [705, 199] on section "Tuyệt vời, đúng rồi! Tiếp tục abide US /əˈbaɪd/ UK /əˈbaɪd/ Định nghĩa (+ by) G…" at bounding box center [449, 267] width 620 height 178
click at [708, 199] on span "Tiếp tục" at bounding box center [703, 199] width 30 height 11
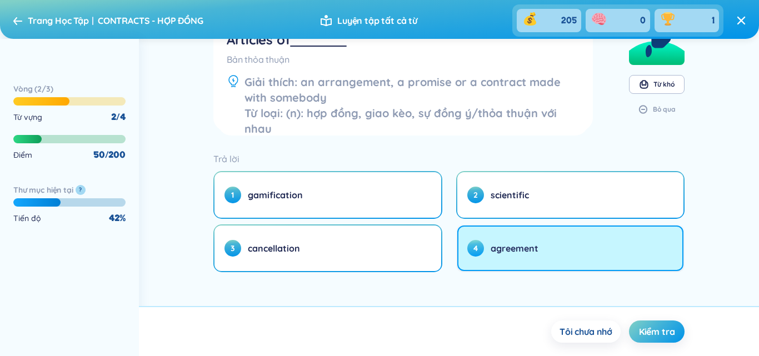
click at [616, 249] on button "4 agreement" at bounding box center [570, 248] width 227 height 46
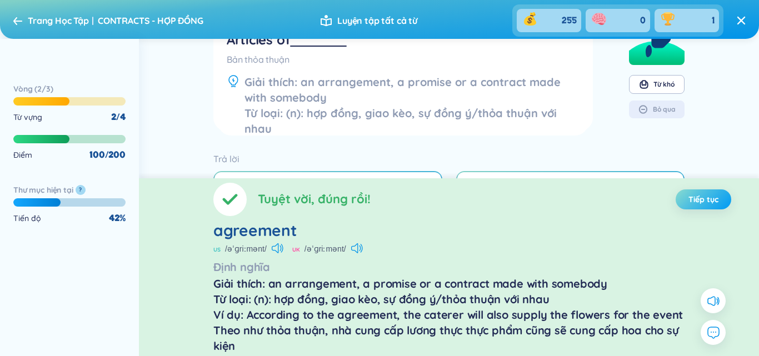
click at [705, 203] on span "Tiếp tục" at bounding box center [703, 199] width 30 height 11
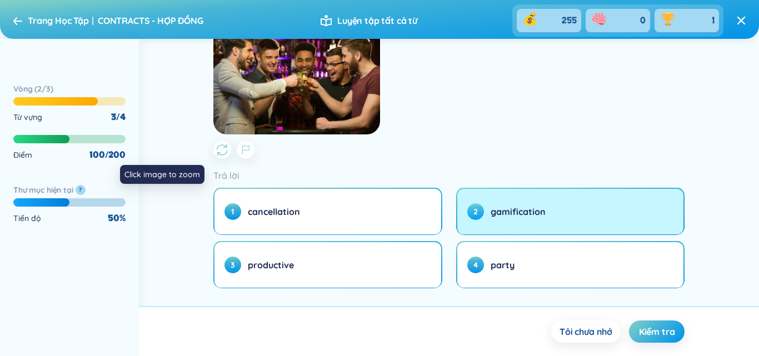
scroll to position [281, 0]
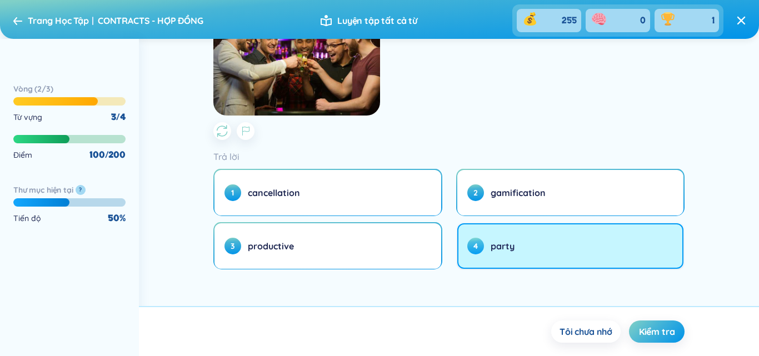
click at [525, 238] on button "4 party" at bounding box center [570, 246] width 227 height 46
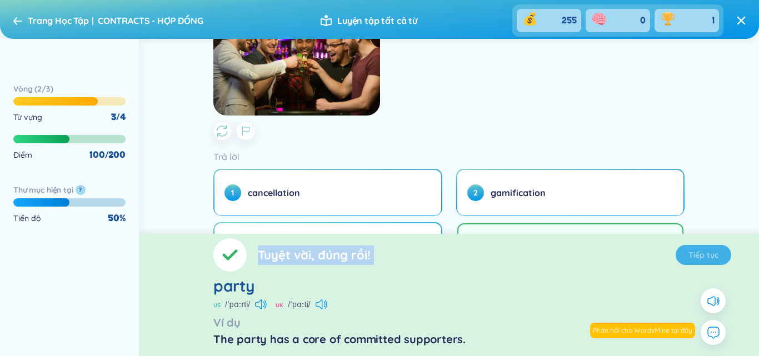
click at [525, 238] on div "Tuyệt vời, đúng rồi! Tiếp tục party US /ˈpɑːrti/ UK /ˈpɑːti/ Ví dụ The party ha…" at bounding box center [449, 295] width 620 height 122
click at [704, 256] on span "Tiếp tục" at bounding box center [703, 254] width 30 height 11
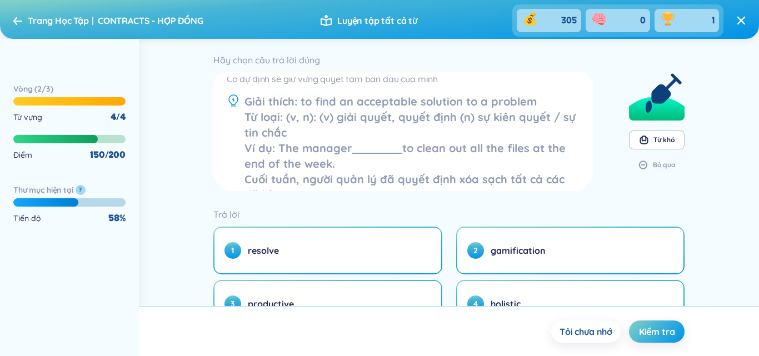
scroll to position [56, 0]
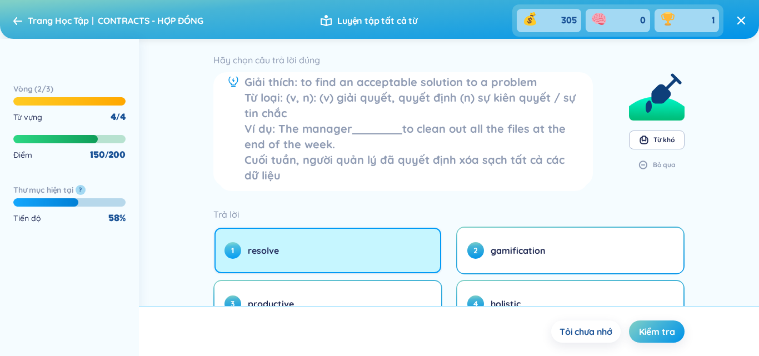
click at [338, 258] on button "1 resolve" at bounding box center [327, 251] width 227 height 46
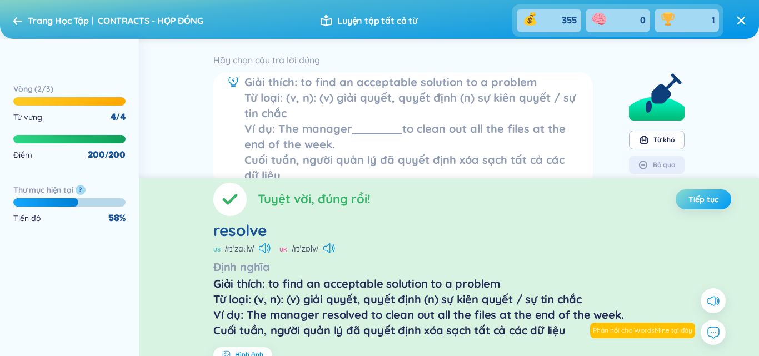
click at [709, 205] on button "Tiếp tục" at bounding box center [703, 199] width 56 height 20
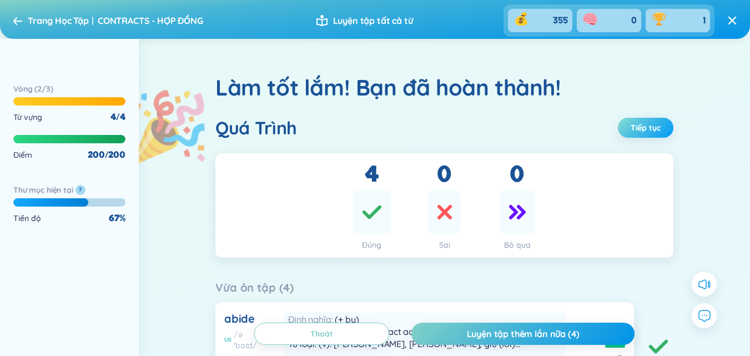
click at [648, 128] on span "Tiếp tục" at bounding box center [646, 127] width 30 height 11
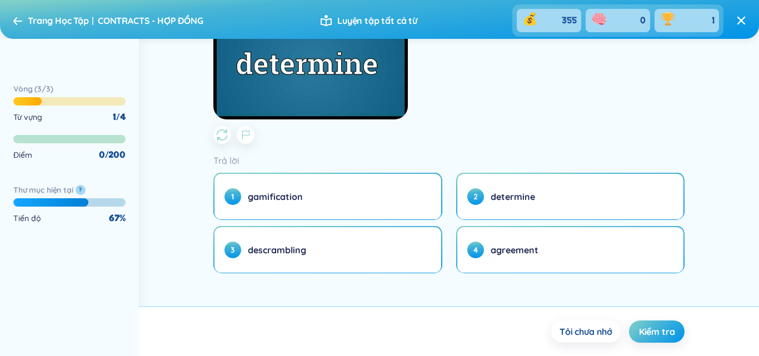
scroll to position [292, 0]
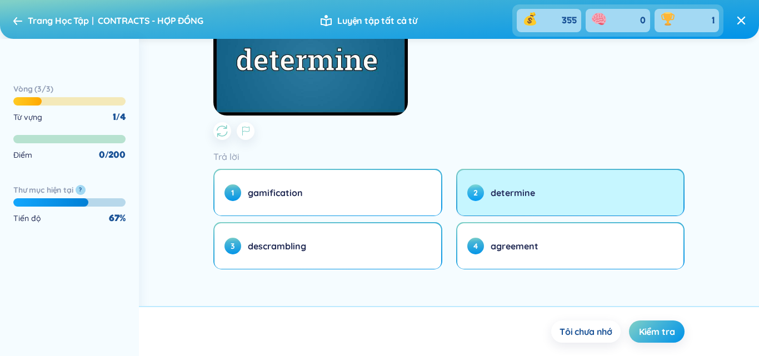
click at [512, 184] on button "2 determine" at bounding box center [570, 193] width 227 height 46
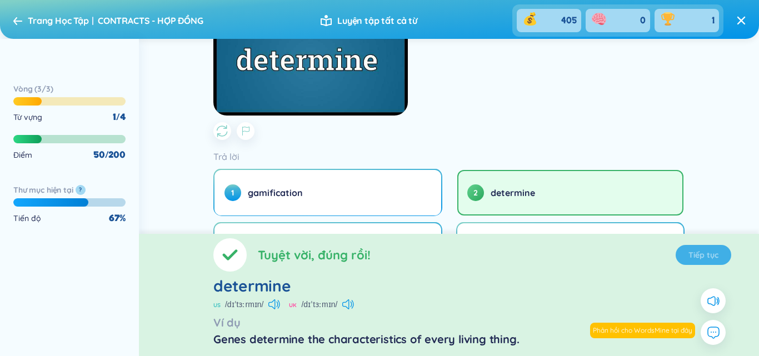
click at [713, 254] on section "Tuyệt vời, đúng rồi! Tiếp tục determine US /dɪˈtɜːrmɪn/ UK /dɪˈtɜːmɪn/ Ví dụ Ge…" at bounding box center [449, 295] width 620 height 122
click at [713, 254] on span "Tiếp tục" at bounding box center [703, 254] width 30 height 11
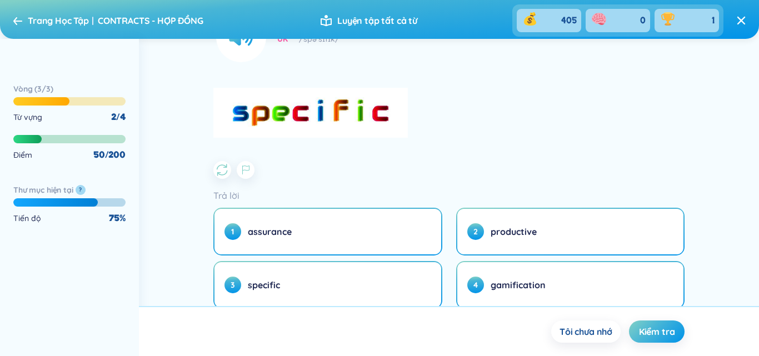
scroll to position [241, 0]
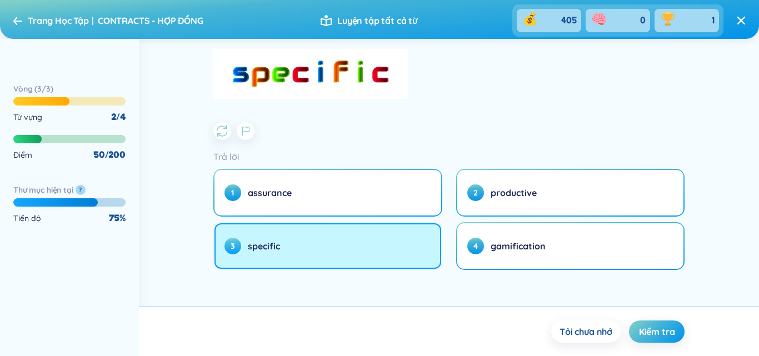
click at [334, 240] on button "3 specific" at bounding box center [327, 246] width 227 height 46
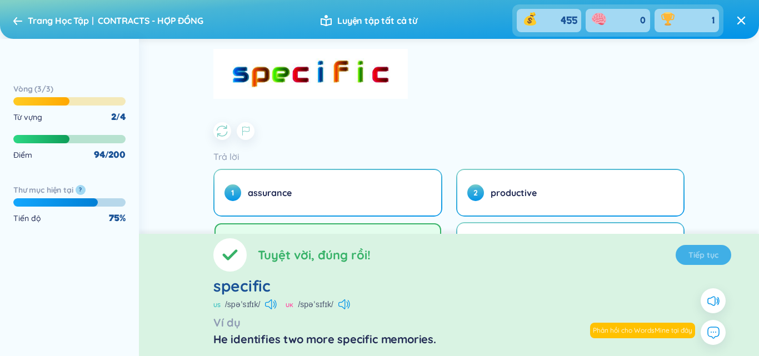
click at [710, 259] on section "Tuyệt vời, đúng rồi! Tiếp tục specific US /spəˈsɪfɪk/ UK /spəˈsɪfɪk/ Ví dụ He i…" at bounding box center [449, 295] width 620 height 122
click at [711, 254] on span "Tiếp tục" at bounding box center [703, 254] width 30 height 11
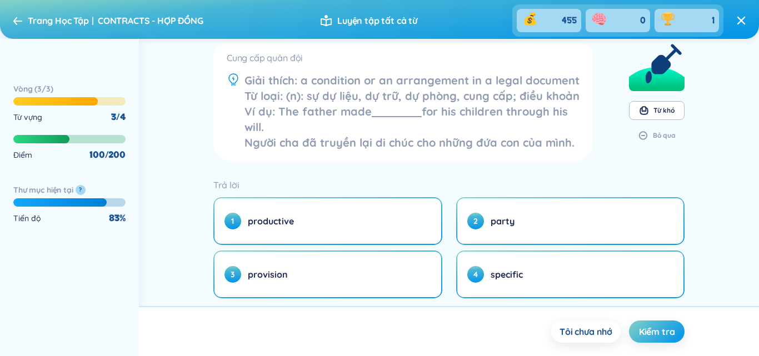
scroll to position [56, 0]
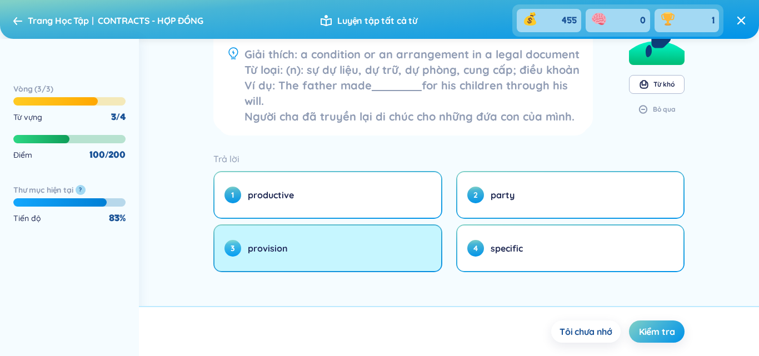
click at [368, 243] on button "3 provision" at bounding box center [327, 248] width 227 height 46
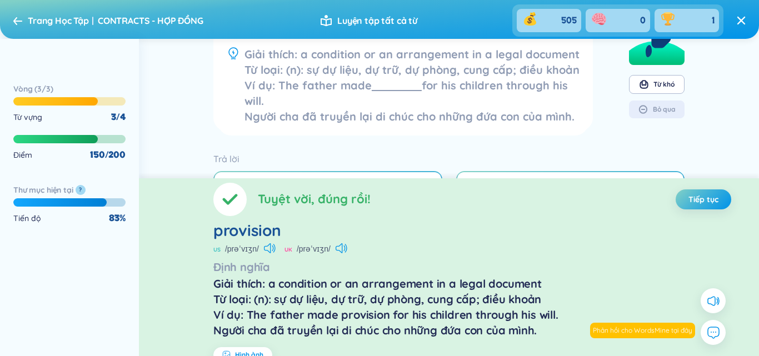
click at [706, 200] on span "Tiếp tục" at bounding box center [703, 199] width 30 height 11
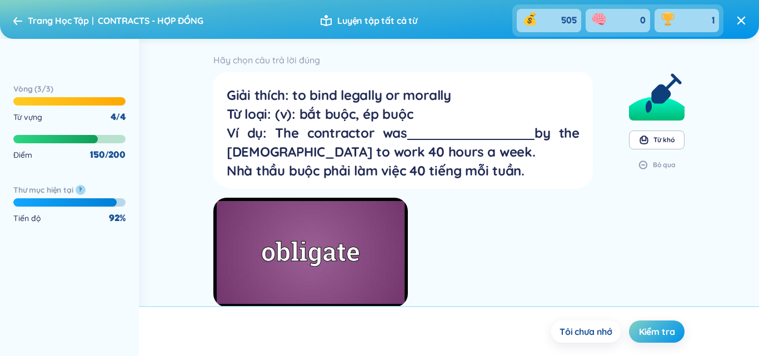
scroll to position [192, 0]
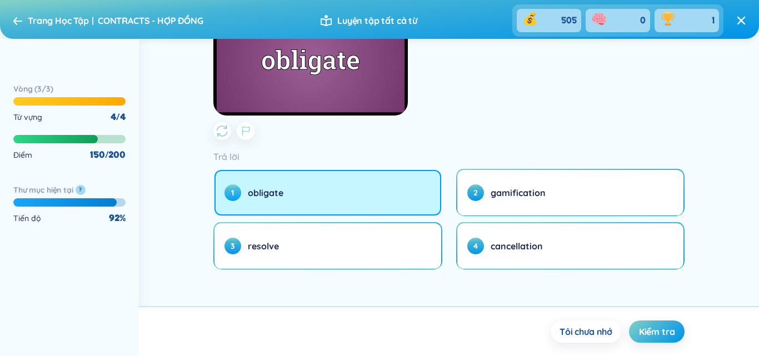
click at [351, 186] on button "1 obligate" at bounding box center [327, 193] width 227 height 46
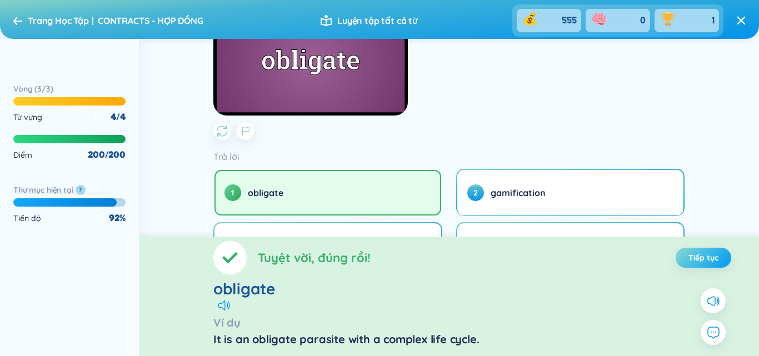
click at [711, 260] on span "Tiếp tục" at bounding box center [703, 257] width 30 height 11
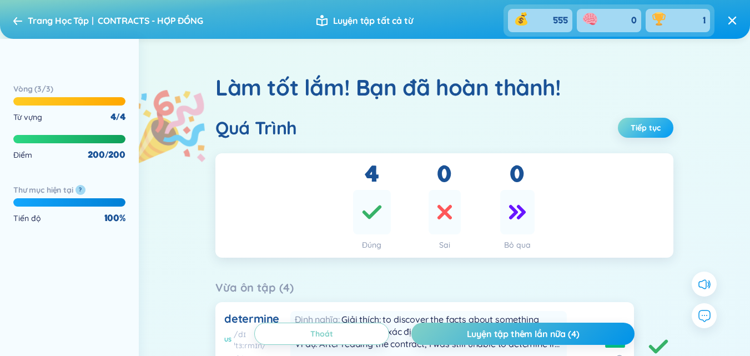
click at [648, 122] on span "Tiếp tục" at bounding box center [646, 127] width 30 height 11
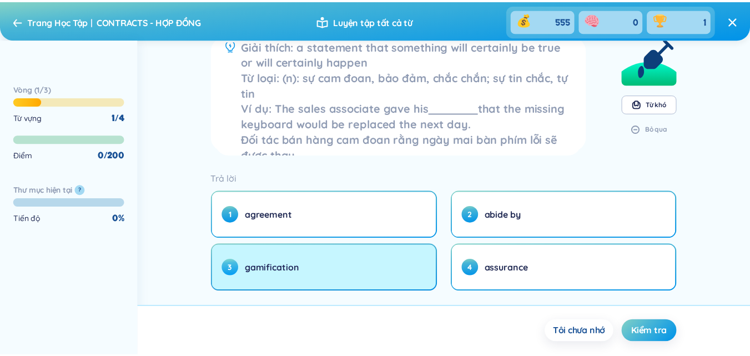
scroll to position [56, 0]
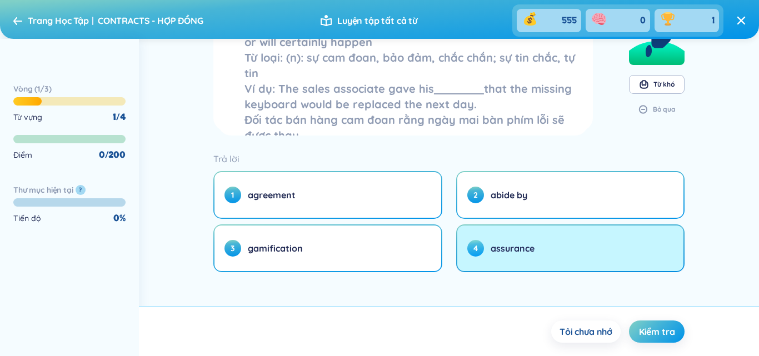
click at [500, 263] on button "4 assurance" at bounding box center [570, 248] width 227 height 46
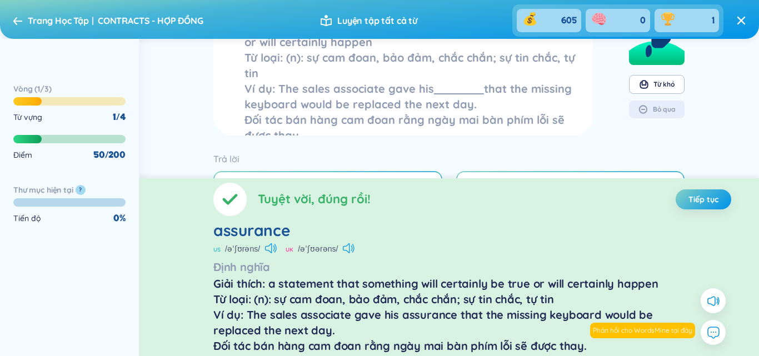
click at [159, 17] on span "CONTRACTS - HỢP ĐỒNG" at bounding box center [151, 20] width 106 height 11
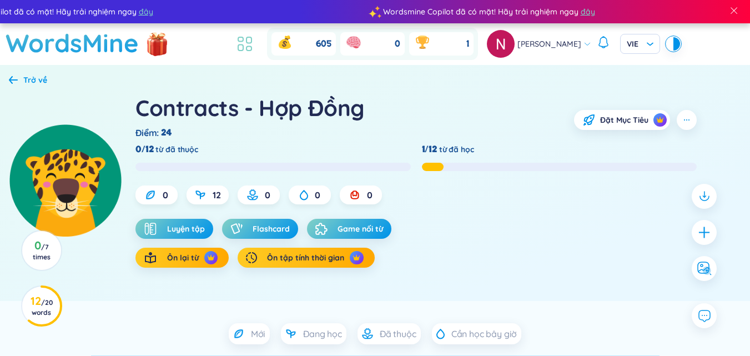
click at [238, 49] on icon at bounding box center [240, 48] width 5 height 6
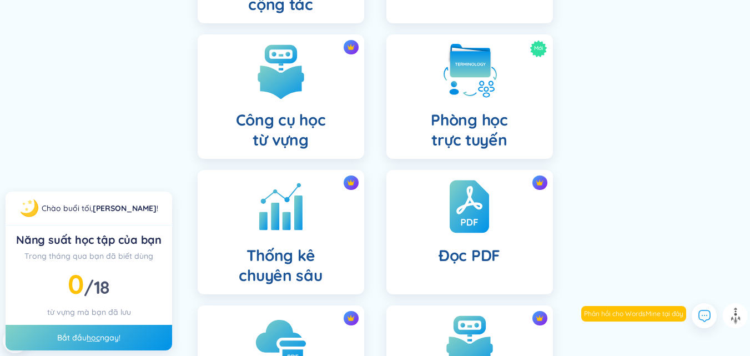
scroll to position [325, 0]
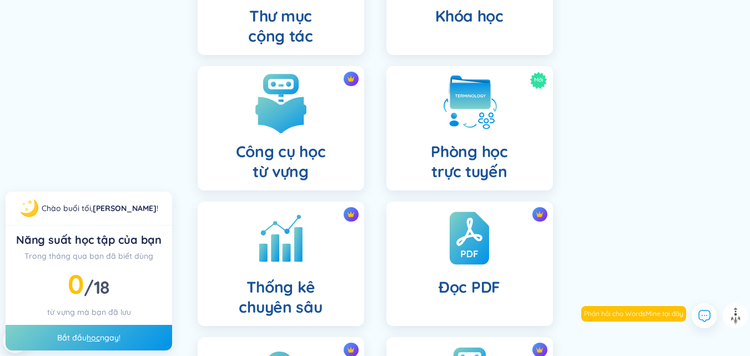
click at [289, 75] on img at bounding box center [280, 102] width 61 height 61
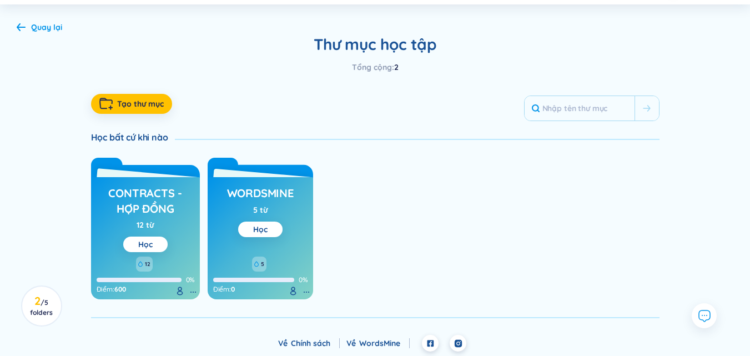
scroll to position [62, 0]
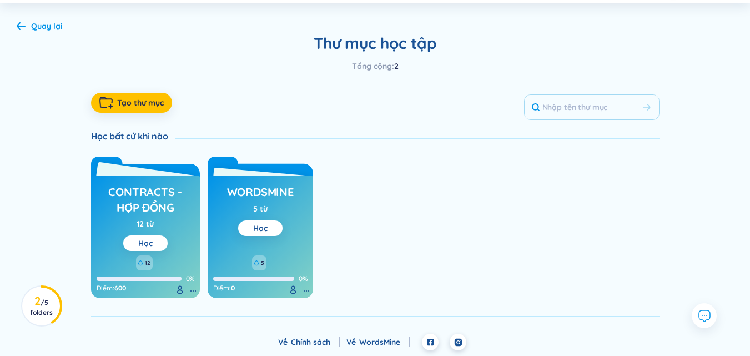
click at [147, 249] on div "Học" at bounding box center [145, 243] width 14 height 12
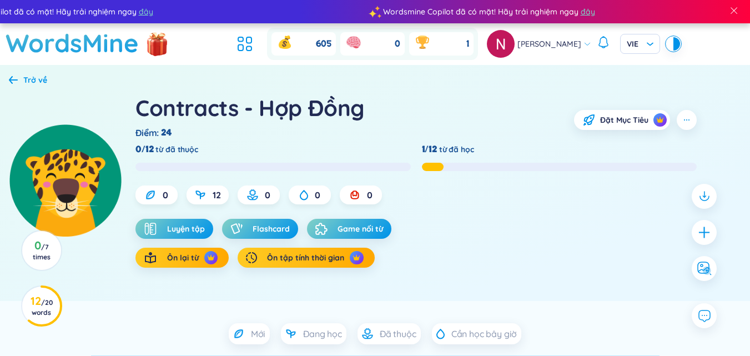
click at [26, 82] on div "Trở về" at bounding box center [35, 80] width 24 height 12
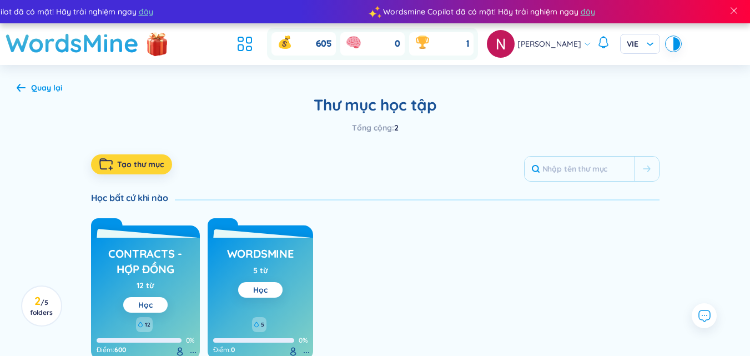
scroll to position [62, 0]
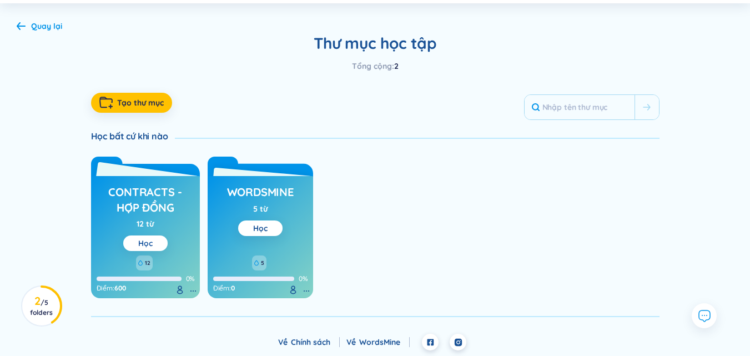
click at [146, 240] on link "Học" at bounding box center [145, 243] width 14 height 10
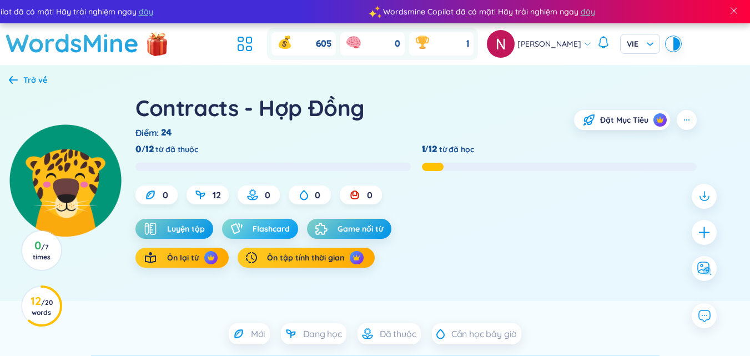
click at [285, 237] on button "Flashcard" at bounding box center [260, 229] width 76 height 20
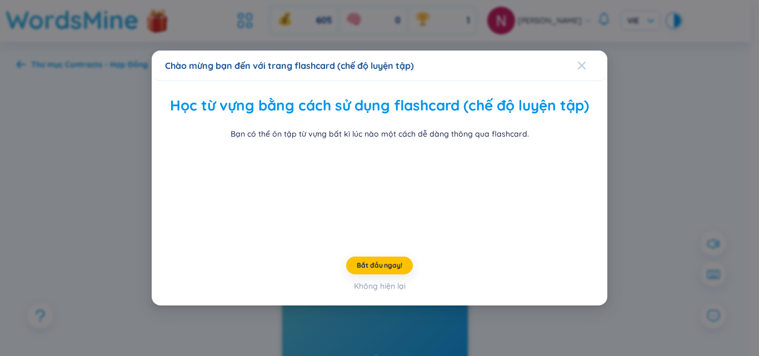
click at [589, 51] on span "Close" at bounding box center [592, 66] width 30 height 30
click at [589, 21] on div "Chào mừng bạn đến với trang flashcard (chế độ luyện tập) Học từ vựng bằng cách …" at bounding box center [379, 178] width 759 height 356
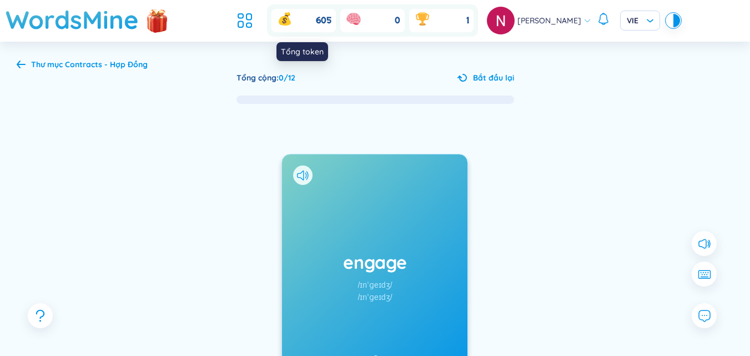
click at [323, 22] on span "605" at bounding box center [324, 20] width 16 height 12
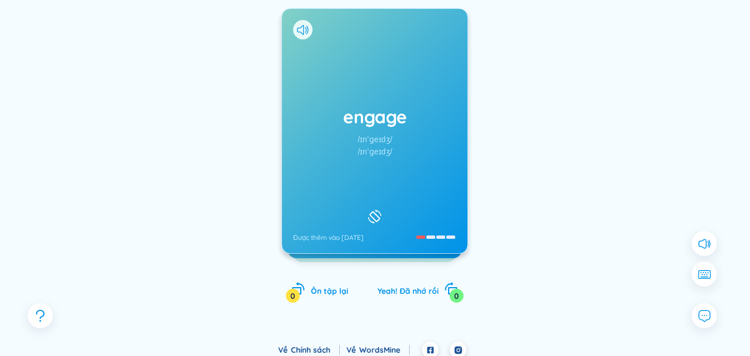
scroll to position [153, 0]
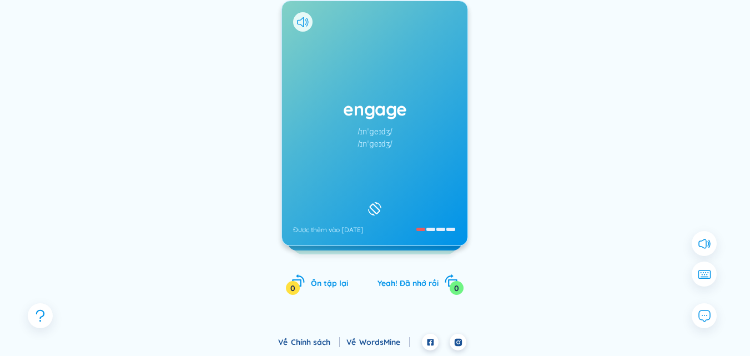
click at [523, 111] on div "engage /ɪnˈɡeɪdʒ/ /ɪnˈɡeɪdʒ/ Được thêm vào 13/10/2025 Giải thích: to become inv…" at bounding box center [375, 134] width 717 height 365
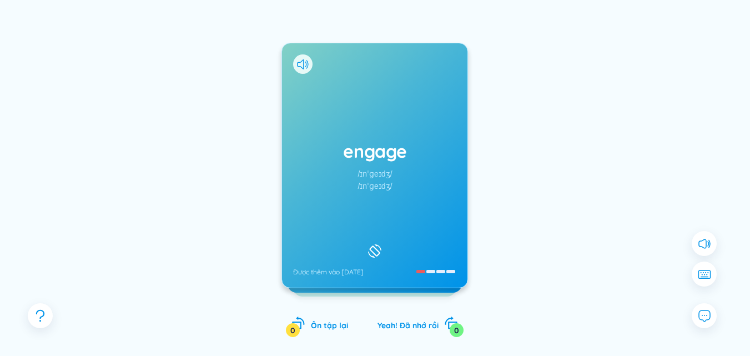
scroll to position [0, 0]
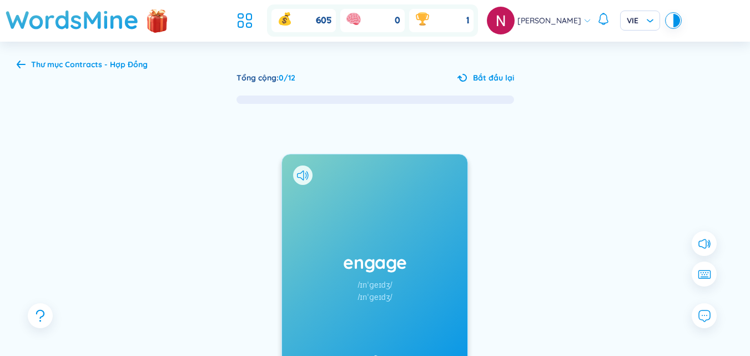
click at [398, 202] on div "engage /ɪnˈɡeɪdʒ/ /ɪnˈɡeɪdʒ/ Được thêm vào 13/10/2025" at bounding box center [375, 276] width 186 height 244
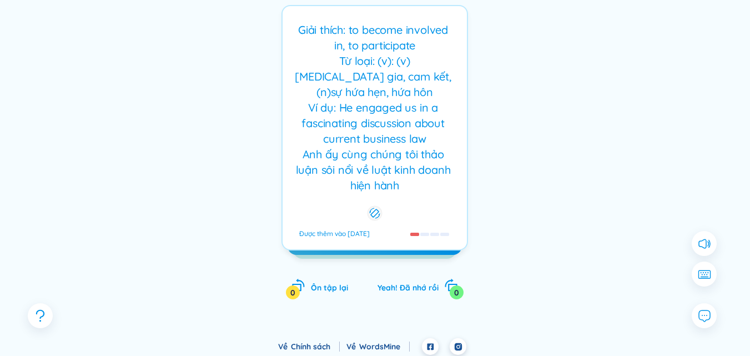
scroll to position [153, 0]
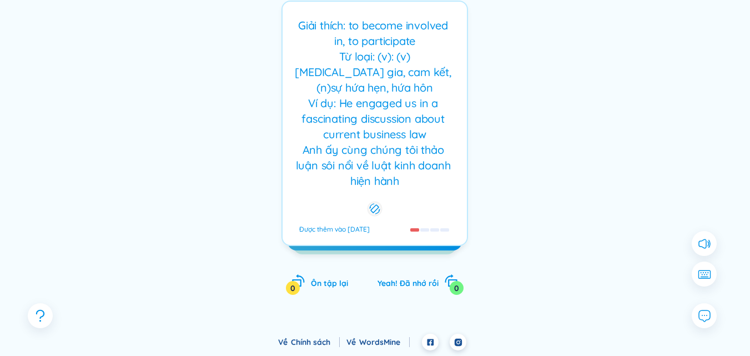
click at [439, 84] on div "Giải thích: to become involved in, to participate Từ loại: (v): (v)[MEDICAL_DAT…" at bounding box center [374, 103] width 173 height 171
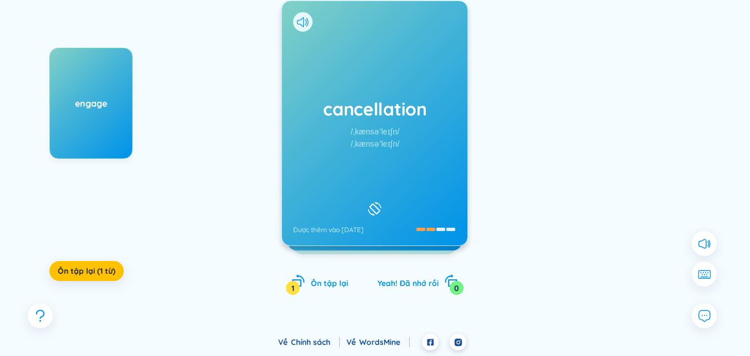
click at [425, 111] on h1 "cancellation" at bounding box center [374, 109] width 163 height 24
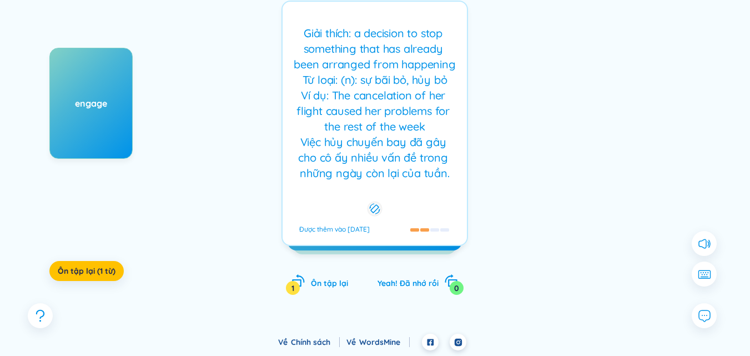
click at [425, 111] on h1 "cancellation" at bounding box center [374, 109] width 163 height 24
click at [425, 111] on div "Giải thích: a decision to stop something that has already been arranged from ha…" at bounding box center [374, 104] width 173 height 156
click at [425, 111] on div "cancellation /ˌkænsəˈleɪʃn/ /ˌkænsəˈleɪʃn/ Được thêm vào 13/10/2025 Giải thích:…" at bounding box center [375, 123] width 187 height 245
click at [426, 111] on div "Giải thích: a decision to stop something that has already been arranged from ha…" at bounding box center [374, 104] width 173 height 156
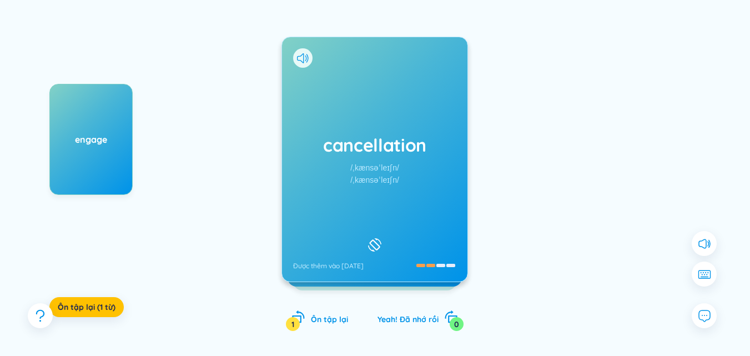
scroll to position [98, 0]
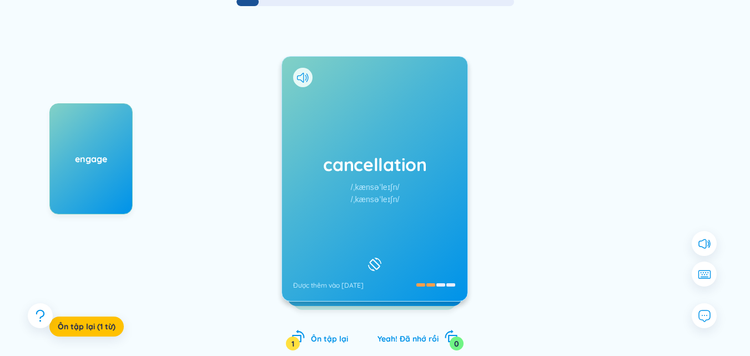
click at [419, 109] on div "cancellation /ˌkænsəˈleɪʃn/ /ˌkænsəˈleɪʃn/ Được thêm vào 13/10/2025" at bounding box center [375, 179] width 186 height 244
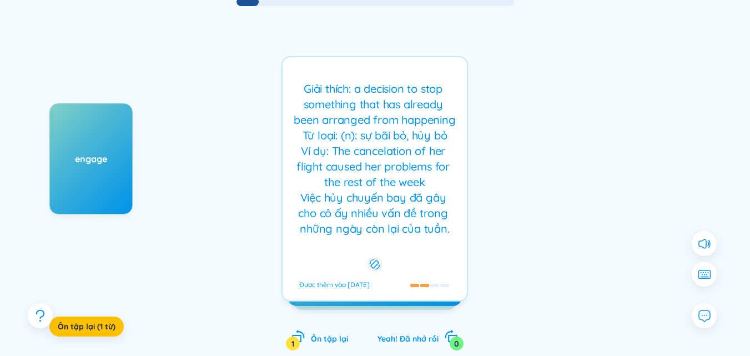
click at [419, 109] on div "Giải thích: a decision to stop something that has already been arranged from ha…" at bounding box center [374, 159] width 173 height 156
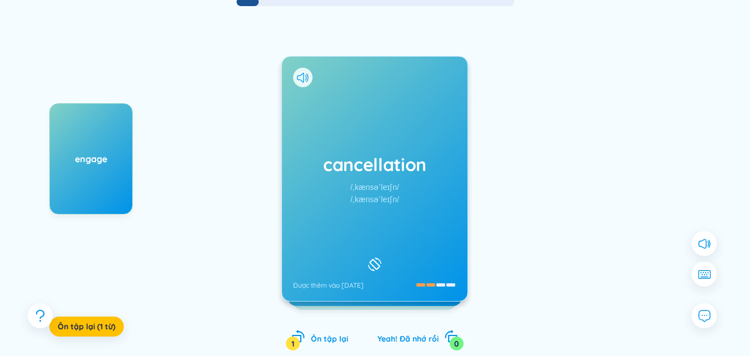
click at [375, 258] on icon at bounding box center [375, 264] width 17 height 13
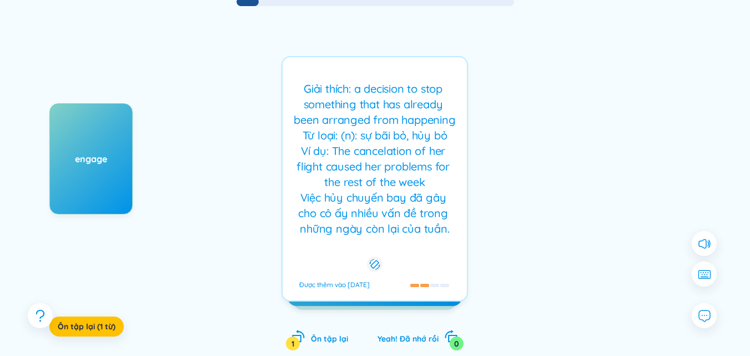
click at [375, 260] on rect at bounding box center [375, 264] width 8 height 8
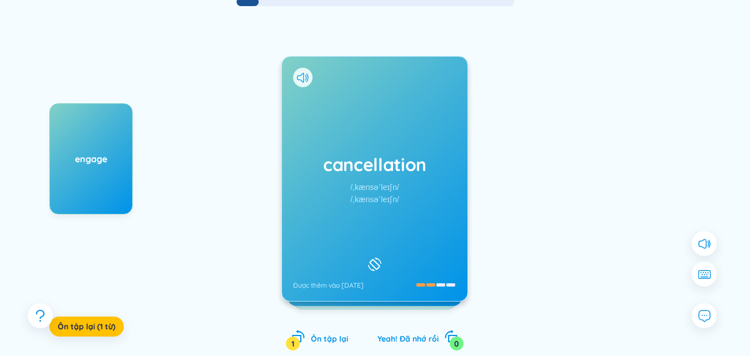
click at [375, 258] on icon at bounding box center [375, 264] width 17 height 13
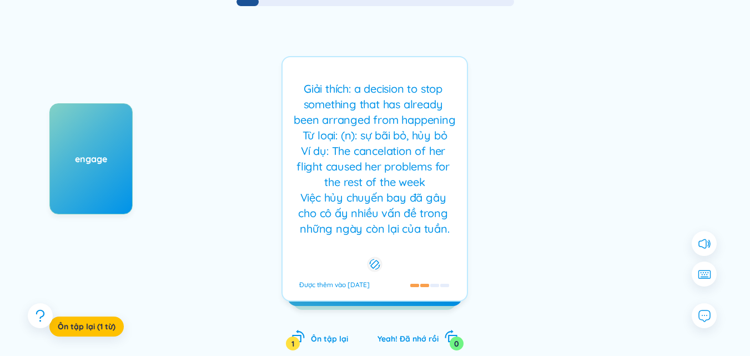
click at [375, 258] on icon at bounding box center [375, 264] width 11 height 13
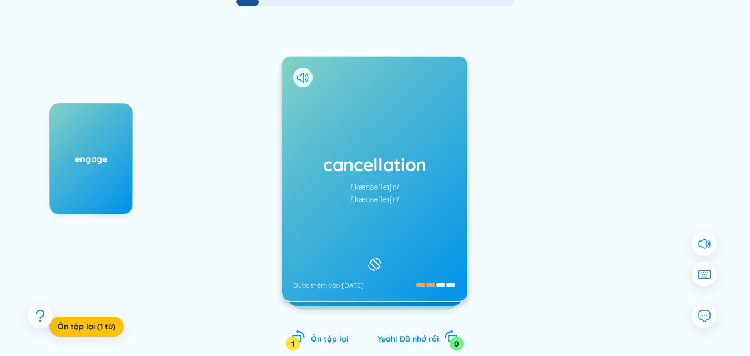
click at [375, 258] on icon at bounding box center [375, 264] width 17 height 13
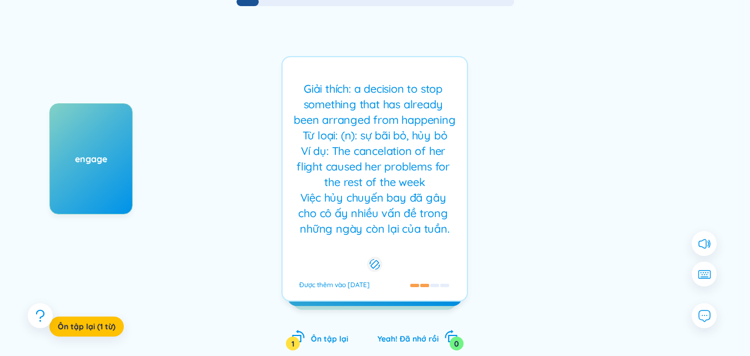
click at [375, 260] on rect at bounding box center [375, 264] width 8 height 8
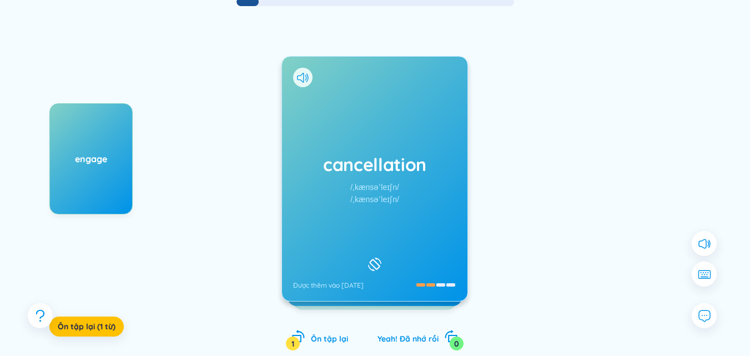
click at [375, 258] on icon at bounding box center [375, 264] width 17 height 13
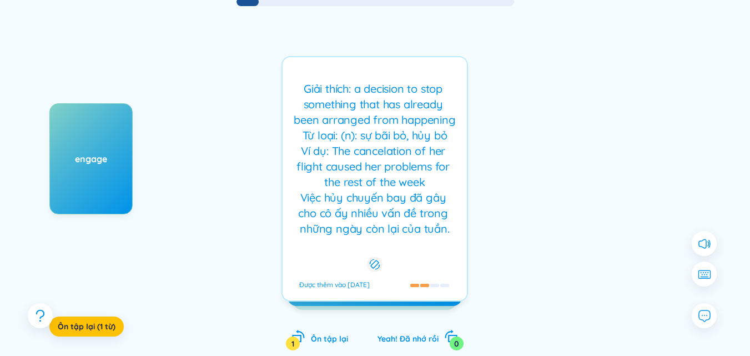
click at [375, 257] on div at bounding box center [375, 264] width 15 height 15
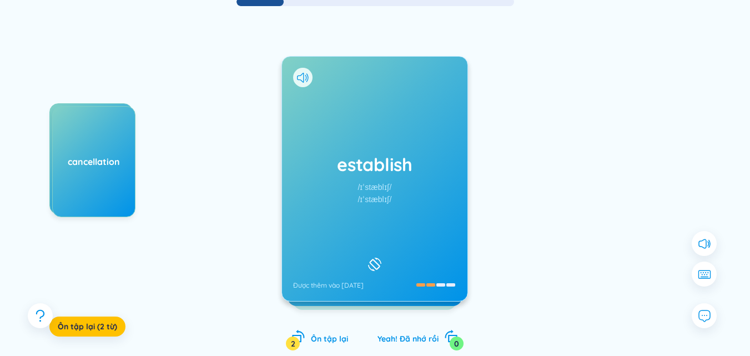
click at [419, 127] on div "establish /ɪˈstæblɪʃ/ /ɪˈstæblɪʃ/ Được thêm vào 13/10/2025" at bounding box center [375, 179] width 186 height 244
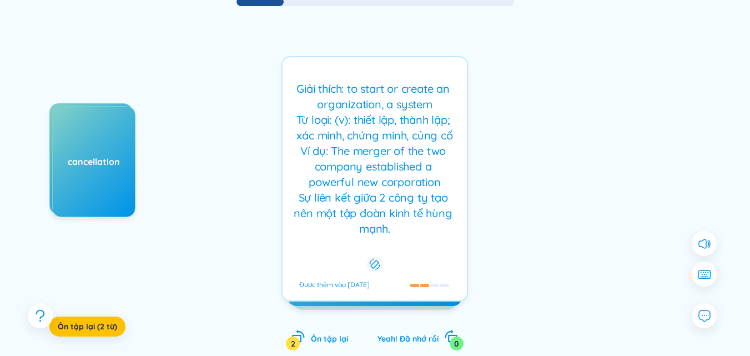
click at [420, 123] on div "Giải thích: to start or create an organization, a system Từ loại: (v): thiết lậ…" at bounding box center [374, 159] width 173 height 156
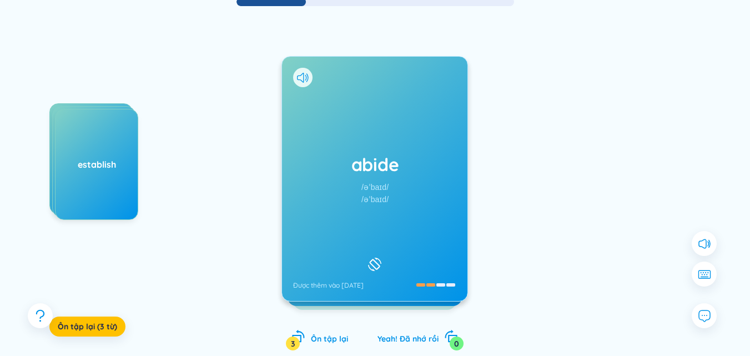
click at [260, 160] on div "engage cancellation establish Ôn tập lại (3 từ) abide /əˈbaɪd/ /əˈbaɪd/ Được th…" at bounding box center [375, 189] width 717 height 365
click at [398, 134] on div "abide /əˈbaɪd/ /əˈbaɪd/ Được thêm vào 13/10/2025" at bounding box center [375, 179] width 186 height 244
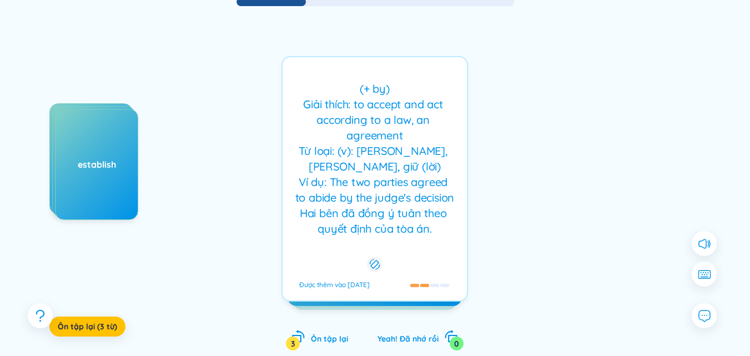
click at [398, 134] on div "(+ by) Giải thích: to accept and act according to a law, an agreement Từ loại: …" at bounding box center [374, 159] width 173 height 156
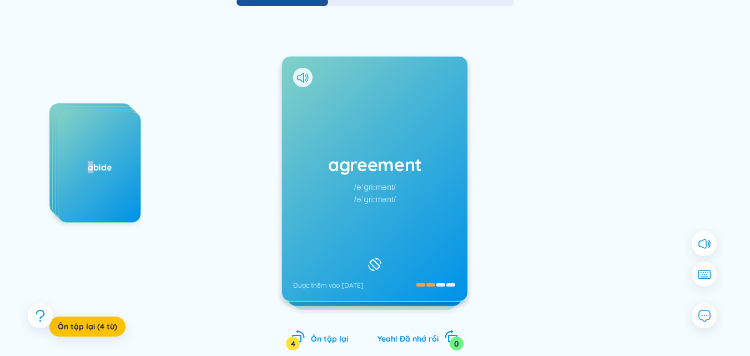
drag, startPoint x: 93, startPoint y: 142, endPoint x: 178, endPoint y: 161, distance: 87.0
click at [178, 161] on div "engage cancellation establish abide Ôn tập lại (4 từ)" at bounding box center [132, 214] width 167 height 222
click at [354, 171] on h1 "agreement" at bounding box center [374, 164] width 163 height 24
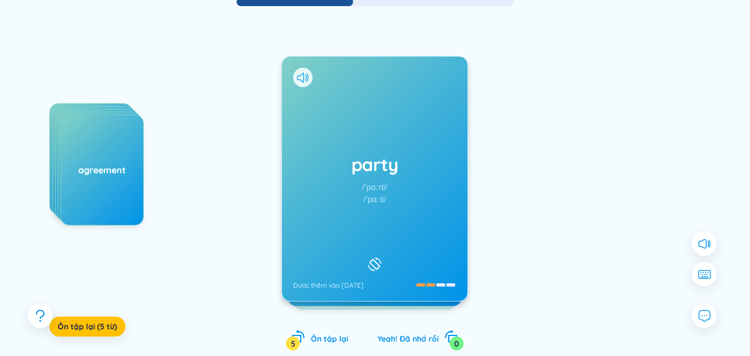
click at [425, 114] on div "party /ˈpɑːrti/ /ˈpɑːti/ Được thêm vào 13/10/2025" at bounding box center [375, 179] width 186 height 244
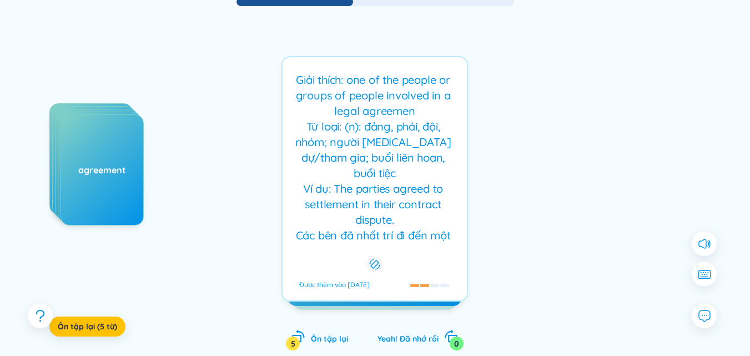
click at [422, 120] on div "Giải thích: one of the people or groups of people involved in a legal agreemen …" at bounding box center [374, 158] width 173 height 173
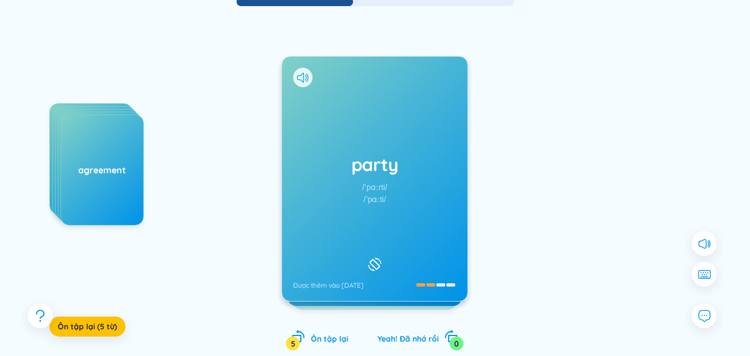
drag, startPoint x: 422, startPoint y: 120, endPoint x: 168, endPoint y: 144, distance: 255.5
click at [168, 144] on div "engage cancellation establish abide agreement Ôn tập lại (5 từ) party /ˈpɑːrti/…" at bounding box center [375, 189] width 717 height 365
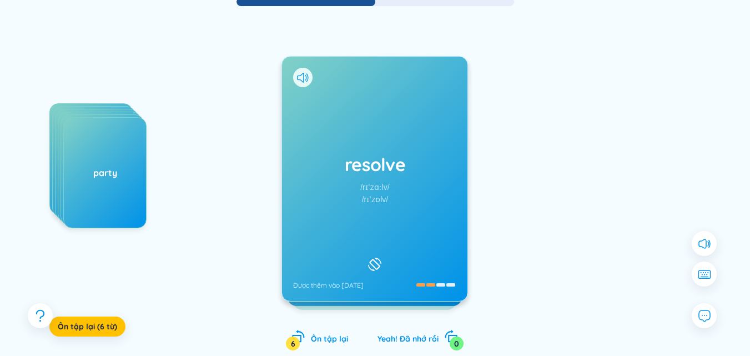
click at [394, 148] on div "resolve /rɪˈzɑːlv/ /rɪˈzɒlv/ Được thêm vào 13/10/2025" at bounding box center [375, 179] width 186 height 244
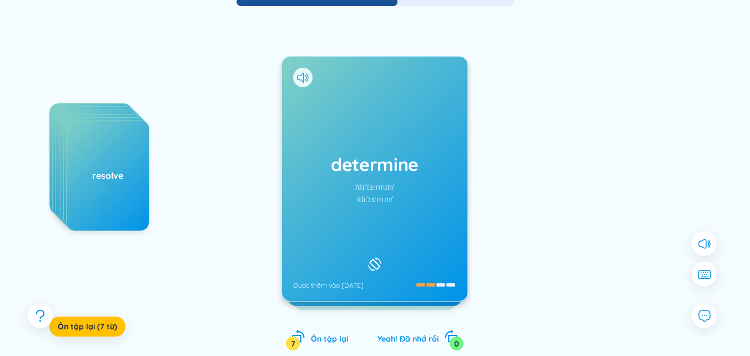
click at [357, 153] on h1 "determine" at bounding box center [374, 164] width 163 height 24
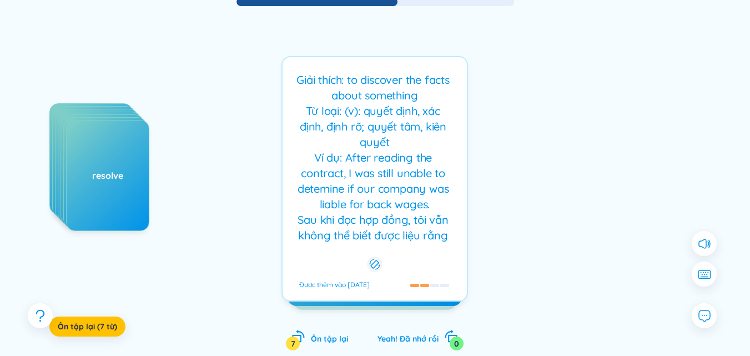
click at [357, 153] on div "Giải thích: to discover the facts about something Từ loại: (v): quyết định, xác…" at bounding box center [374, 158] width 173 height 173
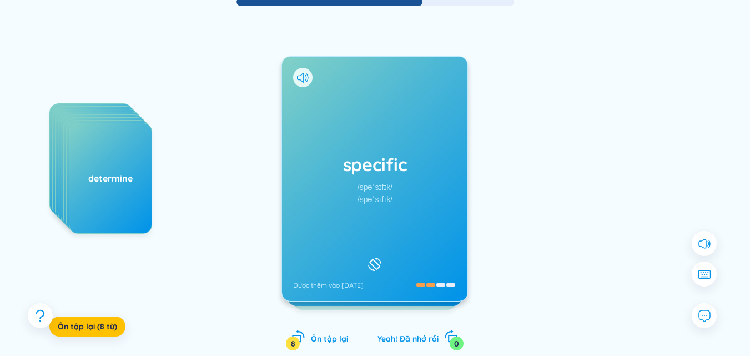
click at [359, 148] on div "specific /spəˈsɪfɪk/ /spəˈsɪfɪk/ Được thêm vào 13/10/2025" at bounding box center [375, 179] width 186 height 244
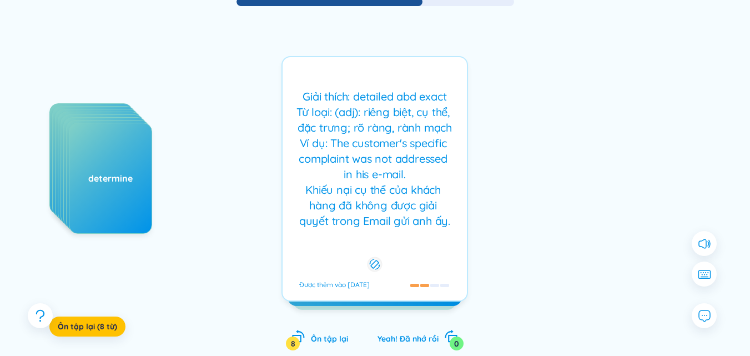
click at [359, 148] on div "specific /spəˈsɪfɪk/ /spəˈsɪfɪk/ Được thêm vào 13/10/2025 Giải thích: detailed …" at bounding box center [375, 178] width 187 height 245
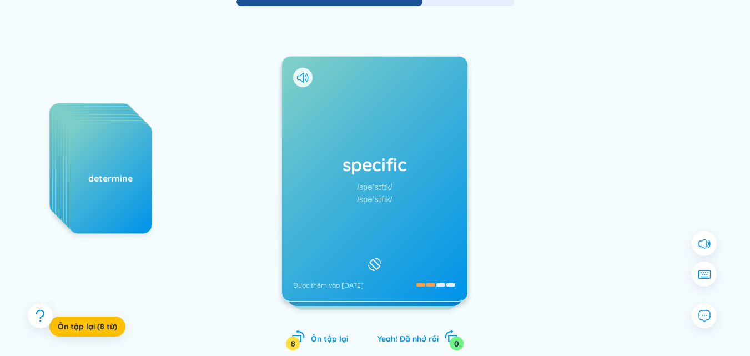
click at [359, 148] on div "specific /spəˈsɪfɪk/ /spəˈsɪfɪk/ Được thêm vào 13/10/2025" at bounding box center [375, 179] width 186 height 244
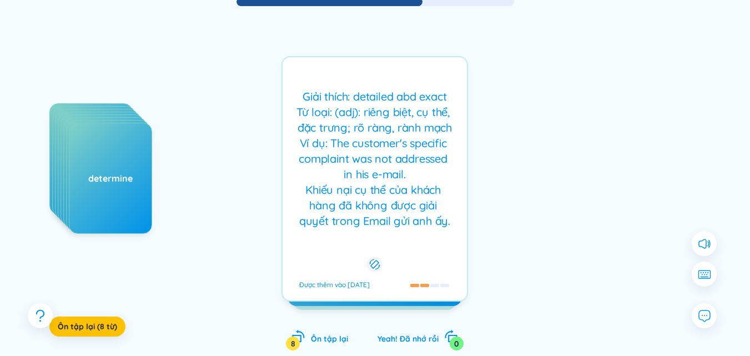
click at [441, 132] on div "Giải thích: detailed abd exact Từ loại: (adj): riêng biệt, cụ thể, đặc trưng; r…" at bounding box center [374, 159] width 173 height 140
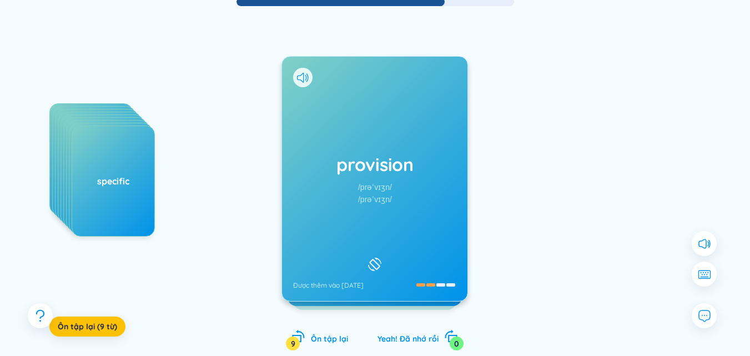
click at [345, 117] on div "provision /prəˈvɪʒn/ /prəˈvɪʒn/ Được thêm vào 13/10/2025" at bounding box center [375, 179] width 186 height 244
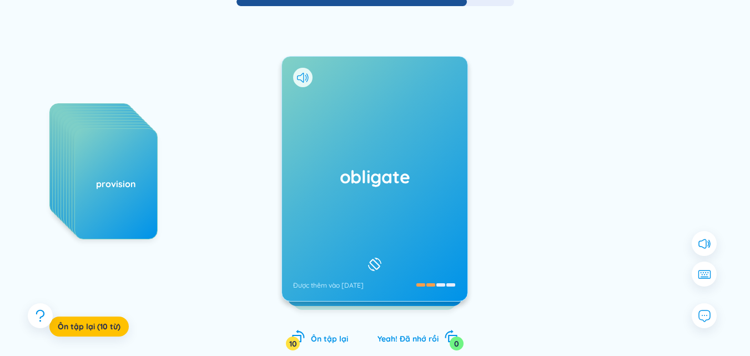
click at [392, 173] on h1 "obligate" at bounding box center [374, 176] width 163 height 24
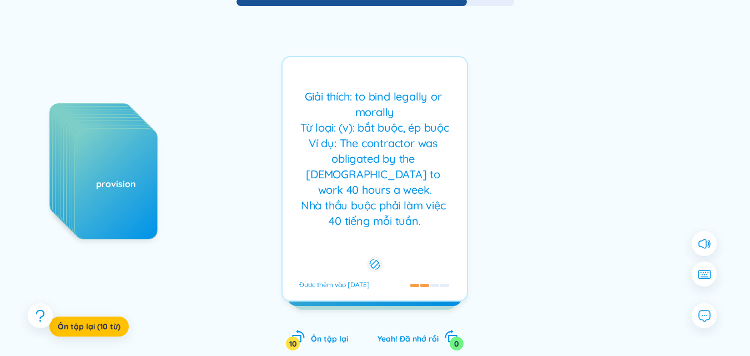
click at [390, 173] on div "Giải thích: to bind legally or morally Từ loại: (v): bắt buộc, ép buộc Ví dụ: T…" at bounding box center [374, 159] width 173 height 140
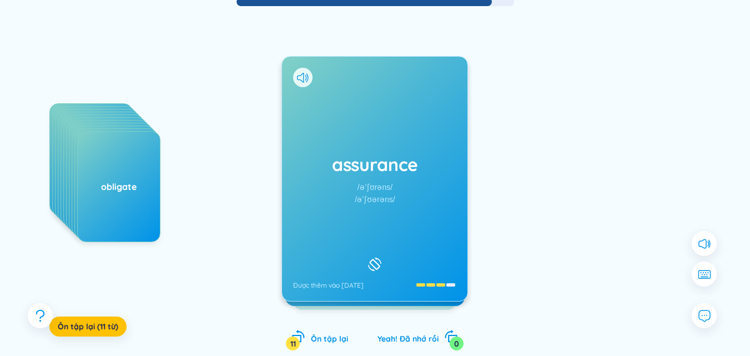
click at [367, 133] on div "assurance /əˈʃʊrəns/ /əˈʃʊərəns/ Được thêm vào 13/10/2025" at bounding box center [375, 179] width 186 height 244
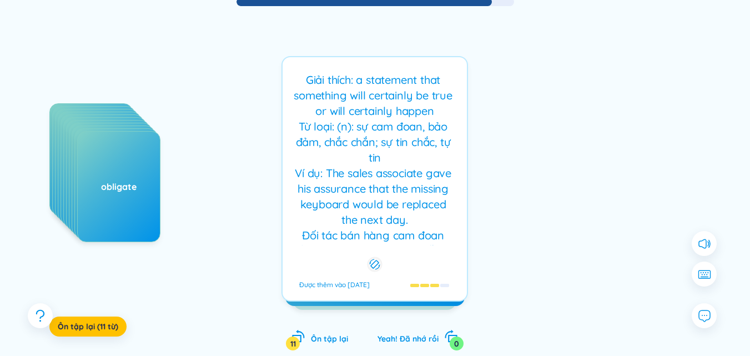
click at [343, 157] on div "Giải thích: a statement that something will certainly be true or will certainly…" at bounding box center [374, 158] width 173 height 173
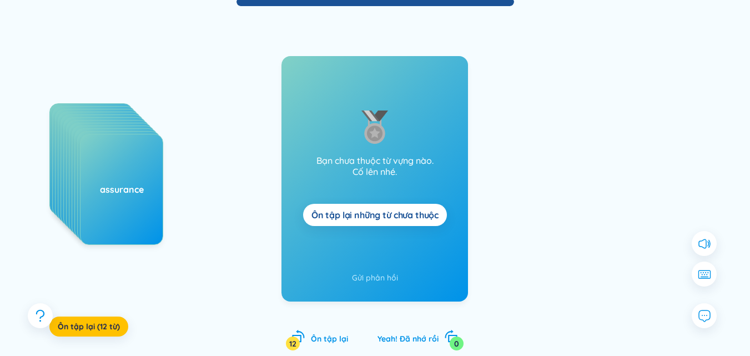
scroll to position [106, 0]
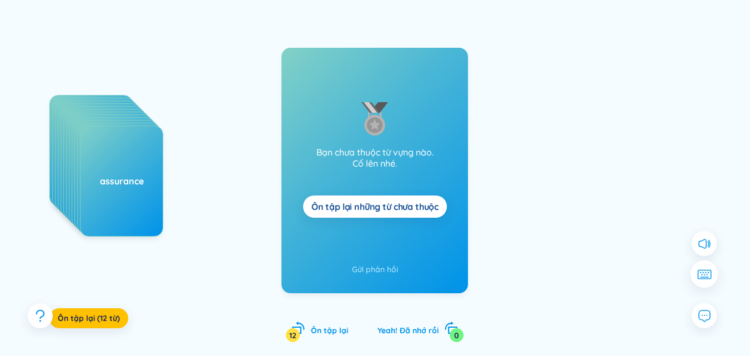
click at [695, 274] on button at bounding box center [705, 274] width 28 height 28
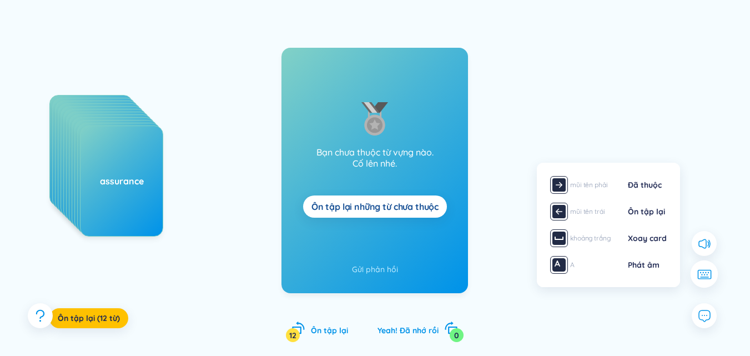
click at [695, 274] on button at bounding box center [705, 274] width 28 height 28
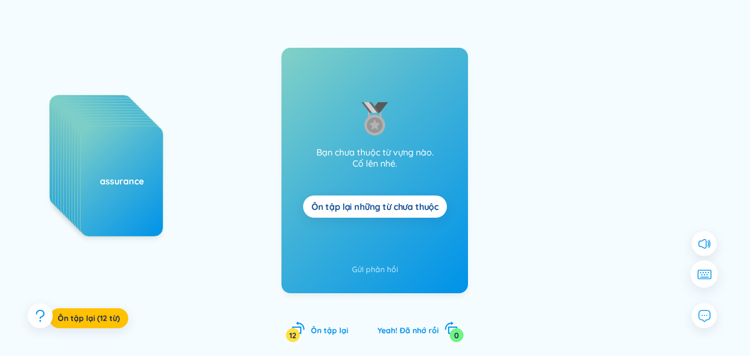
click at [695, 274] on button at bounding box center [705, 274] width 28 height 28
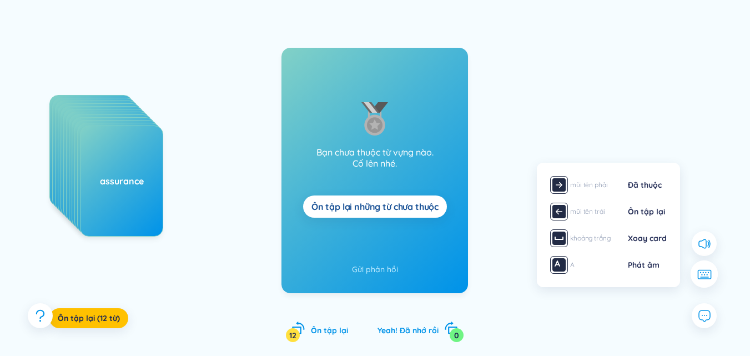
click at [695, 274] on button at bounding box center [705, 274] width 28 height 28
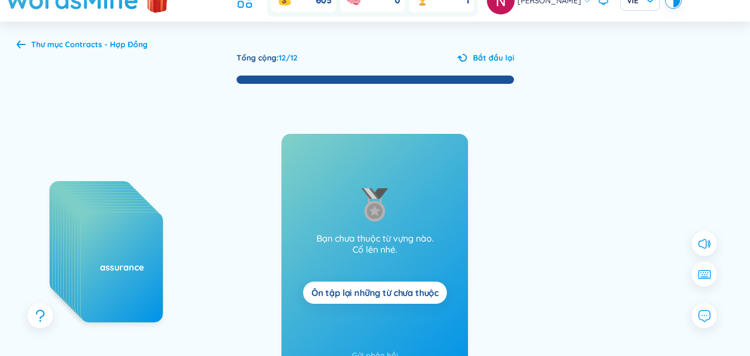
scroll to position [0, 0]
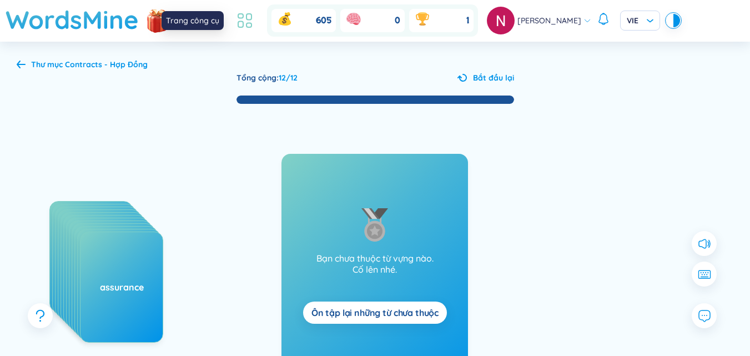
click at [238, 14] on icon at bounding box center [240, 16] width 5 height 4
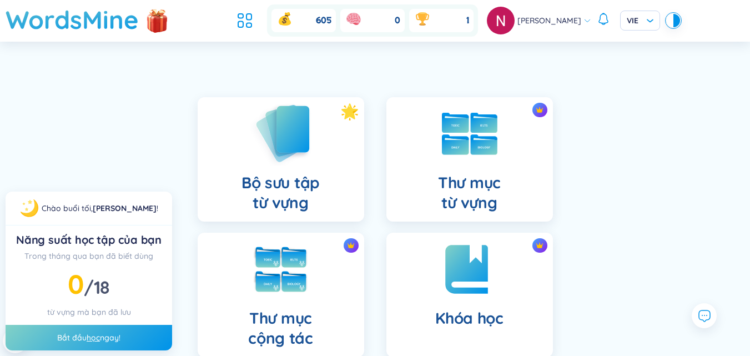
click at [297, 132] on img at bounding box center [280, 133] width 61 height 63
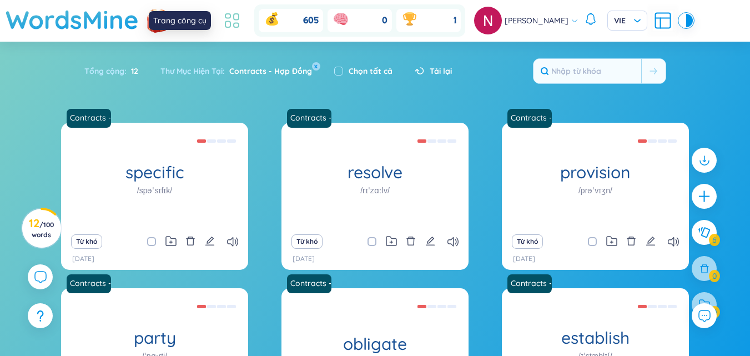
click at [235, 21] on icon at bounding box center [232, 21] width 20 height 20
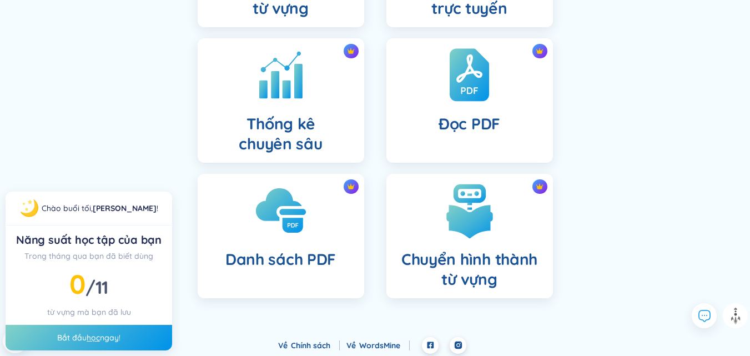
scroll to position [358, 0]
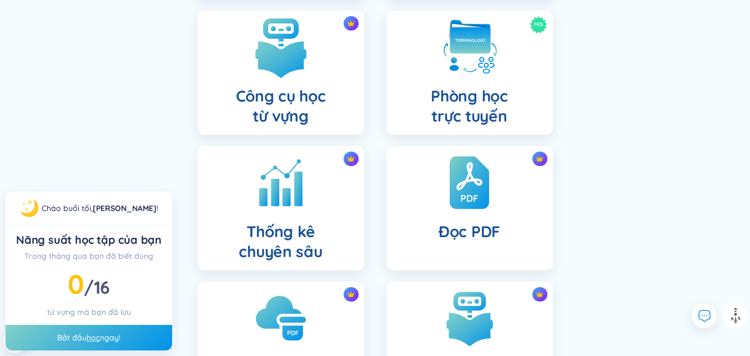
click at [297, 75] on img at bounding box center [280, 47] width 61 height 61
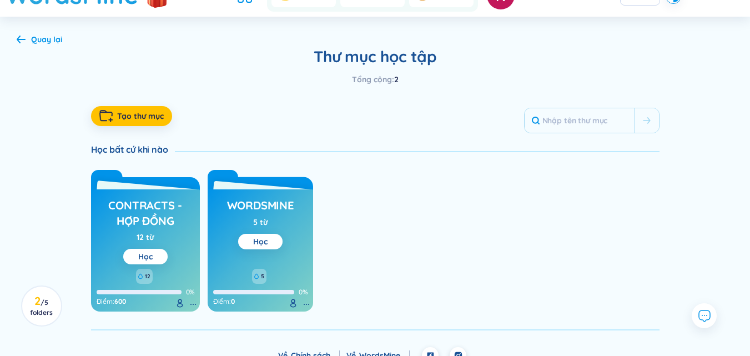
scroll to position [38, 0]
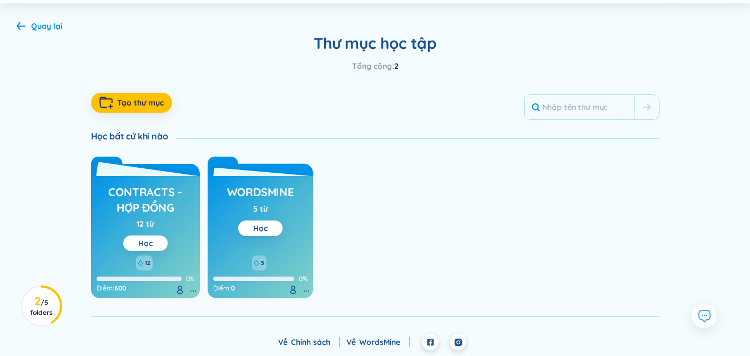
click at [153, 248] on button "Học" at bounding box center [145, 243] width 44 height 16
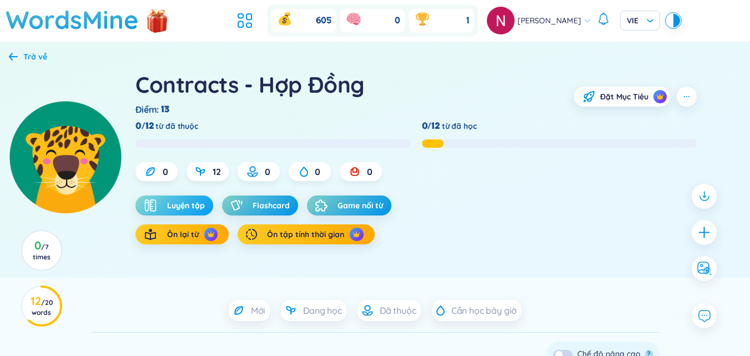
click at [173, 209] on span "Luyện tập" at bounding box center [186, 205] width 38 height 11
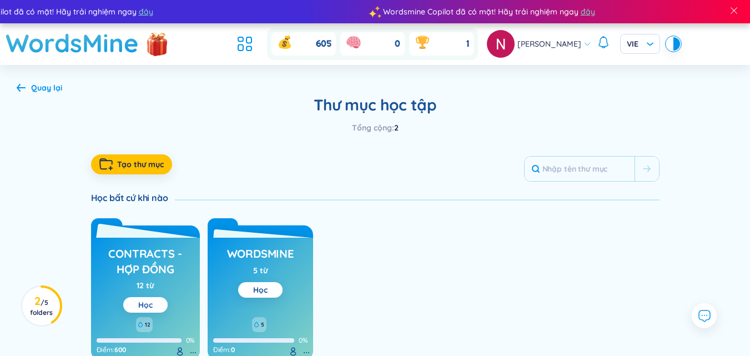
click at [152, 302] on link "Học" at bounding box center [145, 305] width 14 height 10
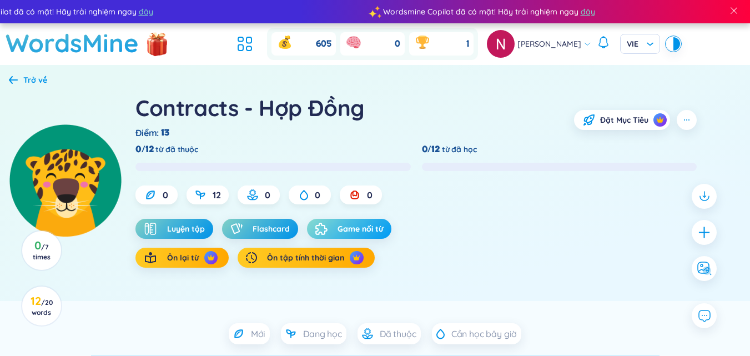
click at [347, 231] on span "Game nối từ" at bounding box center [361, 228] width 46 height 11
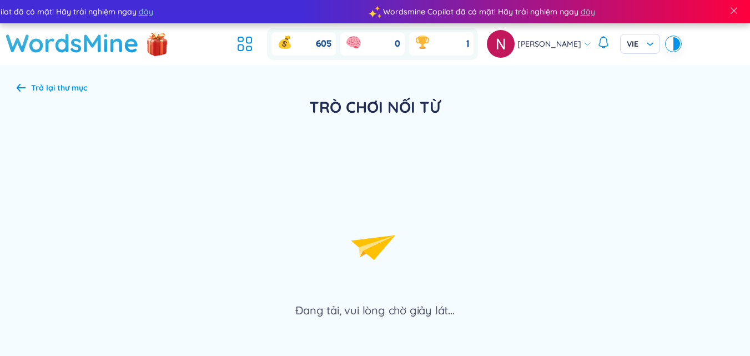
click at [347, 231] on icon "Lottie animation" at bounding box center [375, 247] width 167 height 111
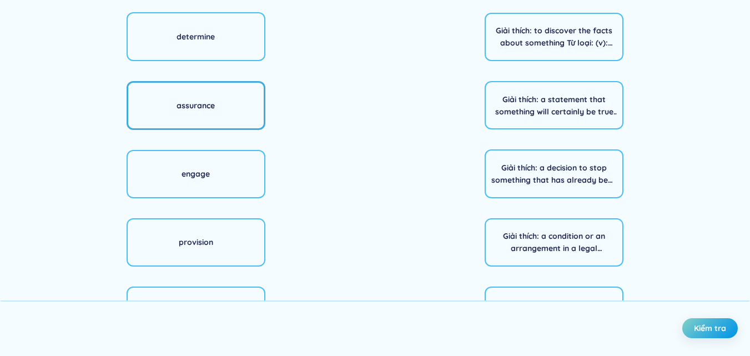
scroll to position [157, 0]
